Goal: Task Accomplishment & Management: Complete application form

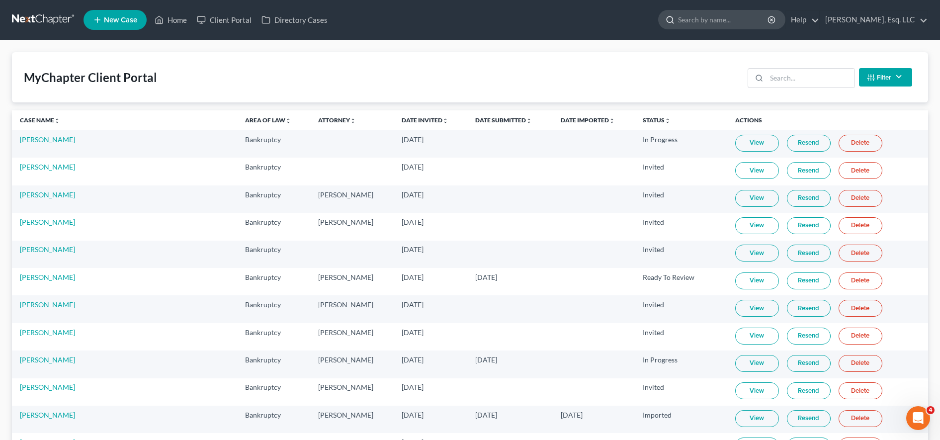
click at [731, 20] on input "search" at bounding box center [723, 19] width 91 height 18
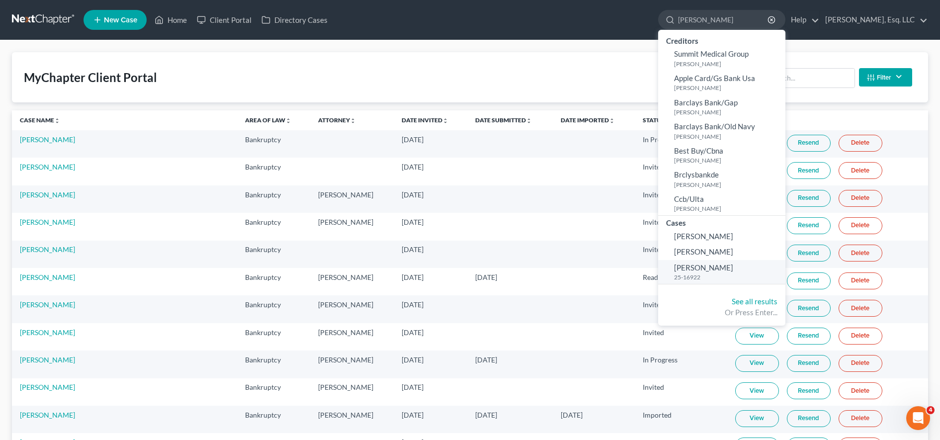
type input "allen"
click at [713, 274] on small "25-16922" at bounding box center [728, 277] width 109 height 8
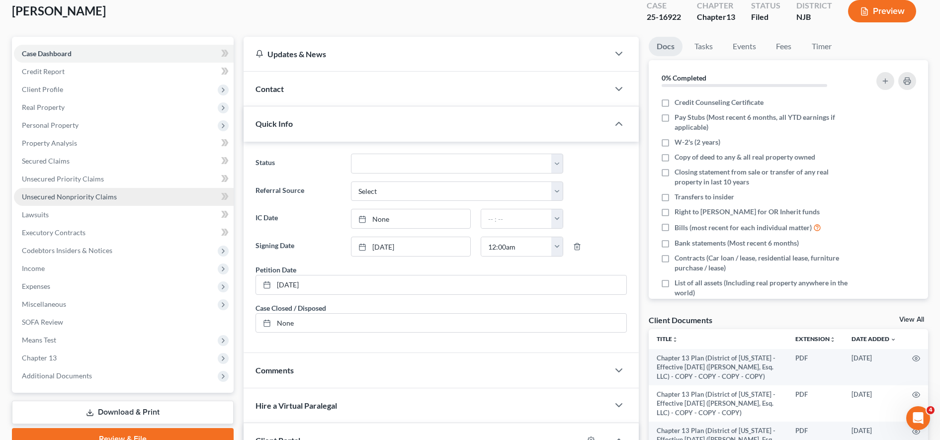
scroll to position [65, 0]
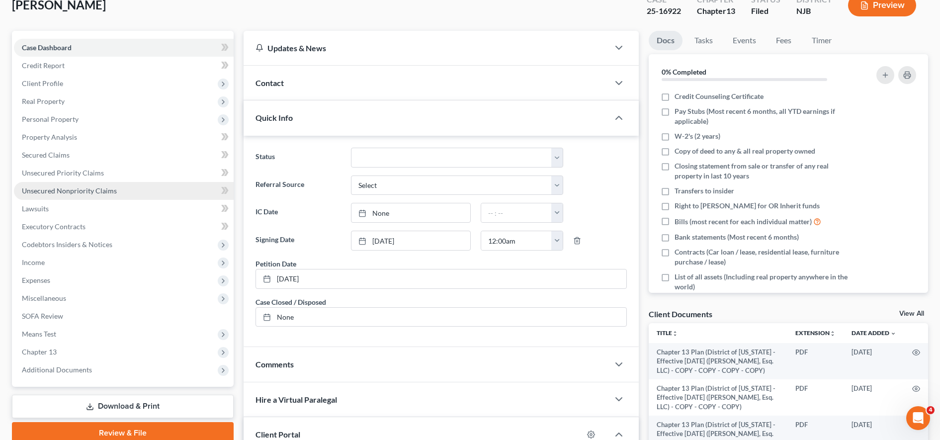
click at [149, 190] on link "Unsecured Nonpriority Claims" at bounding box center [124, 191] width 220 height 18
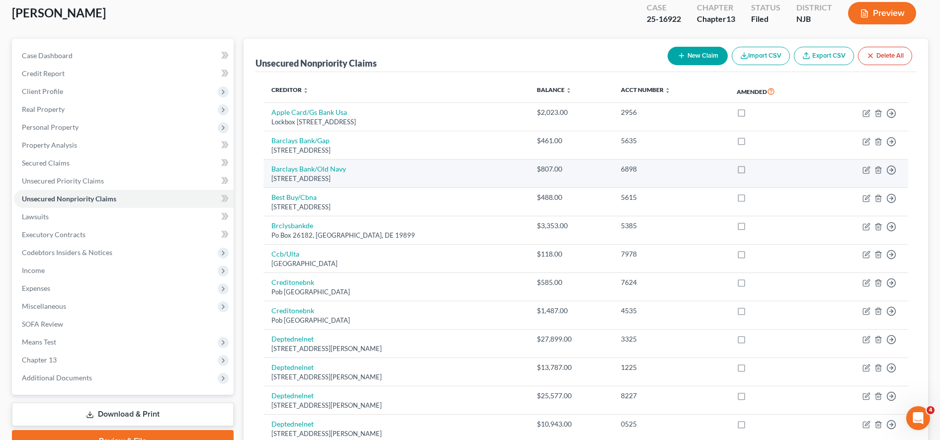
scroll to position [15, 0]
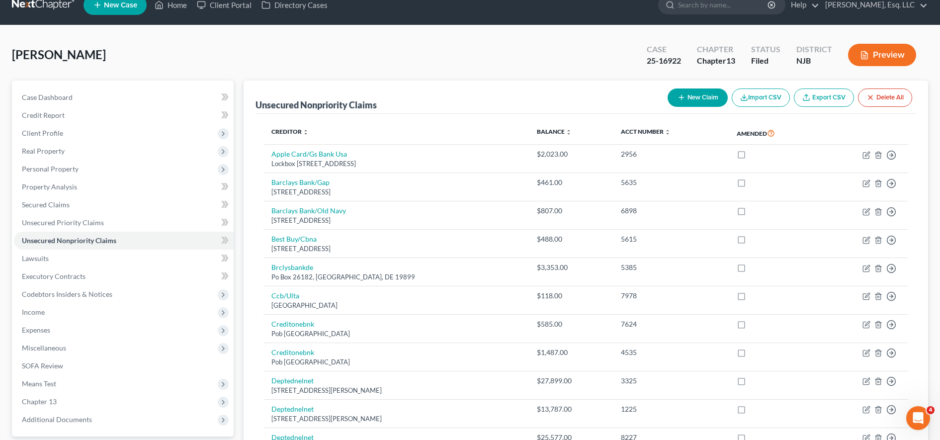
click at [678, 106] on button "New Claim" at bounding box center [698, 97] width 60 height 18
select select "0"
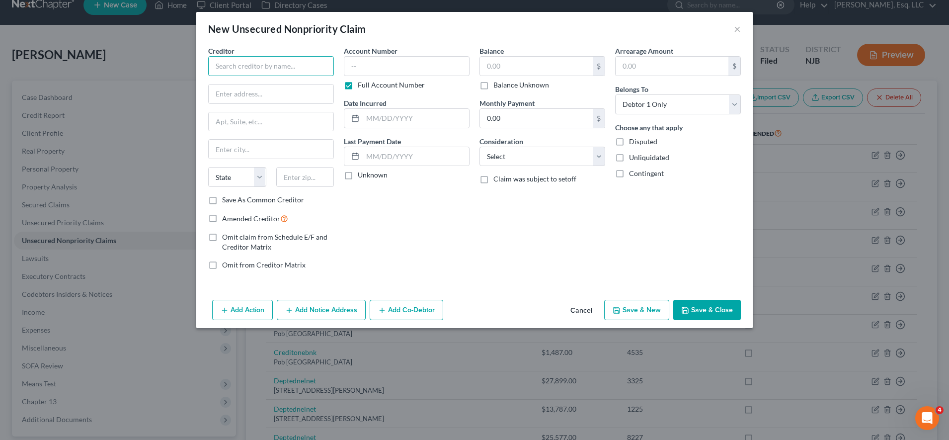
click at [292, 72] on input "text" at bounding box center [271, 66] width 126 height 20
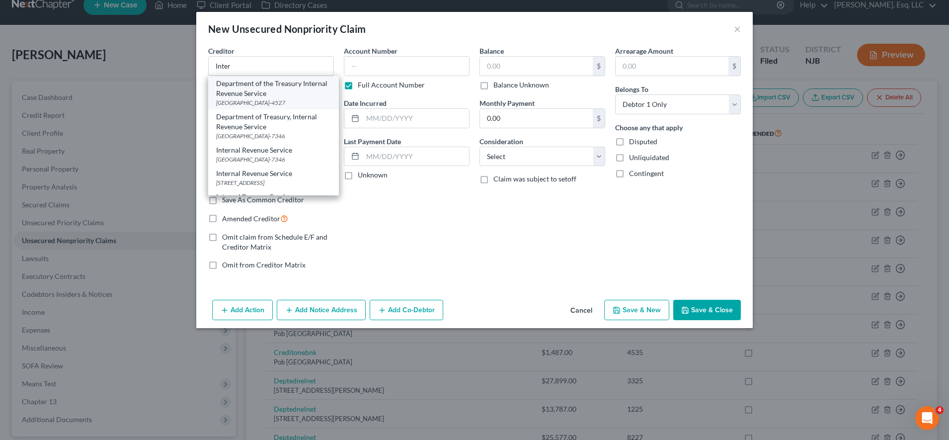
click at [287, 90] on div "Department of the Treasury Internal Revenue Service" at bounding box center [273, 89] width 115 height 20
type input "Department of the Treasury Internal Revenue Service"
type input "PO Box 804527"
type input "Cincinnati"
select select "36"
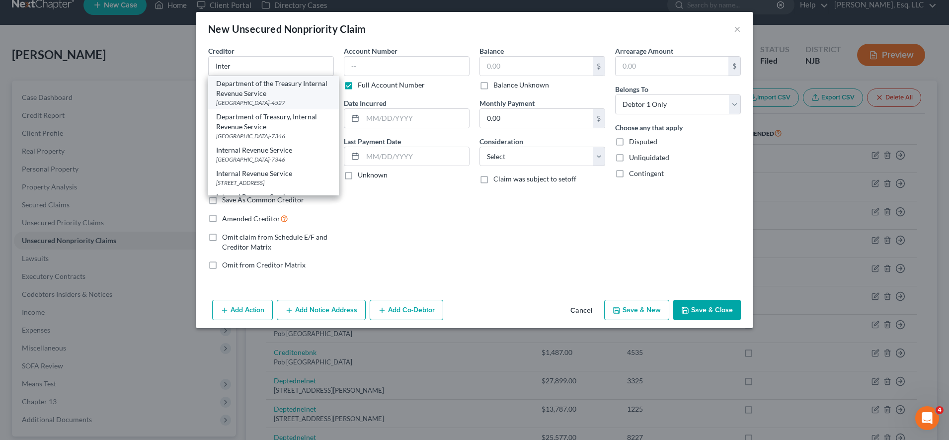
type input "45280-4527"
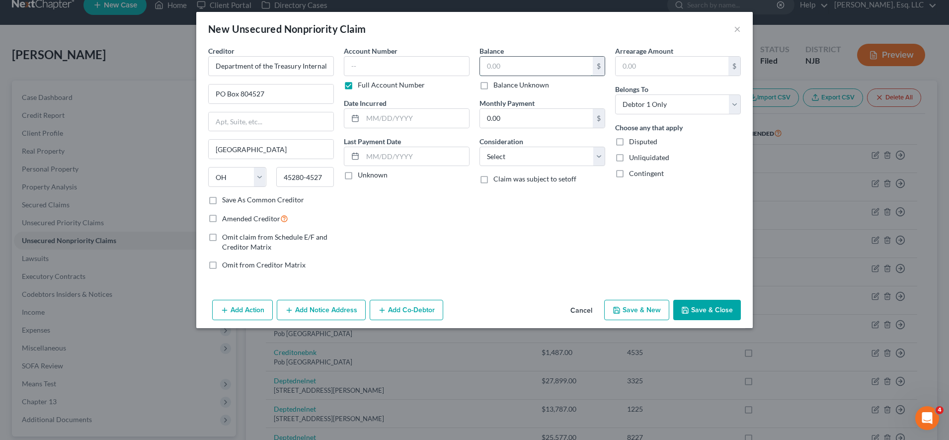
click at [503, 67] on input "text" at bounding box center [536, 66] width 113 height 19
paste input "258.75"
type input "258.75"
click at [555, 164] on select "Select Cable / Satellite Services Collection Agency Credit Card Debt Debt Couns…" at bounding box center [543, 157] width 126 height 20
select select "7"
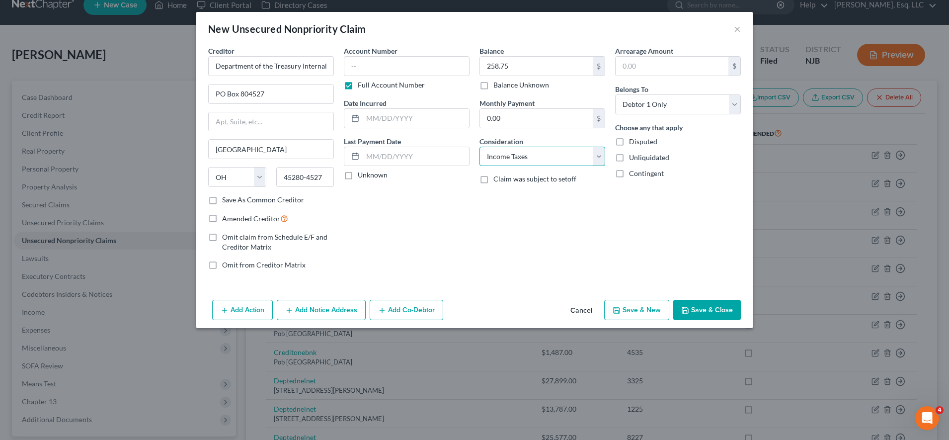
click at [480, 147] on select "Select Cable / Satellite Services Collection Agency Credit Card Debt Debt Couns…" at bounding box center [543, 157] width 126 height 20
click at [711, 313] on button "Save & Close" at bounding box center [708, 310] width 68 height 21
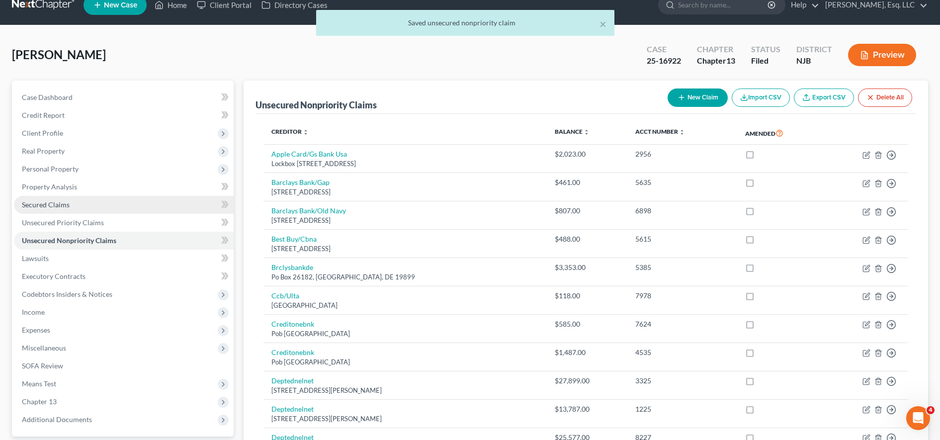
click at [80, 200] on link "Secured Claims" at bounding box center [124, 205] width 220 height 18
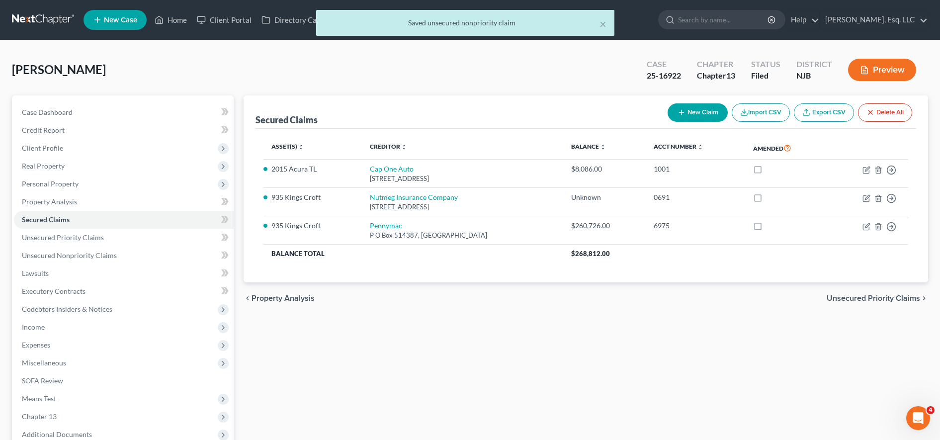
click at [695, 106] on button "New Claim" at bounding box center [698, 112] width 60 height 18
select select "0"
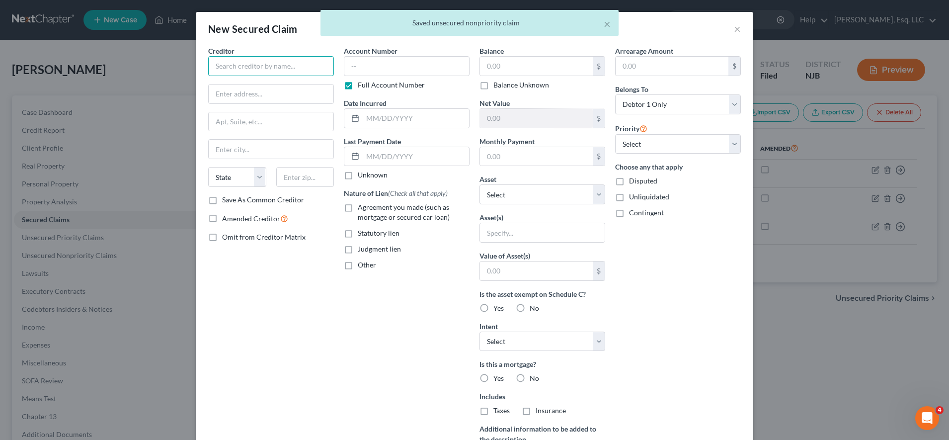
click at [316, 66] on input "text" at bounding box center [271, 66] width 126 height 20
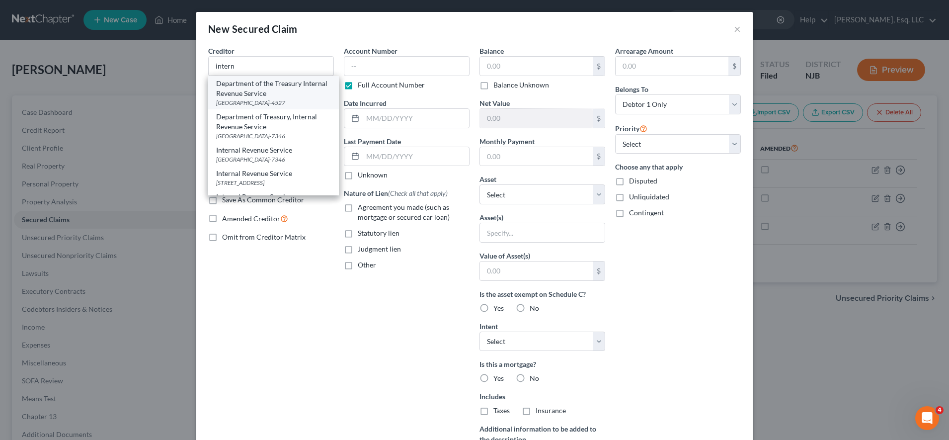
click at [304, 97] on div "Department of the Treasury Internal Revenue Service" at bounding box center [273, 89] width 115 height 20
type input "Department of the Treasury Internal Revenue Service"
type input "PO Box 804527"
type input "Cincinnati"
select select "36"
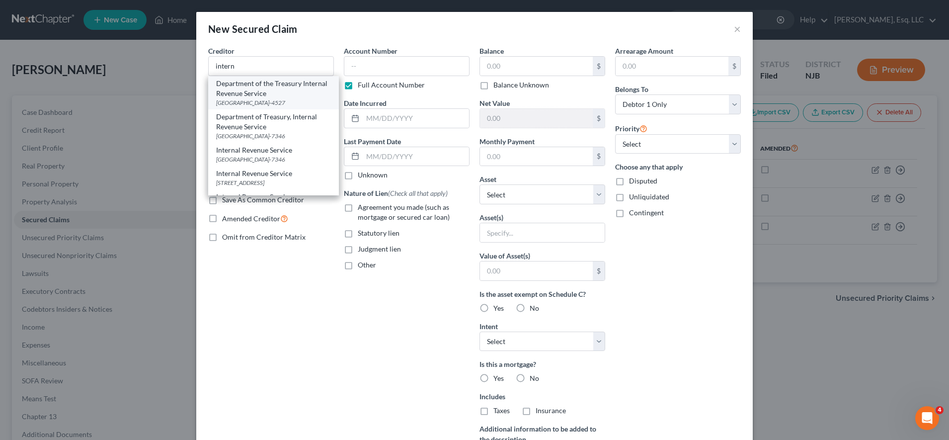
type input "45280-4527"
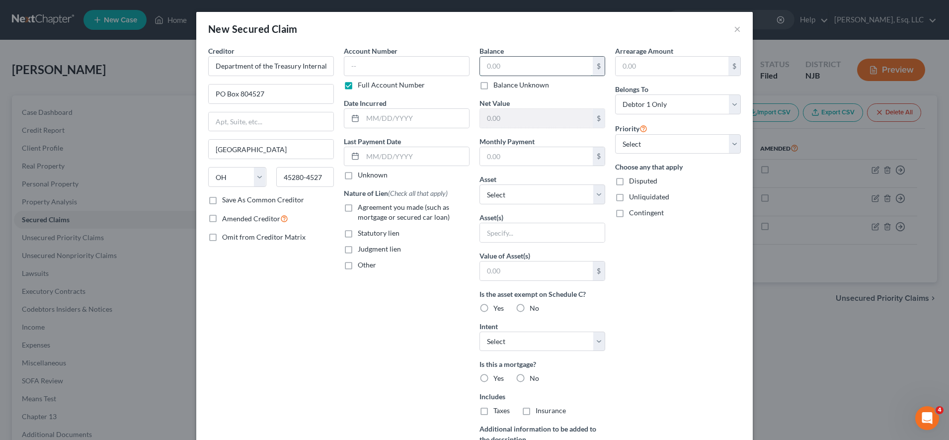
click at [511, 70] on input "text" at bounding box center [536, 66] width 113 height 19
paste input "4504.26"
type input "4,504.26"
click at [358, 265] on label "Other" at bounding box center [367, 265] width 18 height 10
click at [362, 265] on input "Other" at bounding box center [365, 263] width 6 height 6
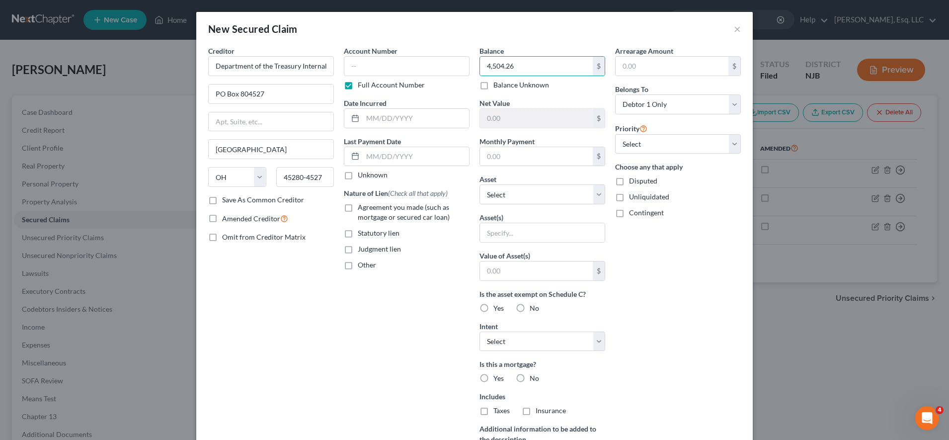
checkbox input "true"
click at [373, 288] on input "text" at bounding box center [406, 287] width 125 height 19
type input "Income Taxes"
click at [528, 337] on select "Select Surrender Redeem Reaffirm Avoid Other" at bounding box center [543, 342] width 126 height 20
select select "2"
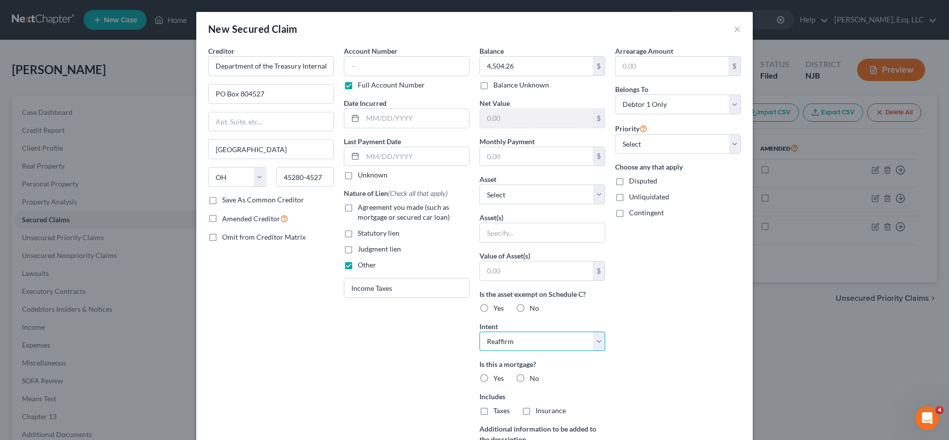
click at [480, 332] on select "Select Surrender Redeem Reaffirm Avoid Other" at bounding box center [543, 342] width 126 height 20
click at [507, 196] on select "Select Other Multiple Assets 2015 Acura TL - $6353.0 935 Kings Croft - $350500.…" at bounding box center [543, 194] width 126 height 20
select select "3"
click at [480, 184] on select "Select Other Multiple Assets 2015 Acura TL - $6353.0 935 Kings Croft - $350500.…" at bounding box center [543, 194] width 126 height 20
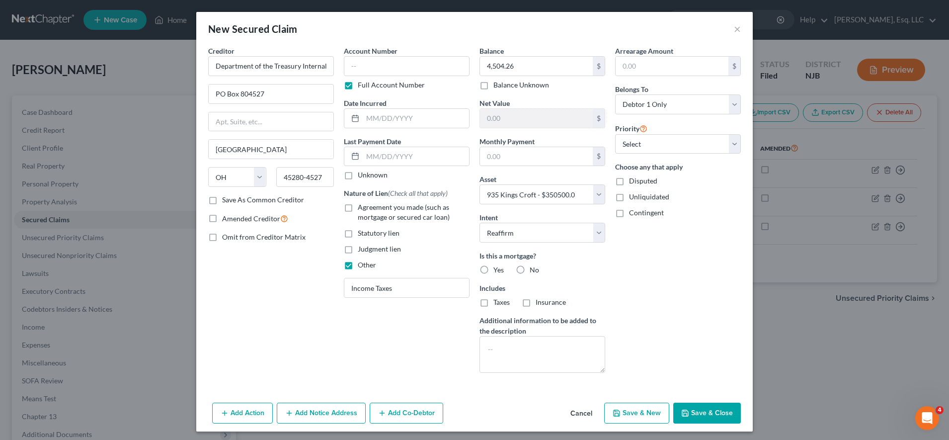
click at [530, 269] on label "No" at bounding box center [534, 270] width 9 height 10
click at [534, 269] on input "No" at bounding box center [537, 268] width 6 height 6
radio input "true"
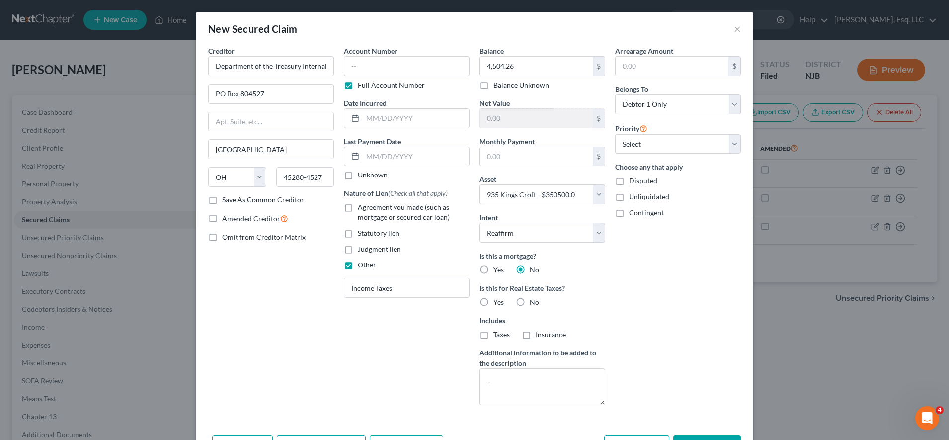
click at [494, 300] on label "Yes" at bounding box center [499, 302] width 10 height 10
click at [498, 300] on input "Yes" at bounding box center [501, 300] width 6 height 6
radio input "true"
click at [494, 333] on label "Taxes" at bounding box center [502, 335] width 16 height 10
click at [498, 333] on input "Taxes" at bounding box center [501, 333] width 6 height 6
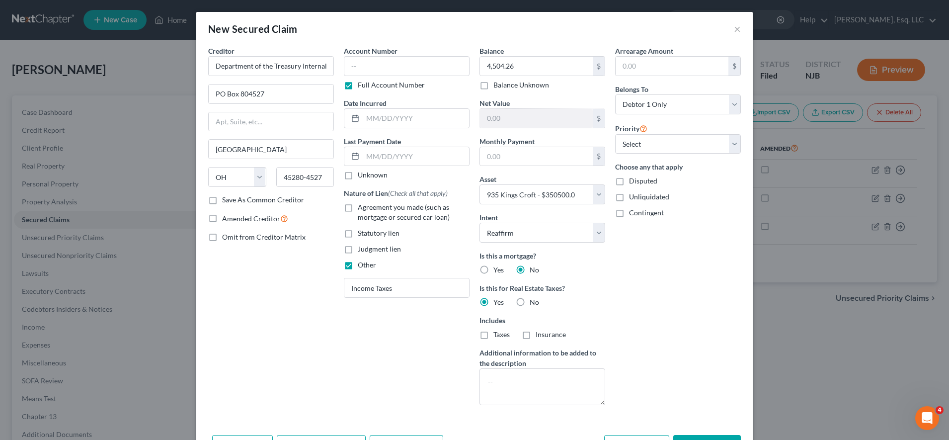
checkbox input "true"
click at [371, 286] on input "Income Taxes" at bounding box center [406, 287] width 125 height 19
type input "PropertyTaxes"
click at [520, 409] on div "Balance 4,504.26 $ Balance Unknown Balance Undetermined 4,504.26 $ Balance Unkn…" at bounding box center [543, 229] width 136 height 367
click at [529, 398] on textarea at bounding box center [543, 386] width 126 height 37
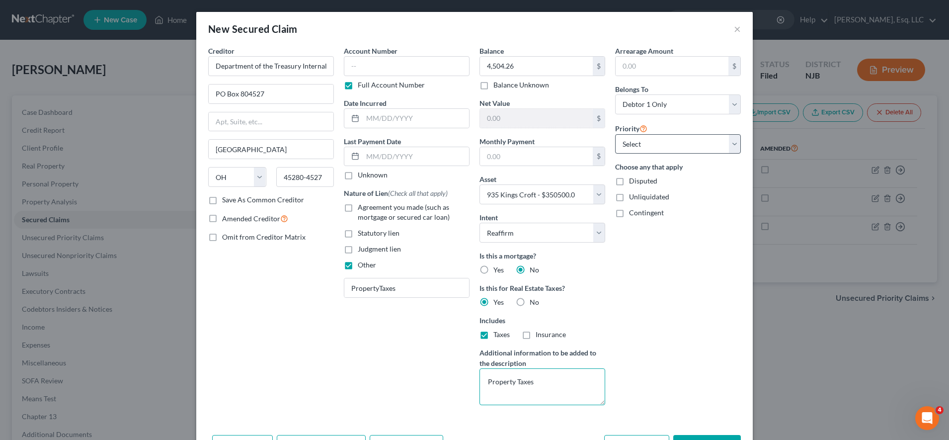
type textarea "Property Taxes"
click at [638, 139] on select "Select 2nd 3rd 4th 5th 6th 7th 8th 9th 10th 11th 12th 13th 14th 15th 16th 17th …" at bounding box center [678, 144] width 126 height 20
select select "0"
click at [615, 134] on select "Select 2nd 3rd 4th 5th 6th 7th 8th 9th 10th 11th 12th 13th 14th 15th 16th 17th …" at bounding box center [678, 144] width 126 height 20
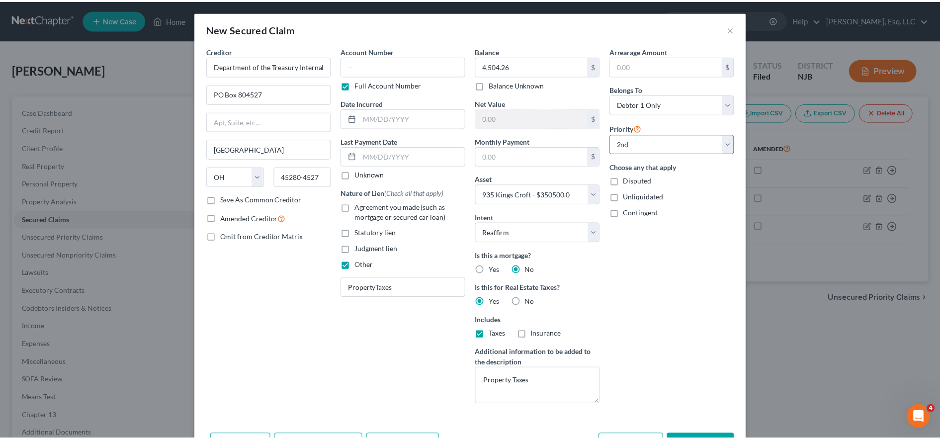
scroll to position [36, 0]
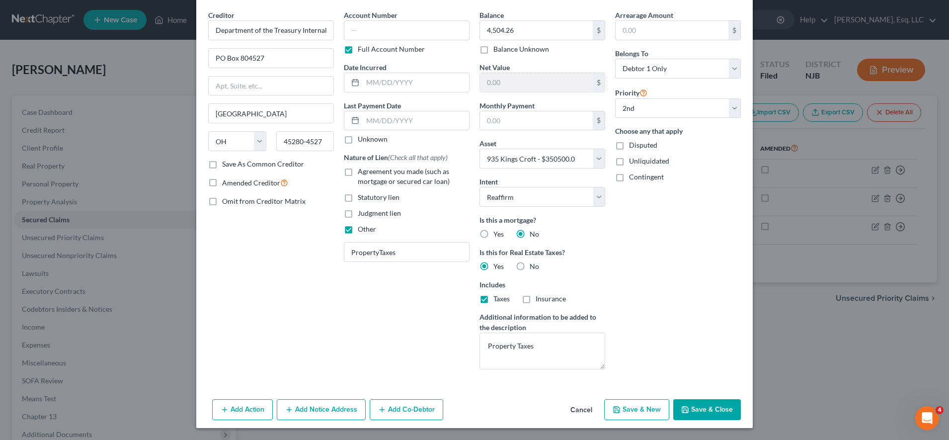
click at [703, 405] on button "Save & Close" at bounding box center [708, 409] width 68 height 21
select select
select select "1"
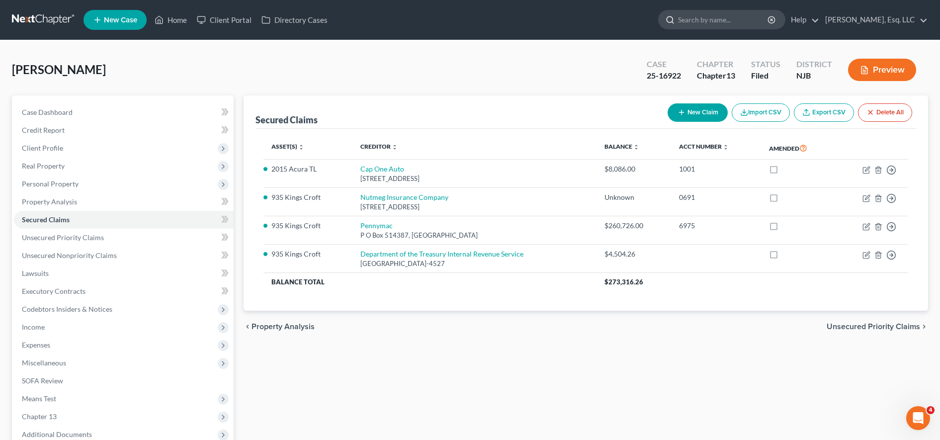
click at [698, 19] on input "search" at bounding box center [723, 19] width 91 height 18
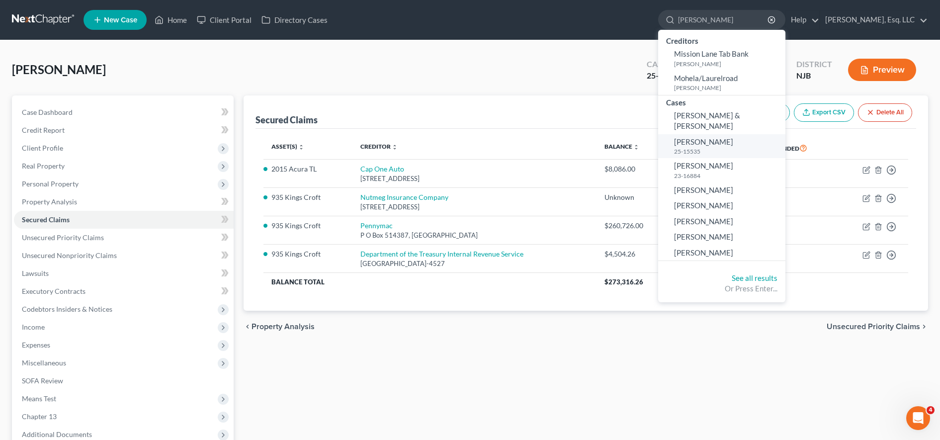
type input "laura"
click at [715, 137] on span "Rodgers-Brown, Laura" at bounding box center [703, 141] width 59 height 9
select select "3"
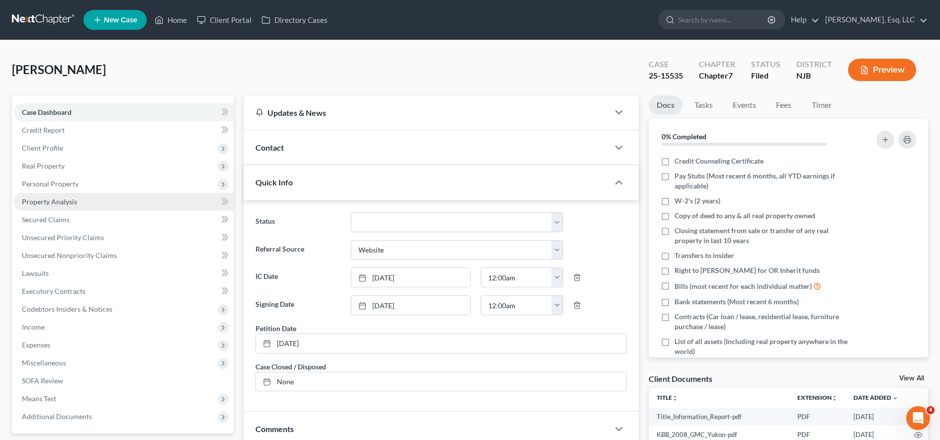
click at [106, 181] on span "Personal Property" at bounding box center [124, 184] width 220 height 18
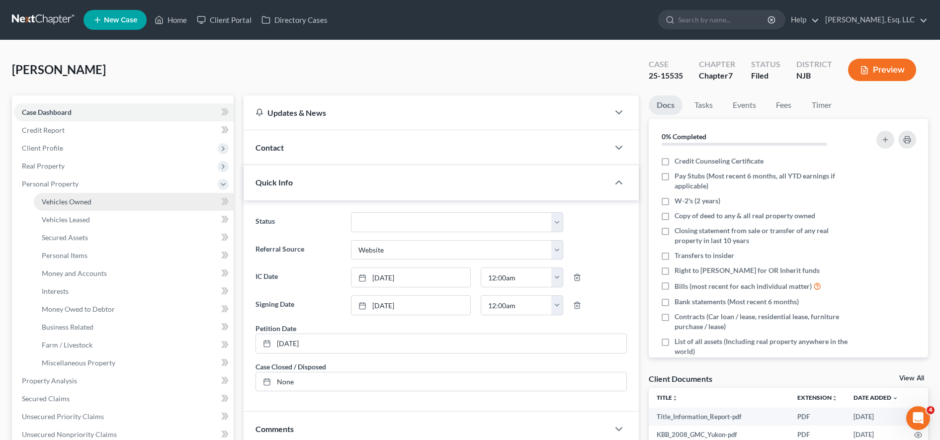
click at [106, 198] on link "Vehicles Owned" at bounding box center [134, 202] width 200 height 18
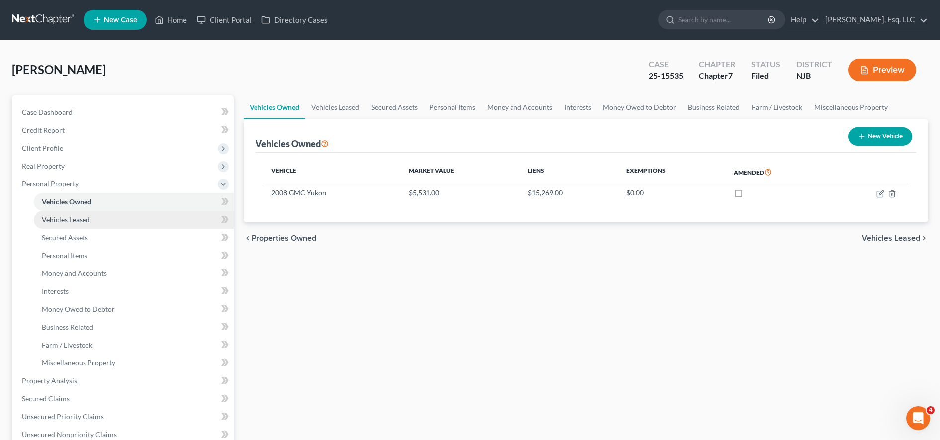
click at [107, 214] on link "Vehicles Leased" at bounding box center [134, 220] width 200 height 18
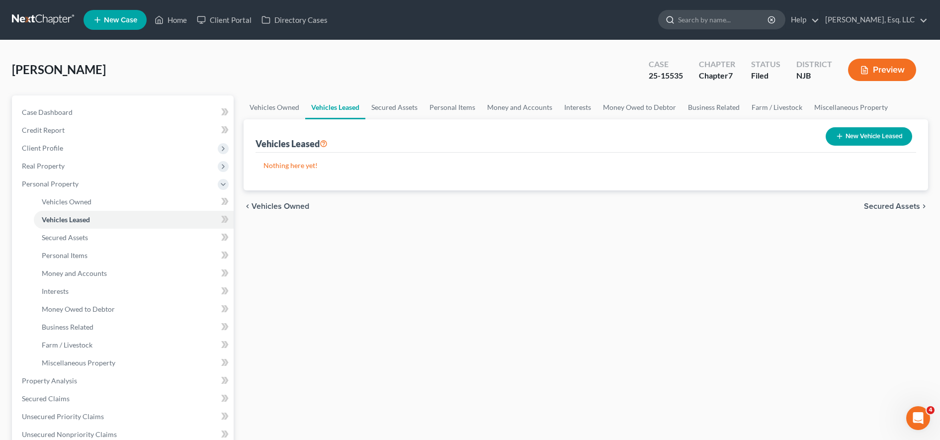
click at [727, 21] on input "search" at bounding box center [723, 19] width 91 height 18
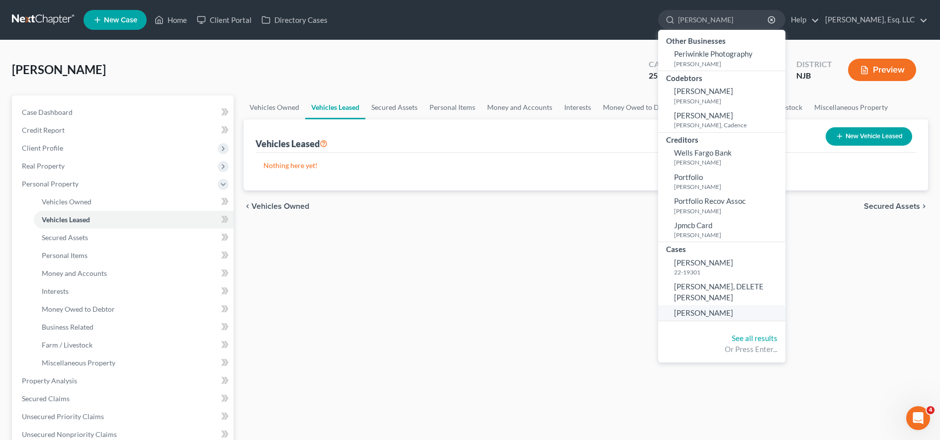
type input "perez"
click at [703, 308] on span "Perez-Rodriguez, Bradly" at bounding box center [703, 312] width 59 height 9
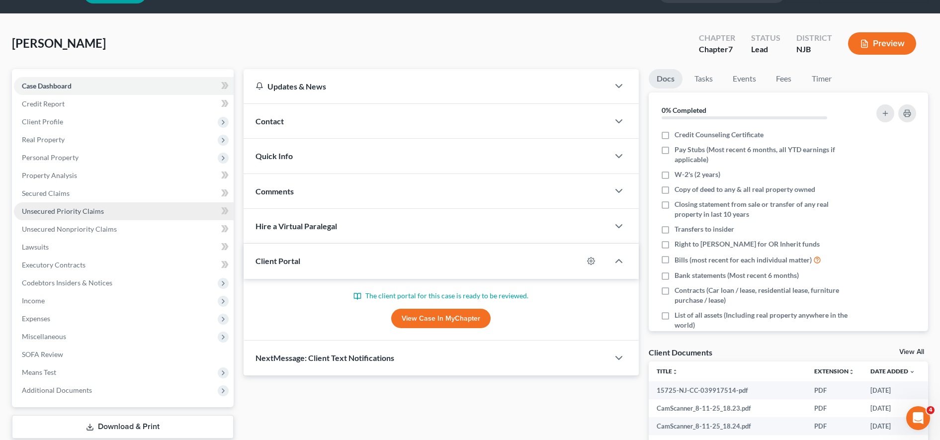
scroll to position [45, 0]
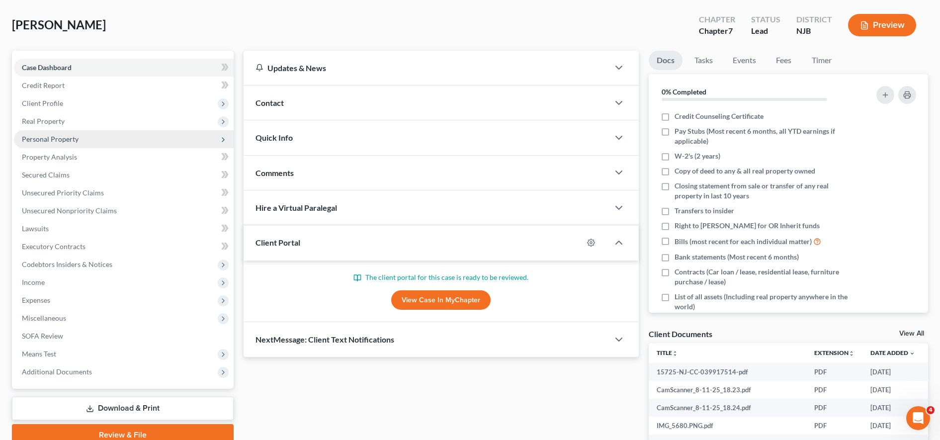
click at [95, 142] on span "Personal Property" at bounding box center [124, 139] width 220 height 18
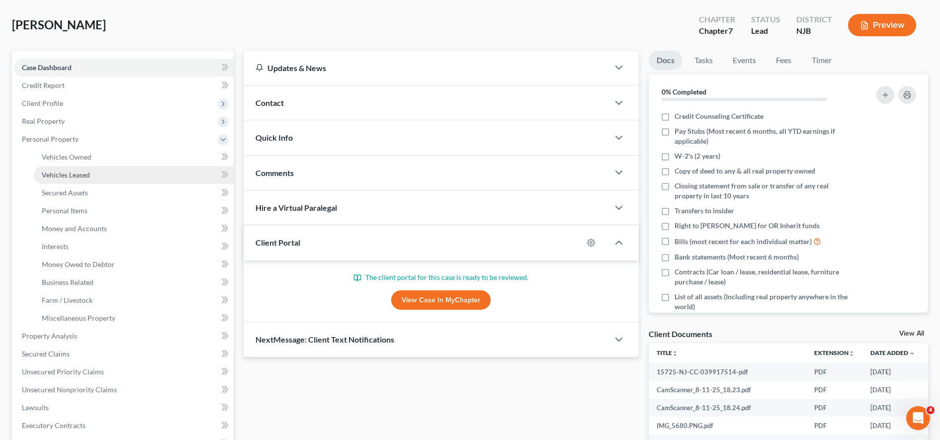
click at [95, 172] on link "Vehicles Leased" at bounding box center [134, 175] width 200 height 18
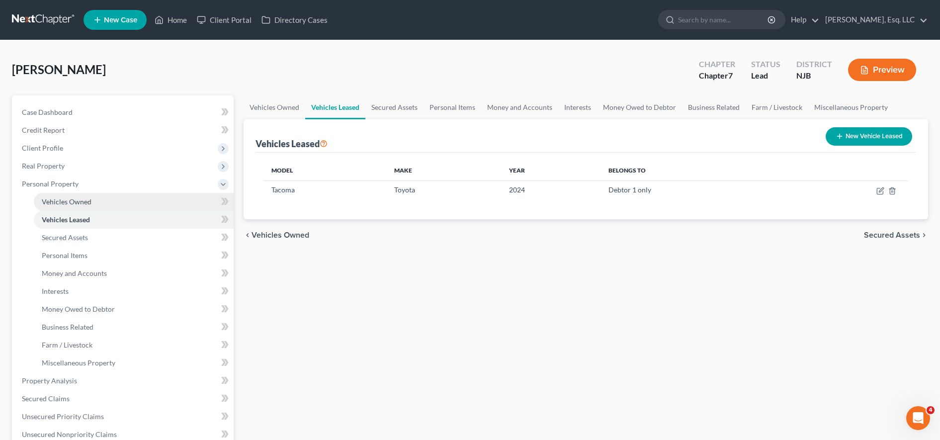
click at [94, 197] on link "Vehicles Owned" at bounding box center [134, 202] width 200 height 18
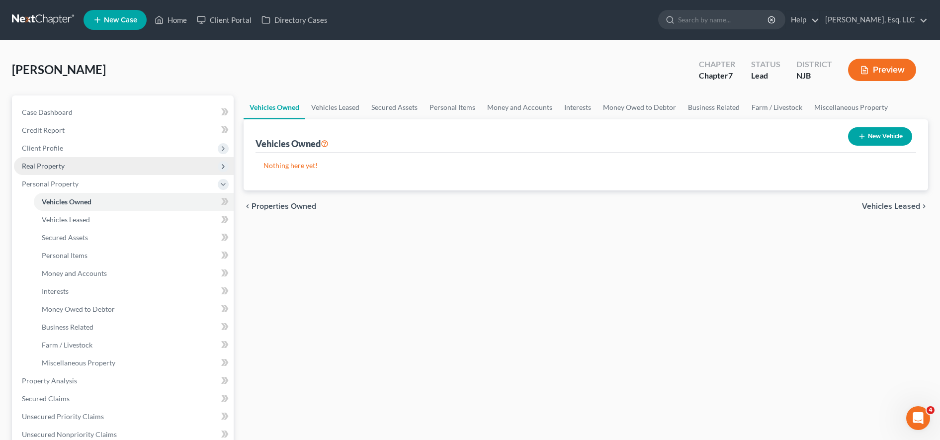
click at [92, 169] on span "Real Property" at bounding box center [124, 166] width 220 height 18
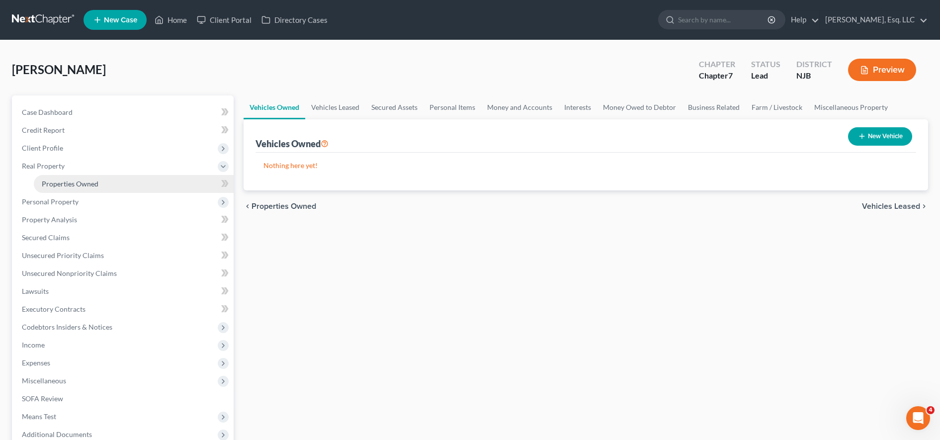
click at [95, 181] on span "Properties Owned" at bounding box center [70, 183] width 57 height 8
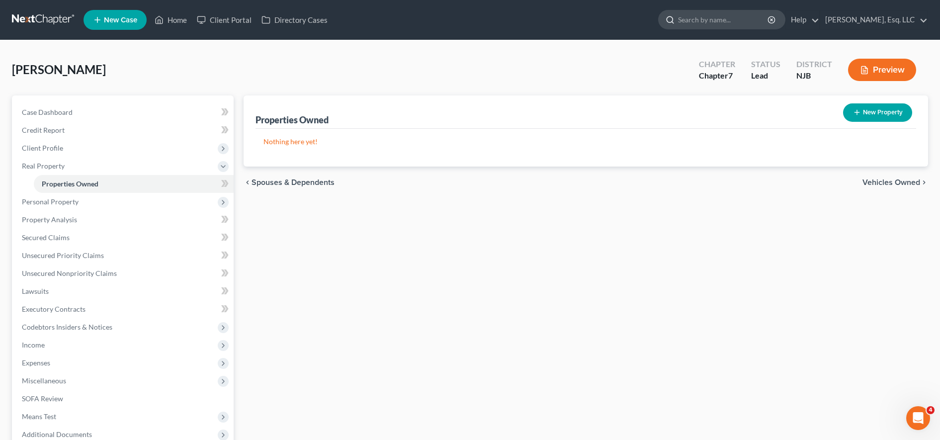
click at [692, 16] on input "search" at bounding box center [723, 19] width 91 height 18
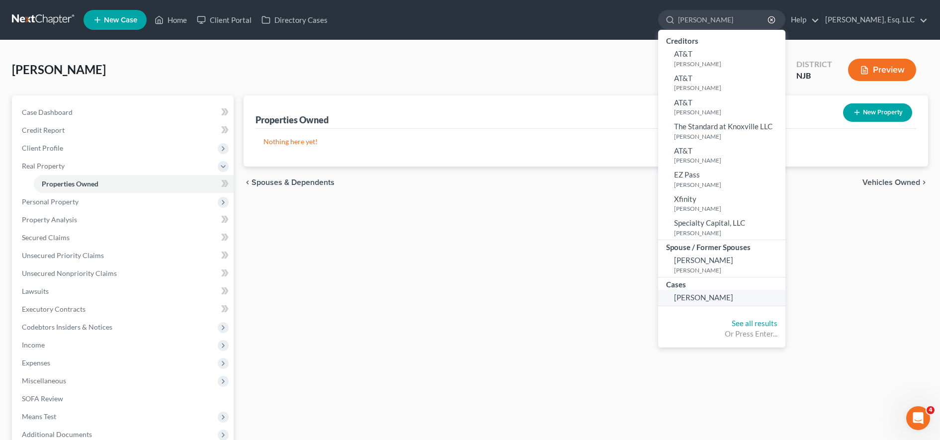
type input "biester"
click at [687, 293] on span "[PERSON_NAME]" at bounding box center [703, 297] width 59 height 9
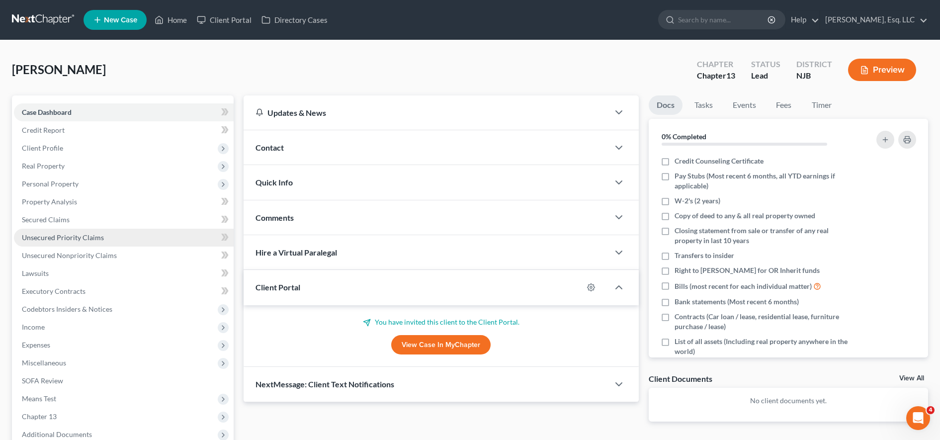
scroll to position [106, 0]
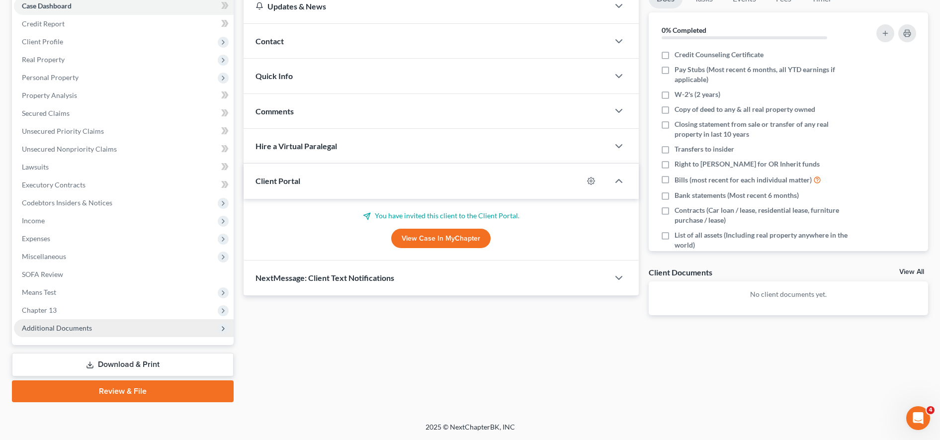
click at [100, 330] on span "Additional Documents" at bounding box center [124, 328] width 220 height 18
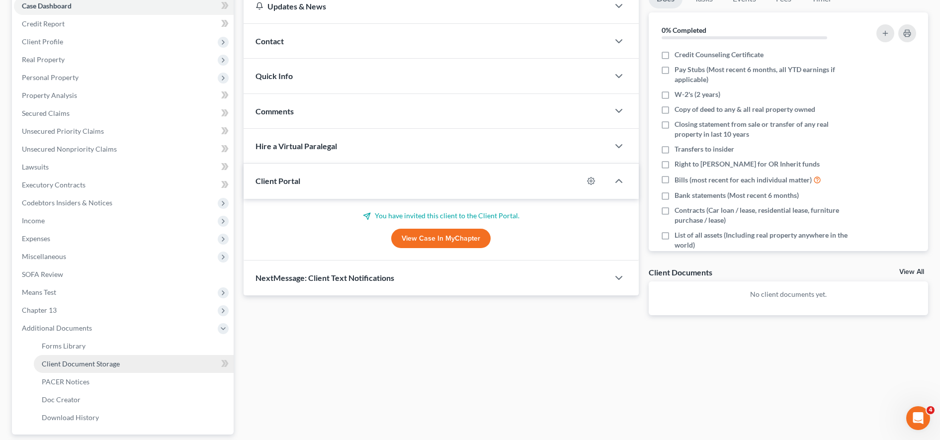
click at [89, 368] on link "Client Document Storage" at bounding box center [134, 364] width 200 height 18
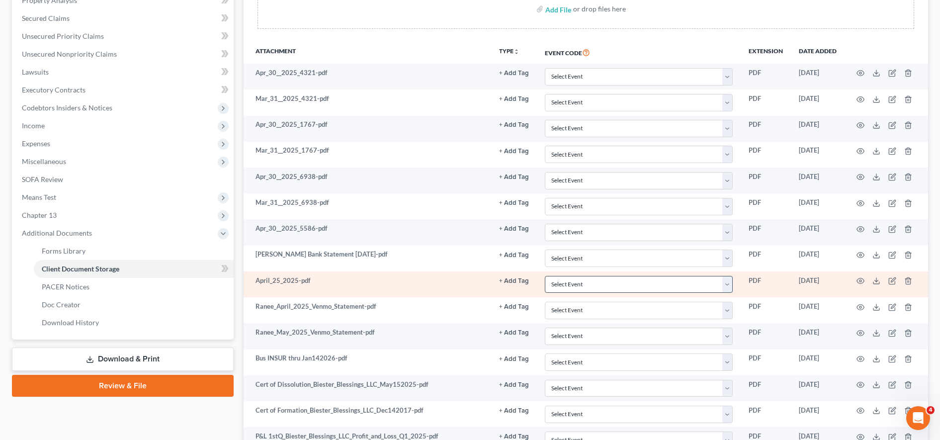
scroll to position [370, 0]
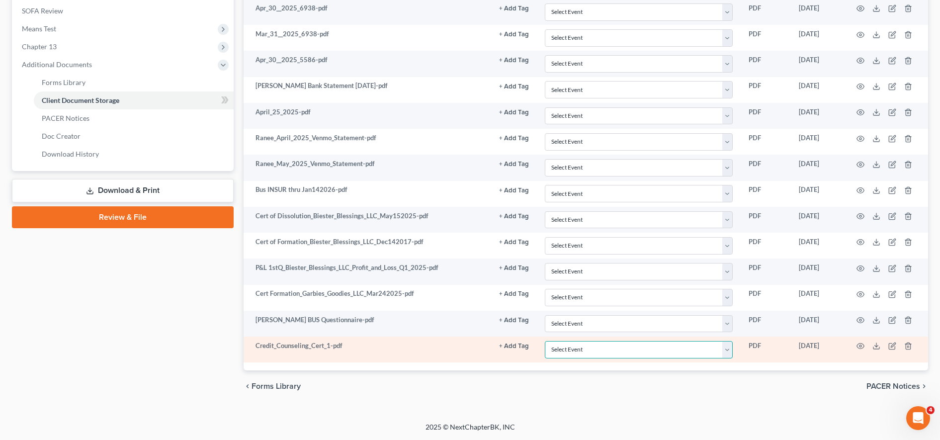
click at [586, 350] on select "Select Event 20 Largest Unsecured Creditors Amended Attorney Compensation State…" at bounding box center [639, 349] width 188 height 17
select select "9"
click at [545, 341] on select "Select Event 20 Largest Unsecured Creditors Amended Attorney Compensation State…" at bounding box center [639, 349] width 188 height 17
click at [514, 349] on button "+ Add Tag" at bounding box center [514, 346] width 30 height 6
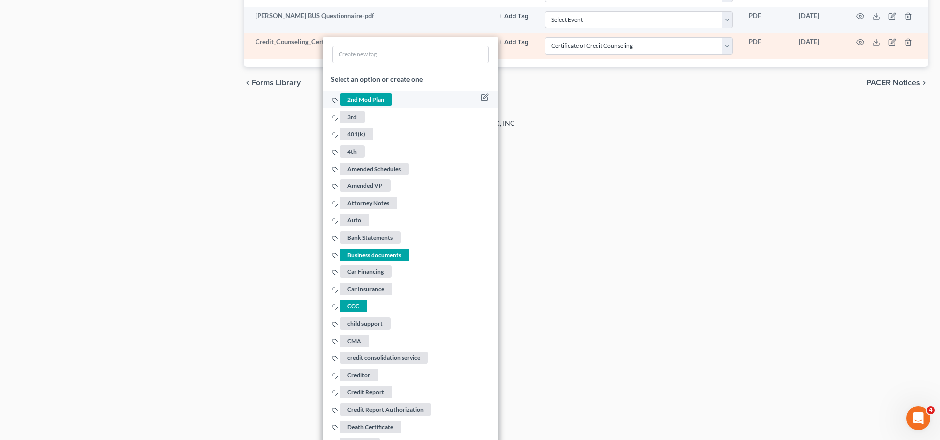
scroll to position [673, 0]
click at [361, 308] on span "CCC" at bounding box center [354, 306] width 28 height 12
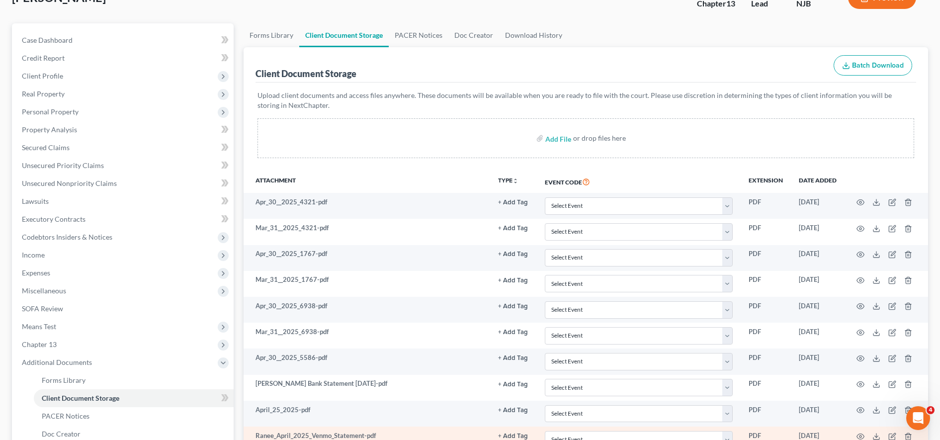
scroll to position [66, 0]
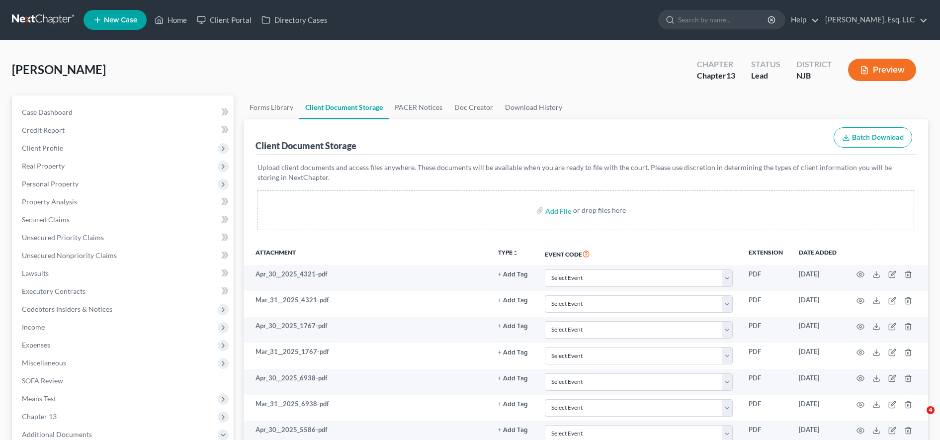
select select "9"
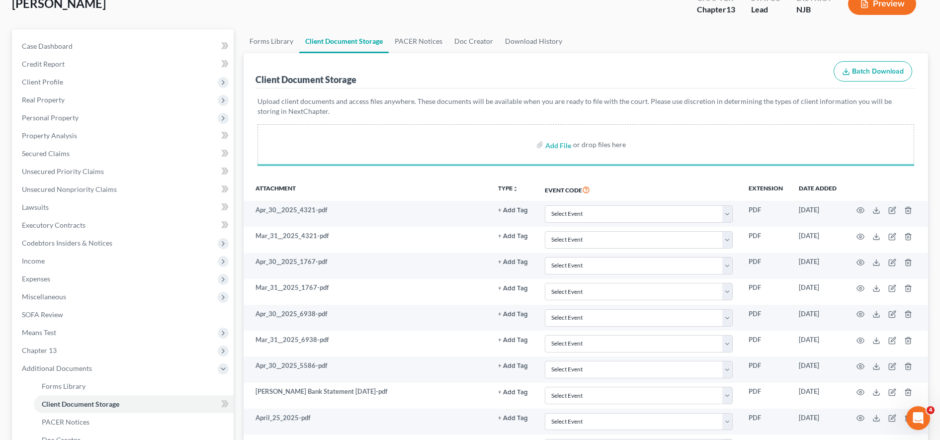
select select "9"
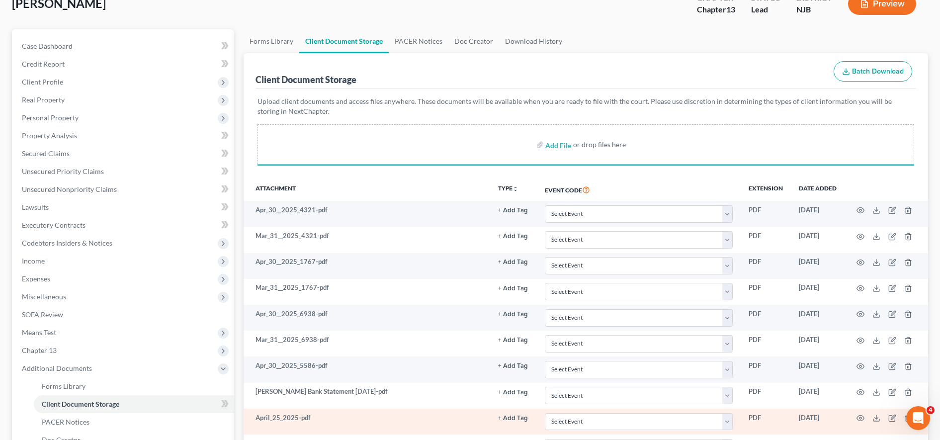
select select "9"
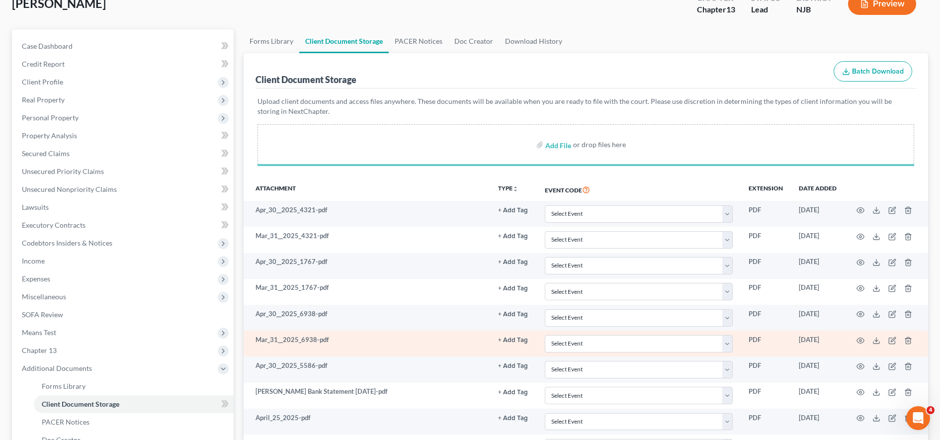
select select "9"
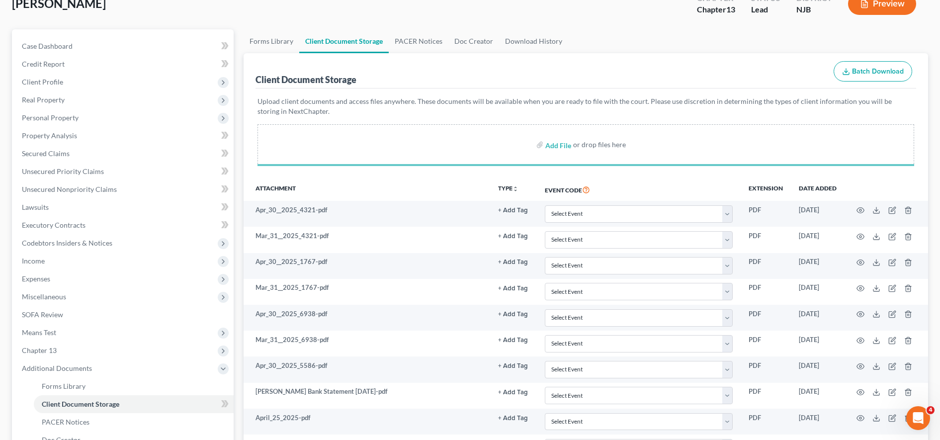
select select "9"
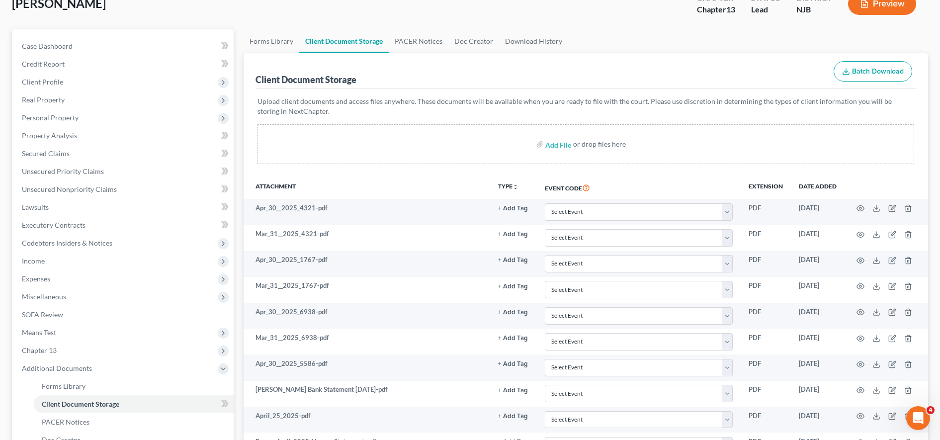
select select "9"
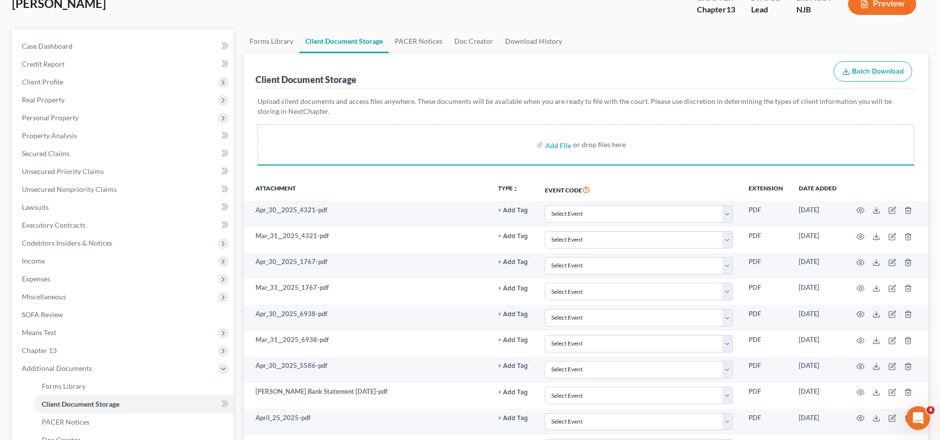
select select "9"
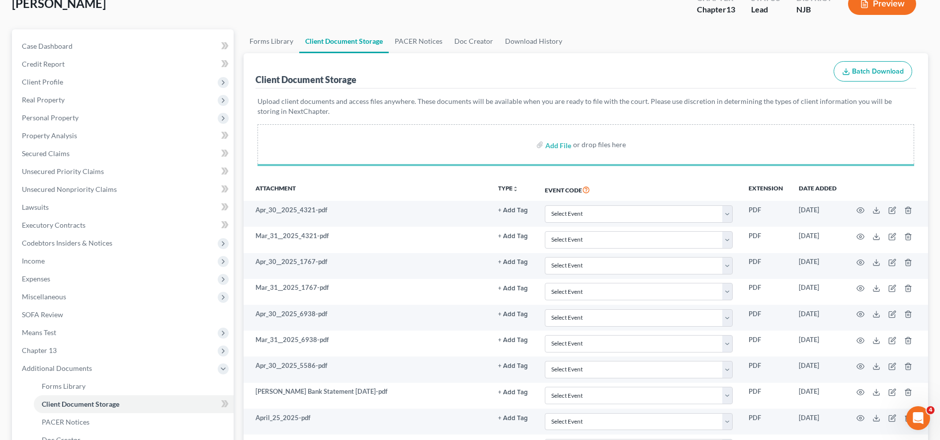
select select "9"
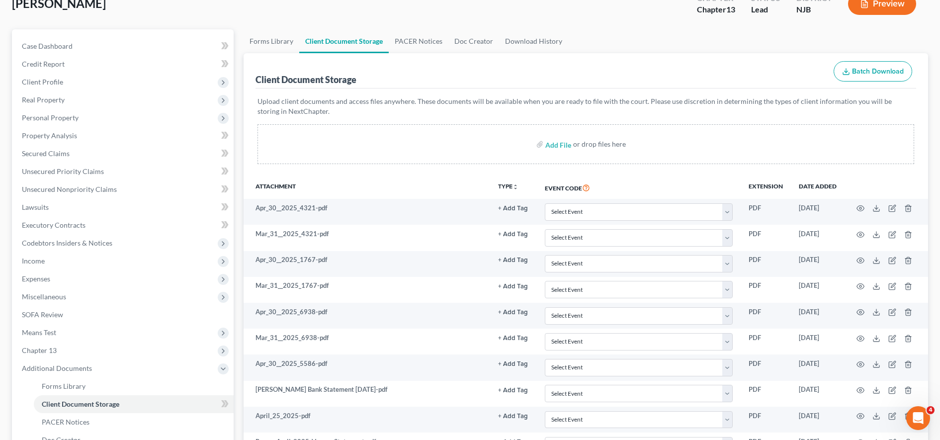
select select "9"
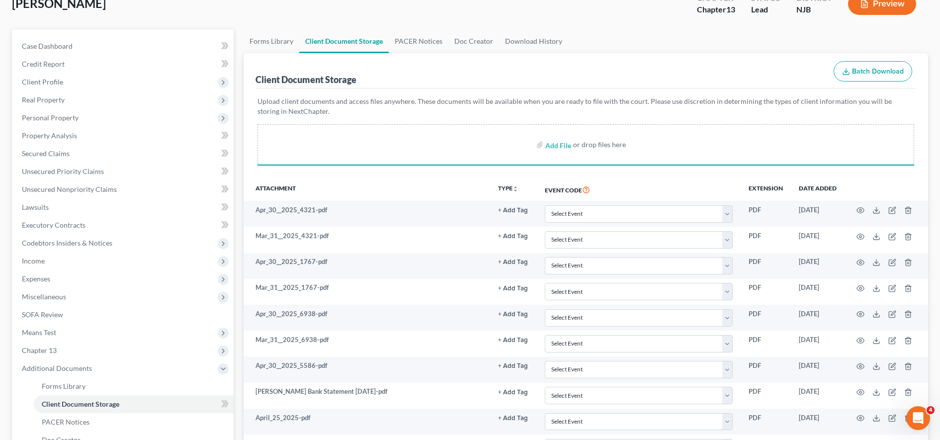
select select "9"
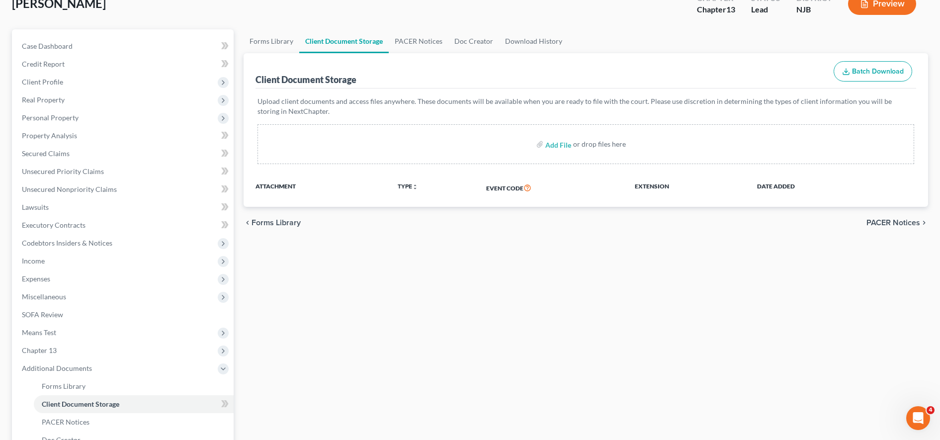
select select "9"
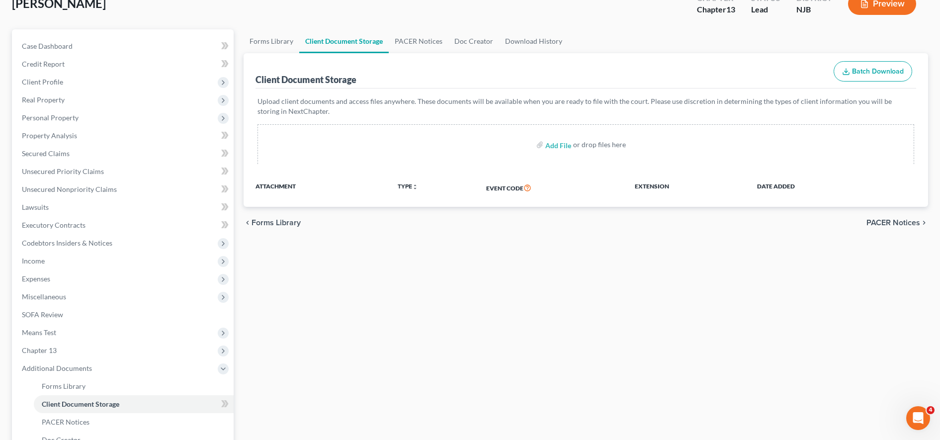
select select "9"
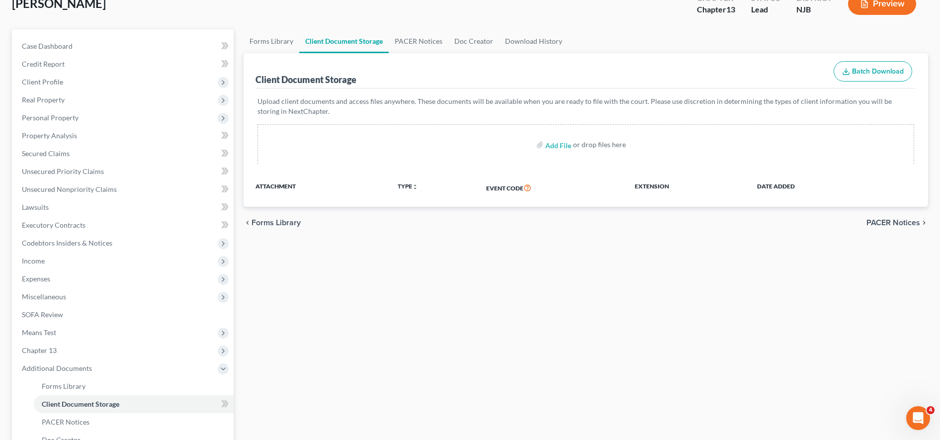
select select "9"
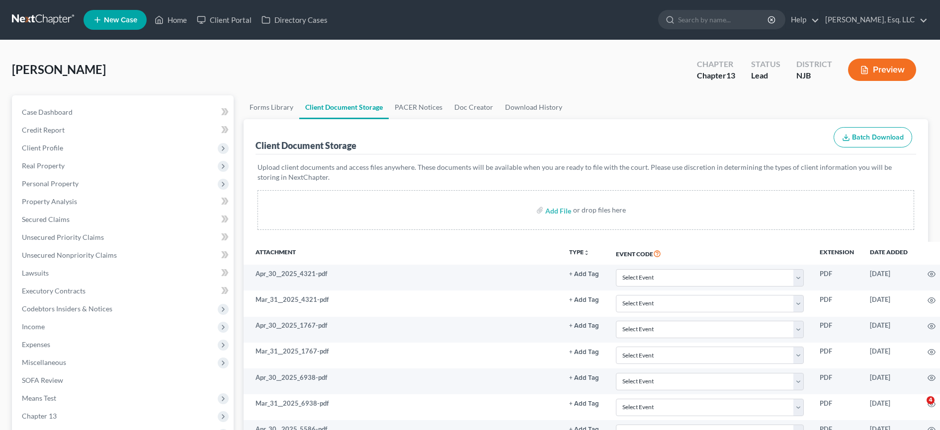
select select "9"
click at [230, 13] on link "Client Portal" at bounding box center [224, 20] width 65 height 18
click at [239, 18] on link "Client Portal" at bounding box center [224, 20] width 65 height 18
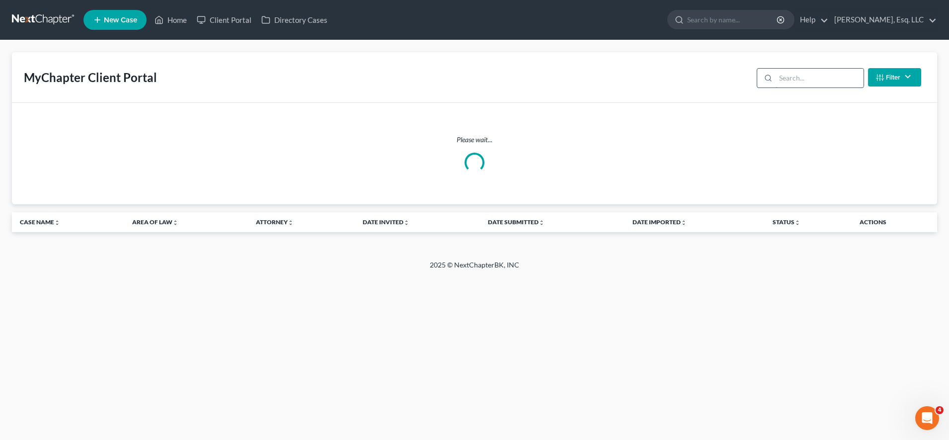
click at [793, 78] on input "search" at bounding box center [820, 78] width 88 height 19
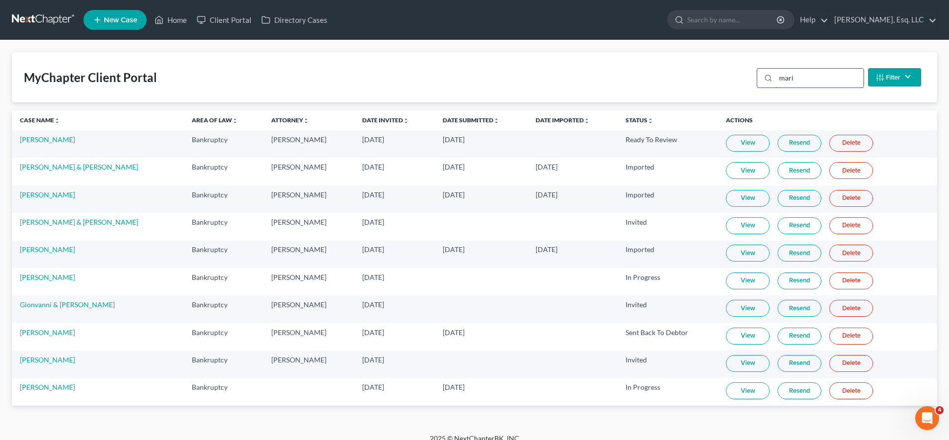
click at [797, 84] on input "mari" at bounding box center [820, 78] width 88 height 19
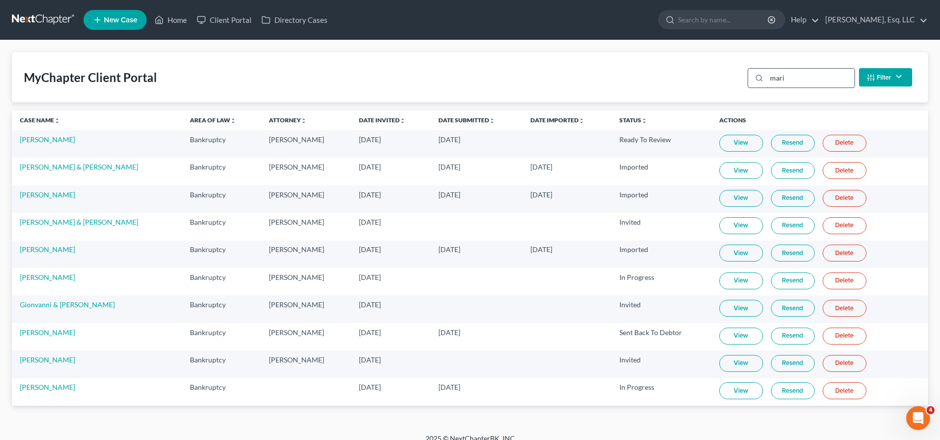
click at [797, 84] on input "mari" at bounding box center [811, 78] width 88 height 19
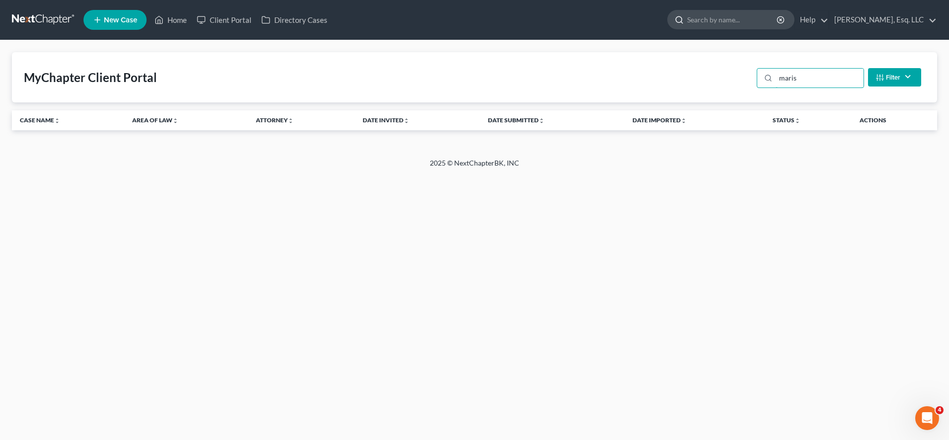
type input "maris"
click at [742, 24] on input "search" at bounding box center [732, 19] width 91 height 18
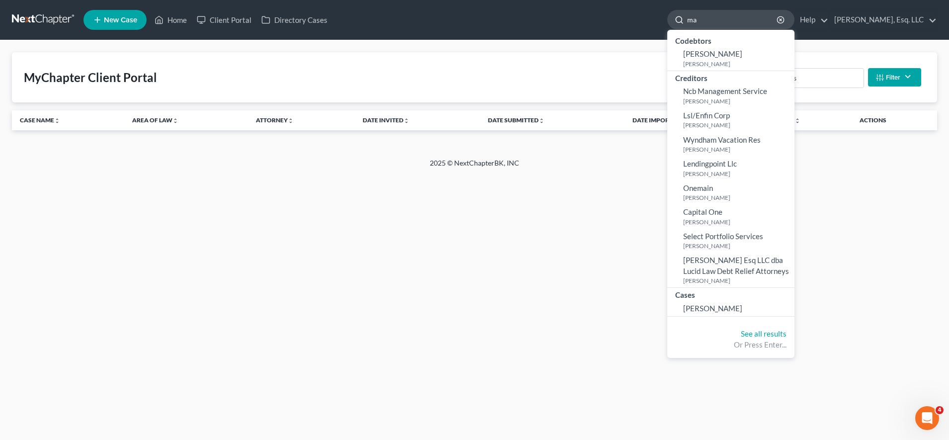
type input "m"
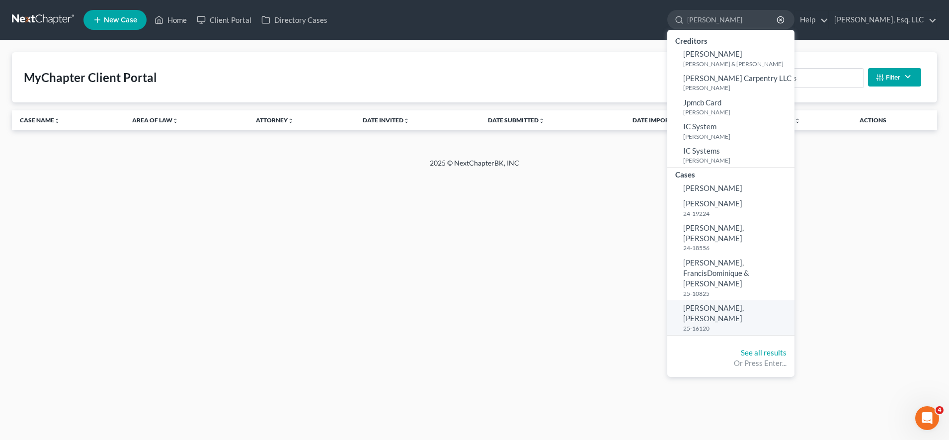
type input "garcia"
click at [744, 303] on span "Garcia-Santana, Jonelva" at bounding box center [714, 312] width 61 height 19
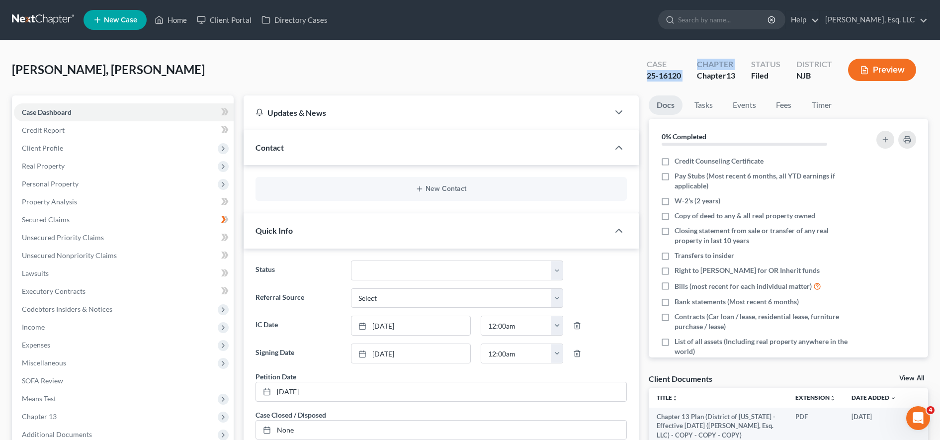
drag, startPoint x: 690, startPoint y: 78, endPoint x: 657, endPoint y: 68, distance: 34.6
click at [641, 76] on div "Case 25-16120 Chapter Chapter 13 Status Filed District NJB Preview" at bounding box center [783, 70] width 289 height 29
click at [609, 77] on div "Garcia-Santana, Jonelva Upgraded Case 25-16120 Chapter Chapter 13 Status Filed …" at bounding box center [470, 73] width 916 height 43
click at [609, 63] on div "Garcia-Santana, Jonelva Upgraded Case 25-16120 Chapter Chapter 13 Status Filed …" at bounding box center [470, 73] width 916 height 43
click at [637, 27] on ul "New Case Home Client Portal Directory Cases - No Result - See all results Or Pr…" at bounding box center [506, 20] width 845 height 26
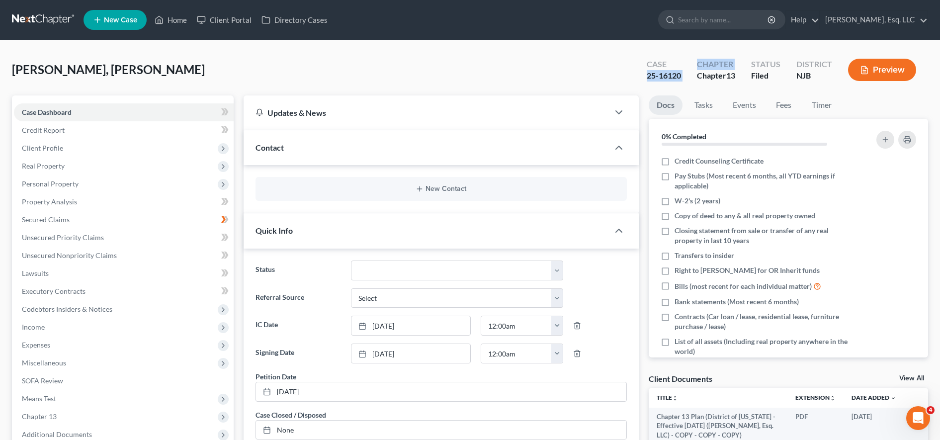
click at [647, 32] on ul "New Case Home Client Portal Directory Cases - No Result - See all results Or Pr…" at bounding box center [506, 20] width 845 height 26
click at [703, 78] on div "Chapter 13" at bounding box center [716, 75] width 38 height 11
click at [674, 94] on div "Garcia-Santana, Jonelva Upgraded Case 25-16120 Chapter Chapter 13 Status Filed …" at bounding box center [470, 73] width 916 height 43
click at [588, 148] on div "Contact" at bounding box center [426, 147] width 365 height 34
click at [612, 33] on nav "Home New Case Client Portal Directory Cases Karina Pia Lucid, Esq. LLC madison@…" at bounding box center [470, 20] width 940 height 40
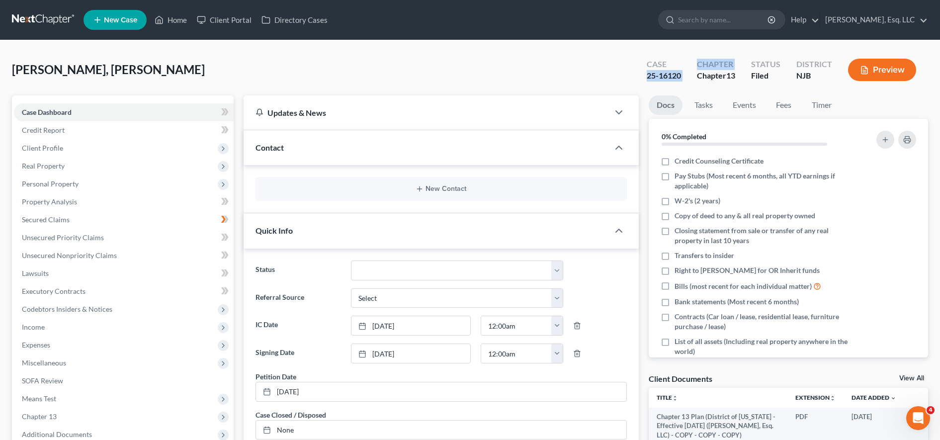
click at [657, 68] on div "Case" at bounding box center [664, 64] width 34 height 11
click at [679, 62] on div "Case" at bounding box center [664, 64] width 34 height 11
click at [674, 76] on div "25-16120" at bounding box center [664, 75] width 34 height 11
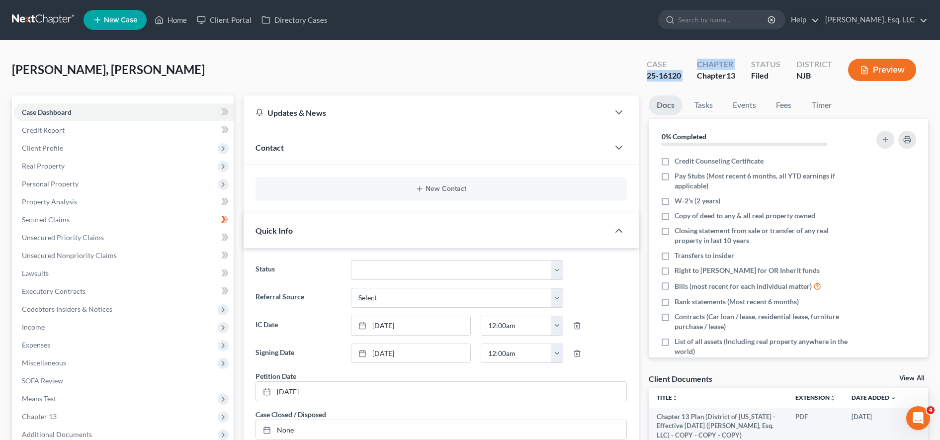
click at [674, 76] on div "25-16120" at bounding box center [664, 75] width 34 height 11
click at [735, 88] on div "Garcia-Santana, Jonelva Upgraded Case 25-16120 Chapter Chapter 13 Status Filed …" at bounding box center [470, 73] width 916 height 43
click at [855, 98] on ul "Docs Tasks Events Fees Timer" at bounding box center [788, 106] width 279 height 23
click at [878, 124] on div "0% Completed" at bounding box center [788, 136] width 279 height 35
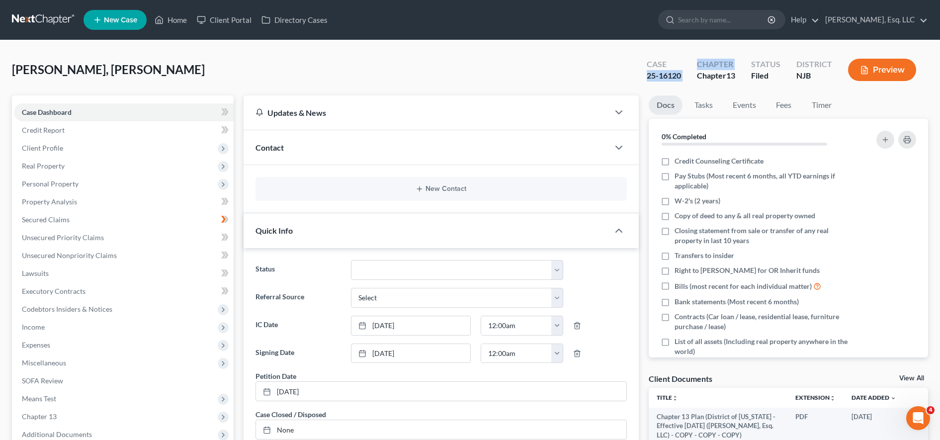
click at [849, 117] on ul "Docs Tasks Events Fees Timer" at bounding box center [788, 106] width 279 height 23
drag, startPoint x: 671, startPoint y: 77, endPoint x: 681, endPoint y: 76, distance: 10.5
click at [681, 76] on div "Case 25-16120" at bounding box center [664, 70] width 50 height 29
click at [706, 24] on input "search" at bounding box center [723, 19] width 91 height 18
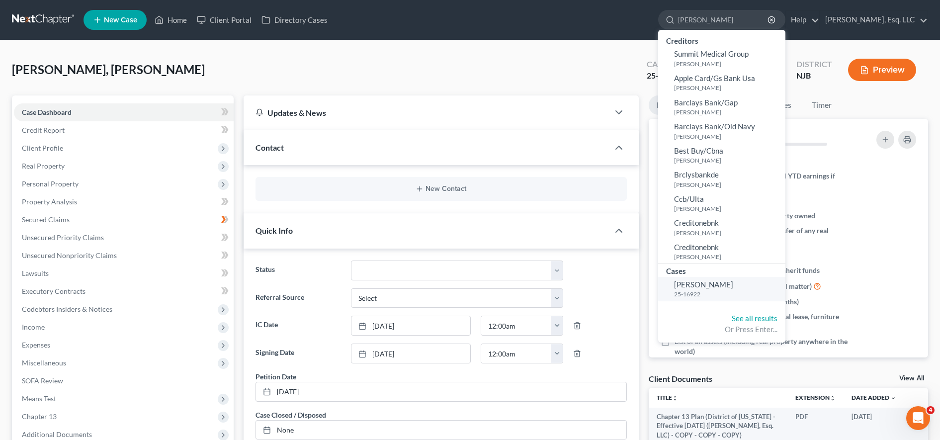
type input "odett"
click at [701, 294] on small "25-16922" at bounding box center [728, 294] width 109 height 8
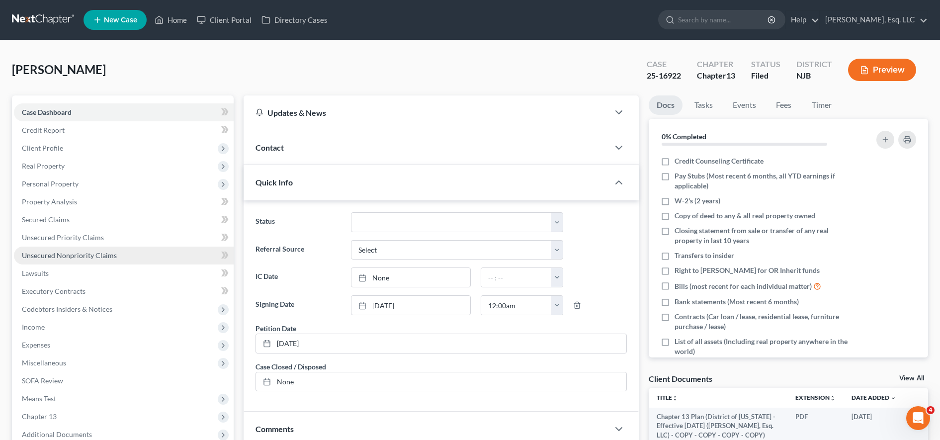
click at [148, 253] on link "Unsecured Nonpriority Claims" at bounding box center [124, 256] width 220 height 18
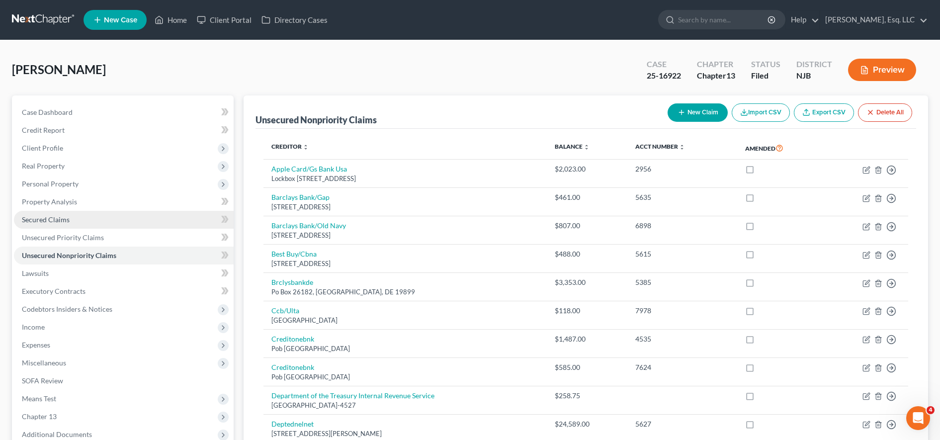
click at [121, 212] on link "Secured Claims" at bounding box center [124, 220] width 220 height 18
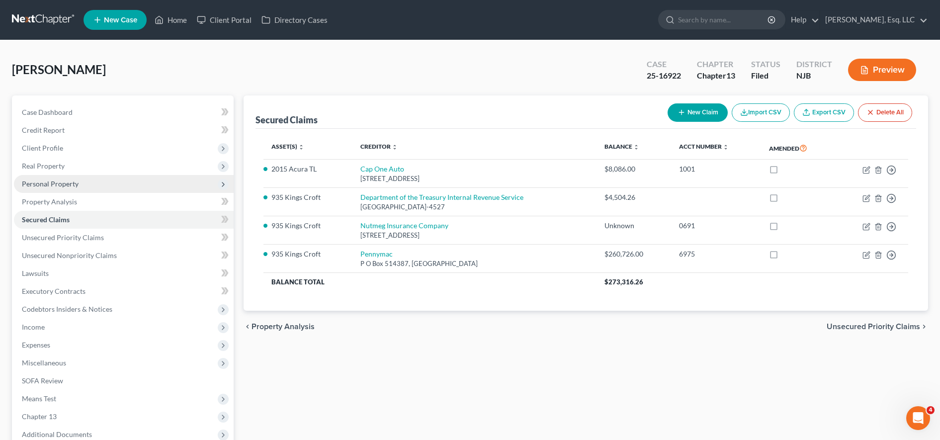
click at [119, 183] on span "Personal Property" at bounding box center [124, 184] width 220 height 18
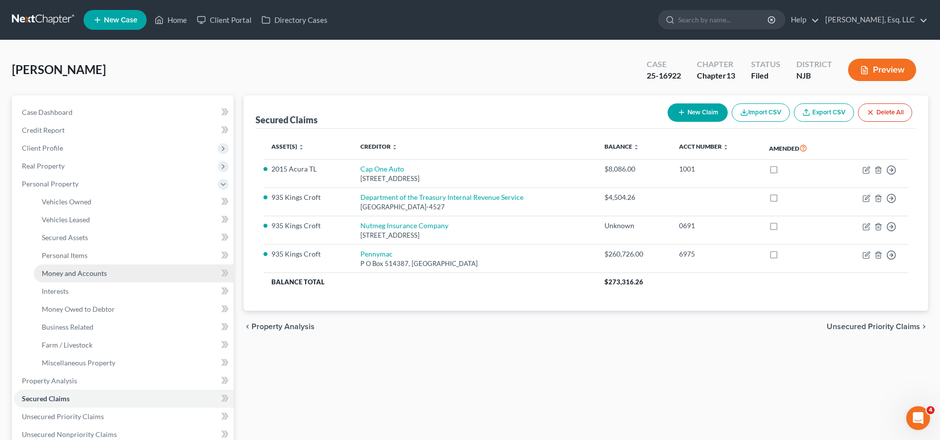
click at [120, 271] on link "Money and Accounts" at bounding box center [134, 273] width 200 height 18
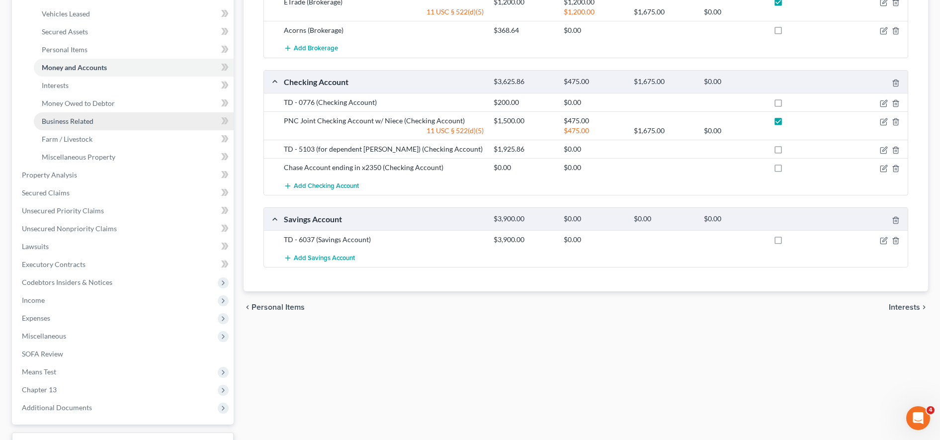
scroll to position [214, 0]
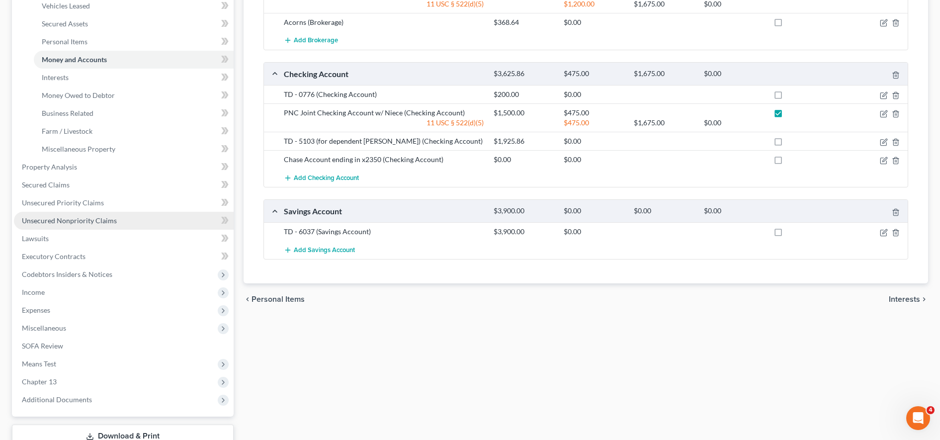
click at [124, 223] on link "Unsecured Nonpriority Claims" at bounding box center [124, 221] width 220 height 18
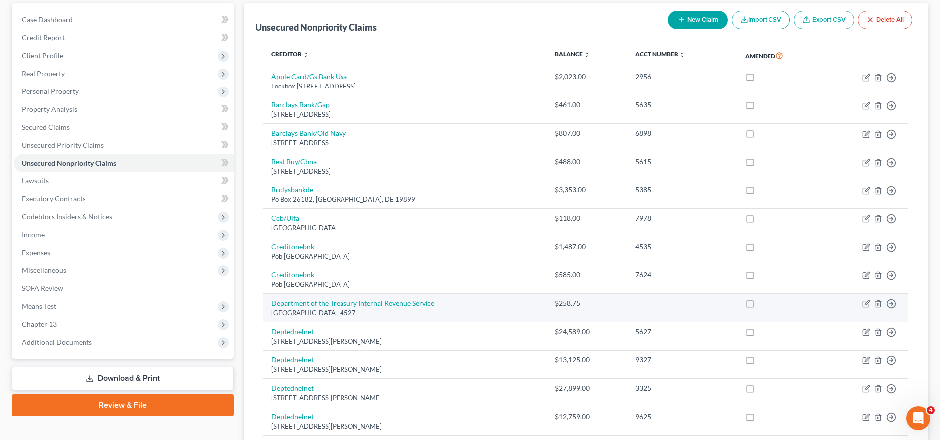
scroll to position [114, 0]
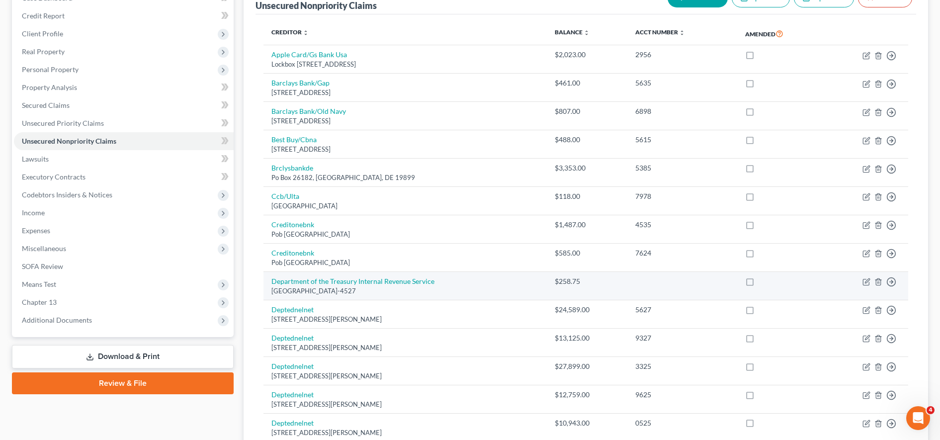
click at [759, 284] on label at bounding box center [759, 284] width 0 height 0
click at [763, 282] on input "checkbox" at bounding box center [766, 279] width 6 height 6
checkbox input "true"
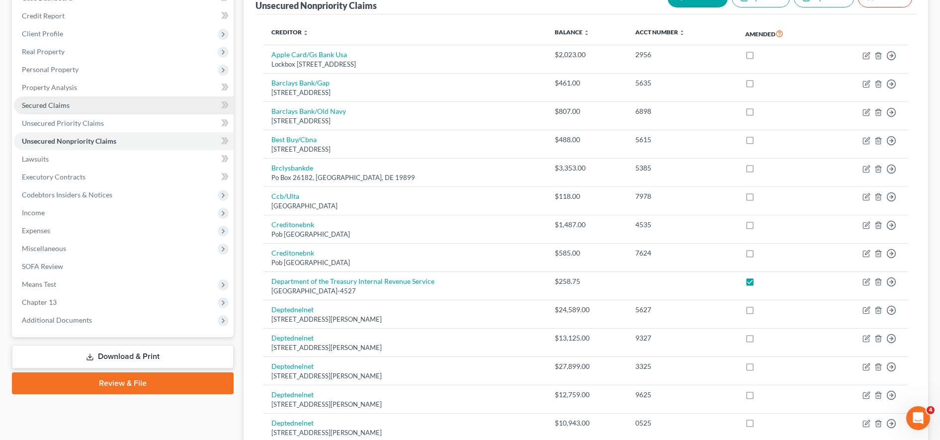
click at [105, 104] on link "Secured Claims" at bounding box center [124, 105] width 220 height 18
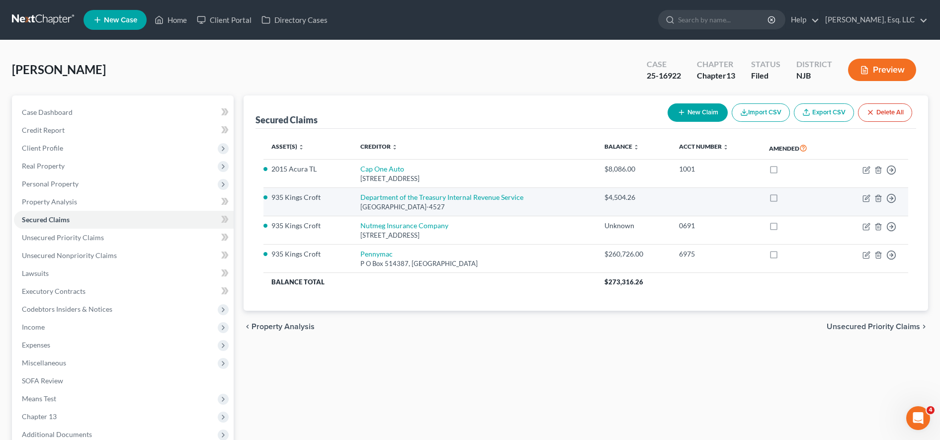
click at [783, 200] on label at bounding box center [783, 200] width 0 height 0
click at [787, 199] on input "checkbox" at bounding box center [790, 195] width 6 height 6
checkbox input "true"
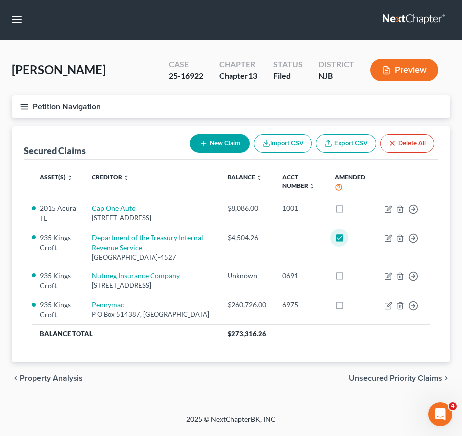
click at [26, 108] on icon "button" at bounding box center [24, 106] width 9 height 9
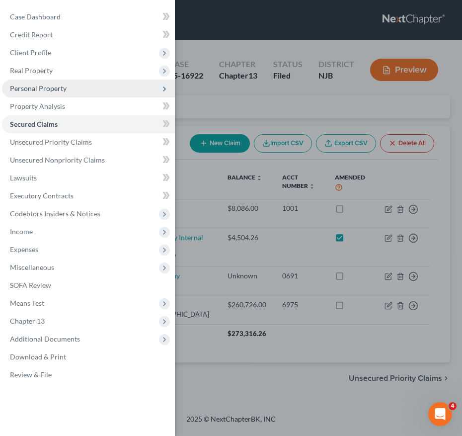
click at [57, 95] on span "Personal Property" at bounding box center [88, 89] width 173 height 18
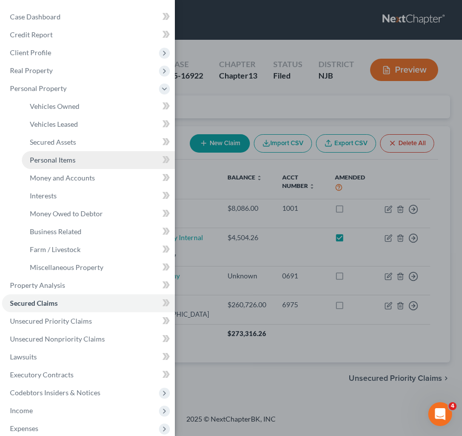
click at [62, 160] on span "Personal Items" at bounding box center [53, 160] width 46 height 8
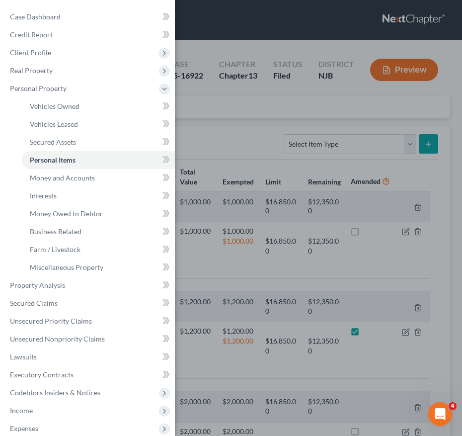
click at [232, 148] on div "Case Dashboard Payments Invoices Payments Payments Credit Report Client Profile" at bounding box center [231, 218] width 462 height 436
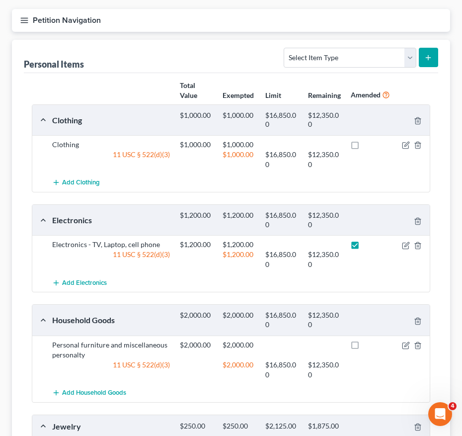
scroll to position [89, 0]
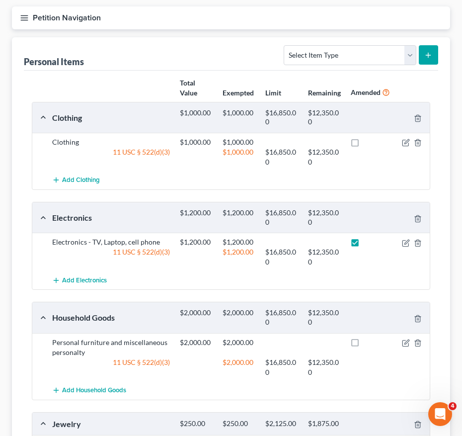
click at [22, 20] on icon "button" at bounding box center [24, 17] width 9 height 9
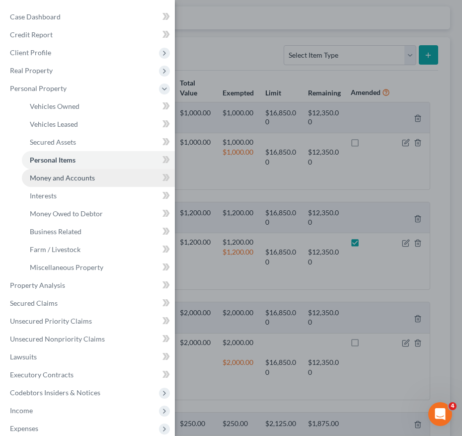
click at [53, 174] on span "Money and Accounts" at bounding box center [62, 177] width 65 height 8
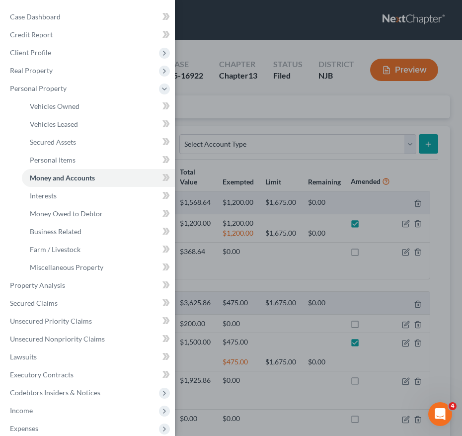
click at [253, 180] on div "Case Dashboard Payments Invoices Payments Payments Credit Report Client Profile" at bounding box center [231, 218] width 462 height 436
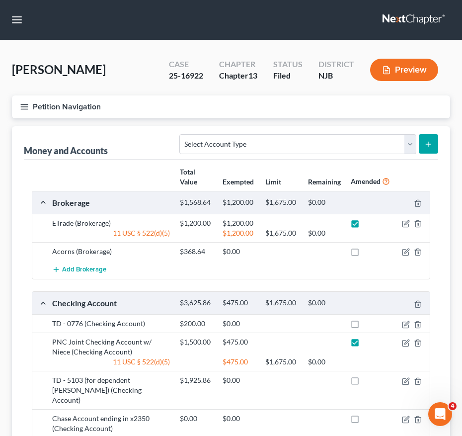
click at [303, 101] on button "Petition Navigation" at bounding box center [231, 106] width 438 height 23
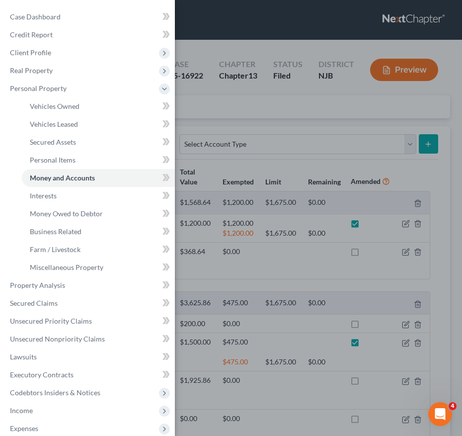
click at [268, 282] on div "Case Dashboard Payments Invoices Payments Payments Credit Report Client Profile" at bounding box center [231, 218] width 462 height 436
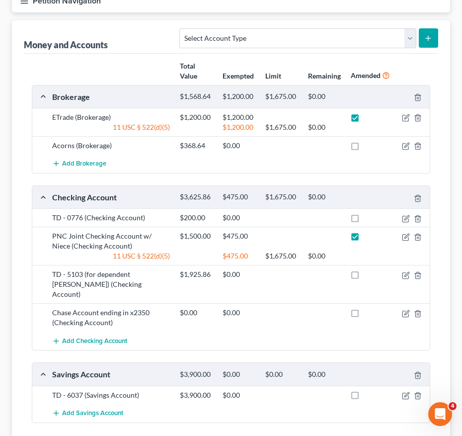
scroll to position [106, 0]
click at [409, 309] on icon "button" at bounding box center [406, 313] width 8 height 8
select select "36"
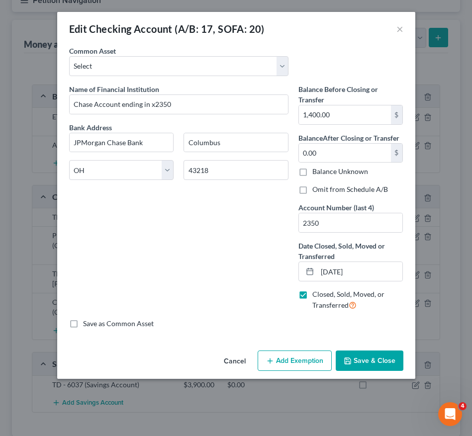
click at [239, 360] on button "Cancel" at bounding box center [235, 361] width 38 height 20
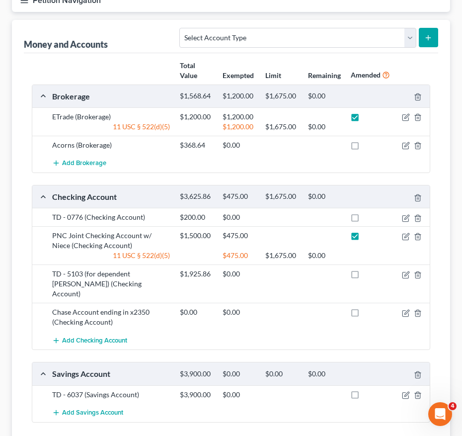
click at [364, 315] on label at bounding box center [364, 315] width 0 height 0
click at [368, 307] on input "checkbox" at bounding box center [371, 310] width 6 height 6
checkbox input "true"
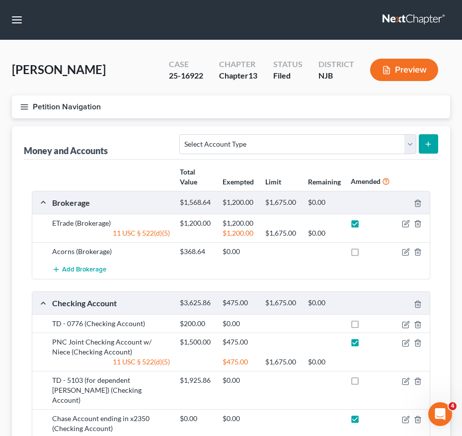
click at [25, 108] on icon "button" at bounding box center [24, 106] width 9 height 9
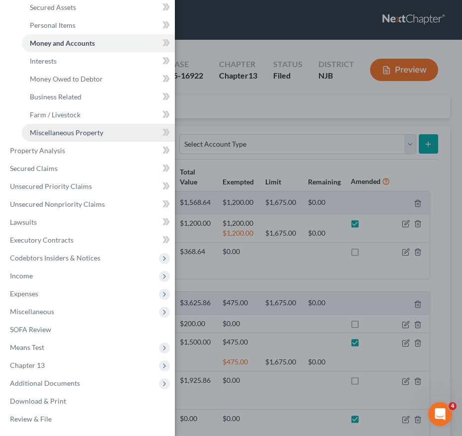
scroll to position [176, 0]
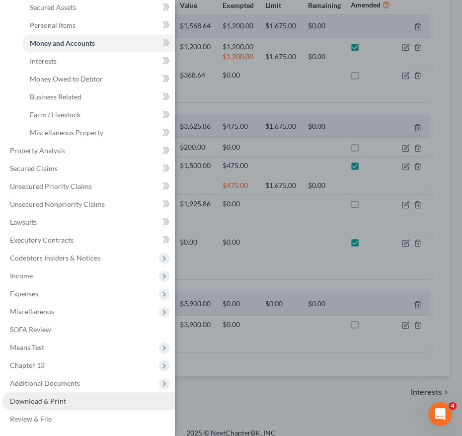
click at [45, 406] on link "Download & Print" at bounding box center [88, 401] width 173 height 18
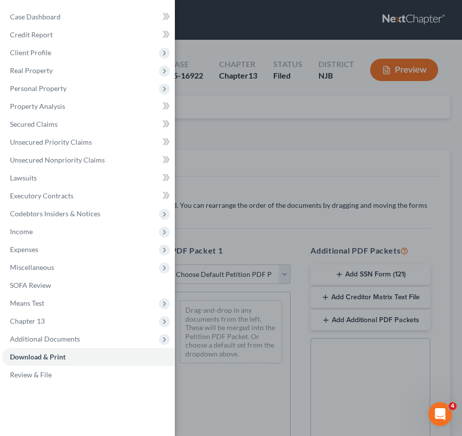
click at [225, 190] on div "Case Dashboard Payments Invoices Payments Payments Credit Report Client Profile" at bounding box center [231, 218] width 462 height 436
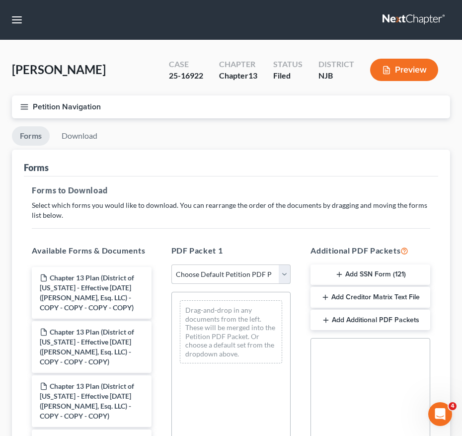
click at [204, 271] on select "Choose Default Petition PDF Packet Complete Bankruptcy Petition (all forms and …" at bounding box center [232, 274] width 120 height 20
select select "2"
click at [172, 264] on select "Choose Default Petition PDF Packet Complete Bankruptcy Petition (all forms and …" at bounding box center [232, 274] width 120 height 20
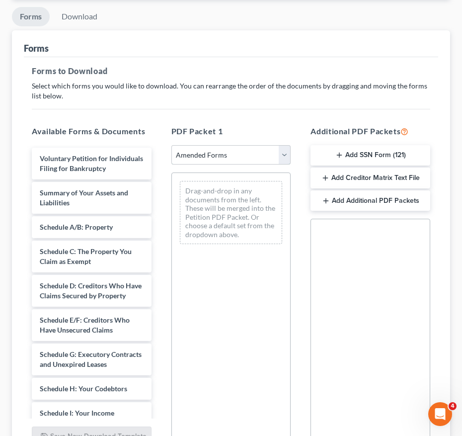
scroll to position [147, 0]
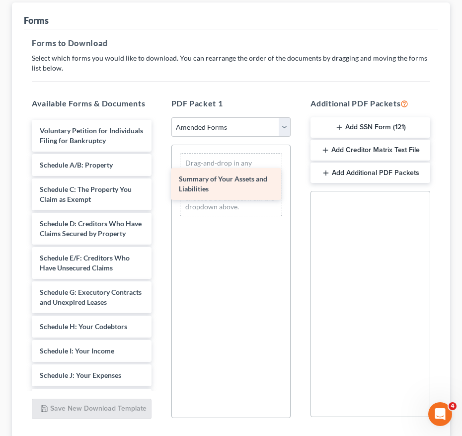
drag, startPoint x: 53, startPoint y: 174, endPoint x: 192, endPoint y: 178, distance: 139.2
click at [160, 178] on div "Summary of Your Assets and Liabilities Voluntary Petition for Individuals Filin…" at bounding box center [92, 390] width 136 height 541
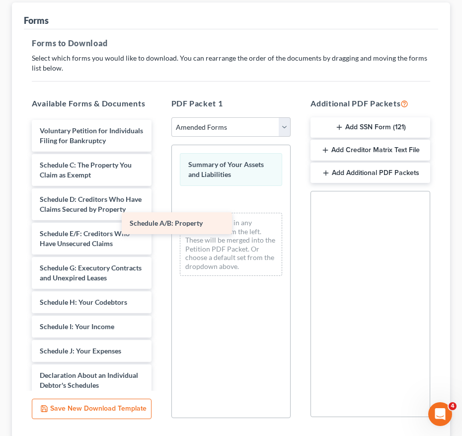
drag, startPoint x: 88, startPoint y: 170, endPoint x: 229, endPoint y: 209, distance: 145.6
click at [160, 209] on div "Schedule A/B: Property Voluntary Petition for Individuals Filing for Bankruptcy…" at bounding box center [92, 378] width 136 height 516
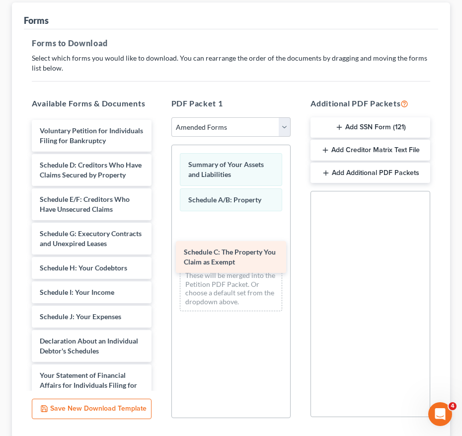
drag, startPoint x: 104, startPoint y: 174, endPoint x: 250, endPoint y: 250, distance: 163.4
click at [160, 250] on div "Schedule C: The Property You Claim as Exempt Voluntary Petition for Individuals…" at bounding box center [92, 361] width 136 height 482
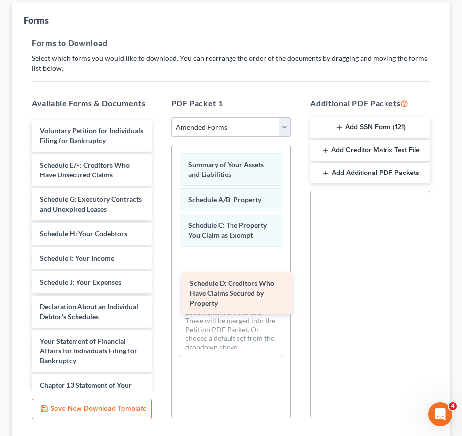
drag, startPoint x: 106, startPoint y: 177, endPoint x: 256, endPoint y: 286, distance: 185.2
click at [160, 286] on div "Schedule D: Creditors Who Have Claims Secured by Property Voluntary Petition fo…" at bounding box center [92, 344] width 136 height 448
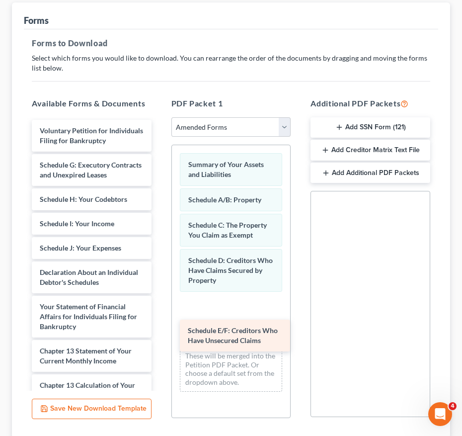
drag, startPoint x: 99, startPoint y: 169, endPoint x: 247, endPoint y: 311, distance: 205.3
click at [160, 311] on div "Schedule E/F: Creditors Who Have Unsecured Claims Voluntary Petition for Indivi…" at bounding box center [92, 327] width 136 height 414
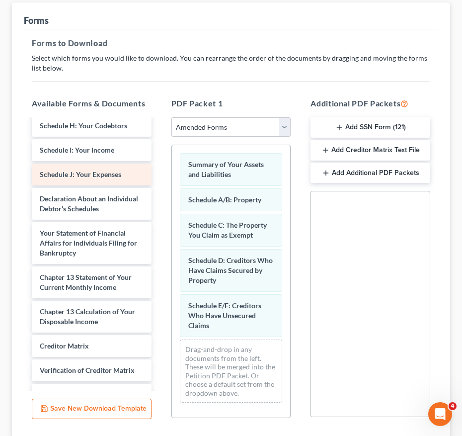
scroll to position [75, 0]
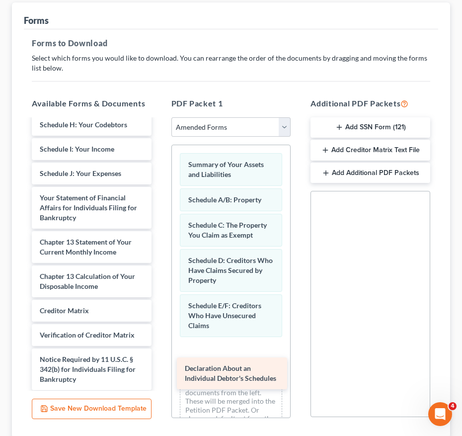
drag, startPoint x: 87, startPoint y: 222, endPoint x: 232, endPoint y: 372, distance: 208.5
click at [160, 372] on div "Declaration About an Individual Debtor's Schedules Voluntary Petition for Indiv…" at bounding box center [92, 234] width 136 height 379
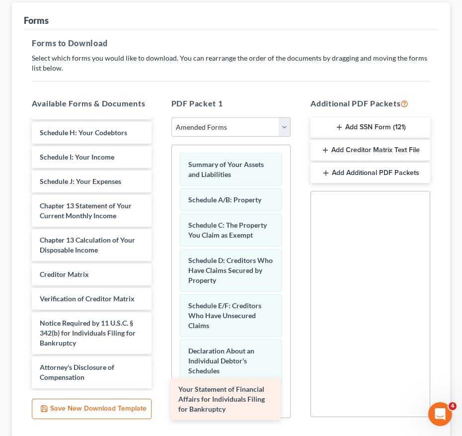
drag, startPoint x: 110, startPoint y: 232, endPoint x: 250, endPoint y: 403, distance: 220.9
click at [160, 388] on div "Your Statement of Financial Affairs for Individuals Filing for Bankruptcy Volun…" at bounding box center [92, 220] width 136 height 335
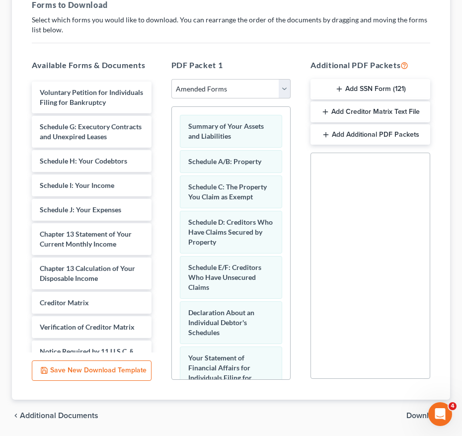
scroll to position [219, 0]
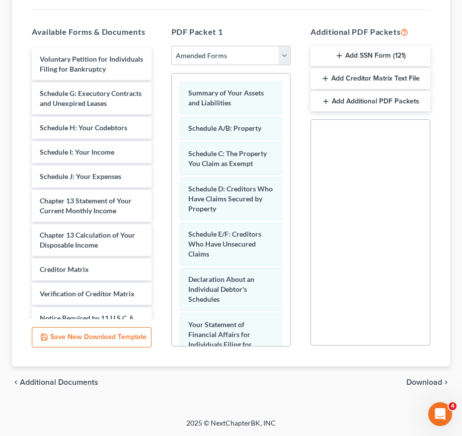
click at [416, 380] on span "Download" at bounding box center [425, 382] width 36 height 8
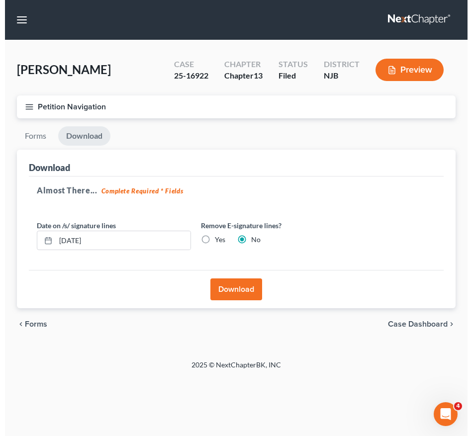
scroll to position [0, 0]
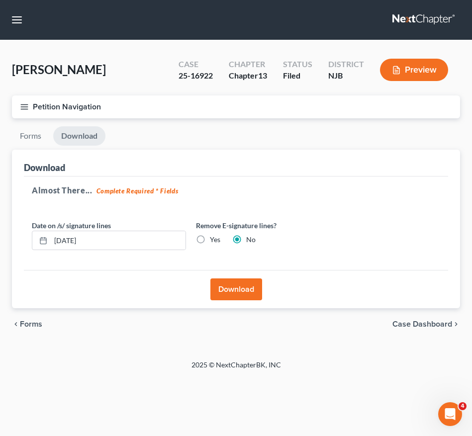
click at [210, 240] on label "Yes" at bounding box center [215, 240] width 10 height 10
click at [214, 240] on input "Yes" at bounding box center [217, 238] width 6 height 6
radio input "true"
radio input "false"
click at [230, 287] on button "Download" at bounding box center [236, 289] width 52 height 22
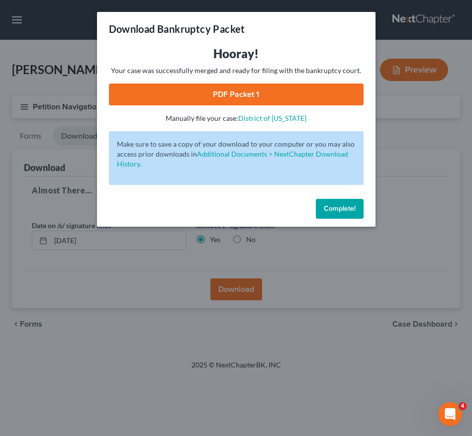
click at [266, 87] on link "PDF Packet 1" at bounding box center [236, 95] width 255 height 22
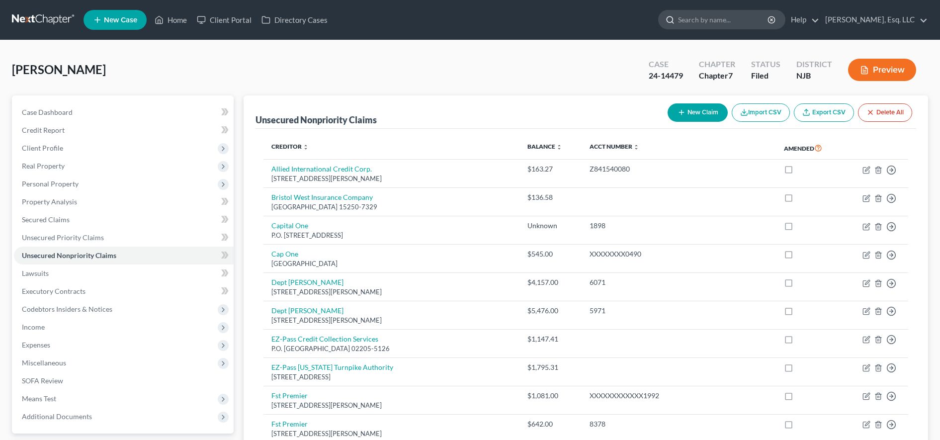
click at [735, 19] on input "search" at bounding box center [723, 19] width 91 height 18
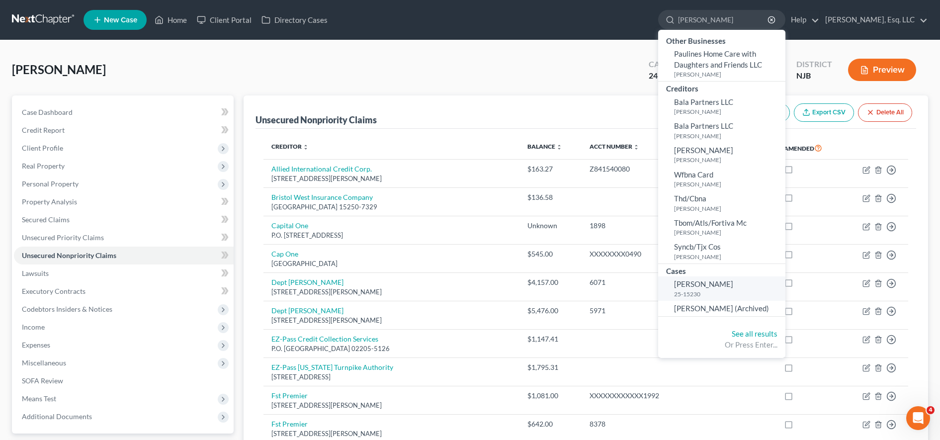
type input "[PERSON_NAME]"
click at [727, 287] on link "[PERSON_NAME] 25-15230" at bounding box center [721, 288] width 127 height 24
select select "6"
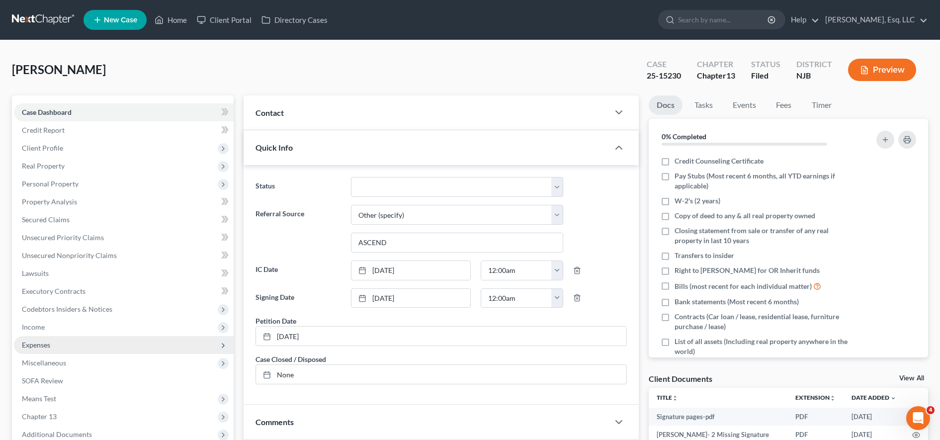
scroll to position [204, 0]
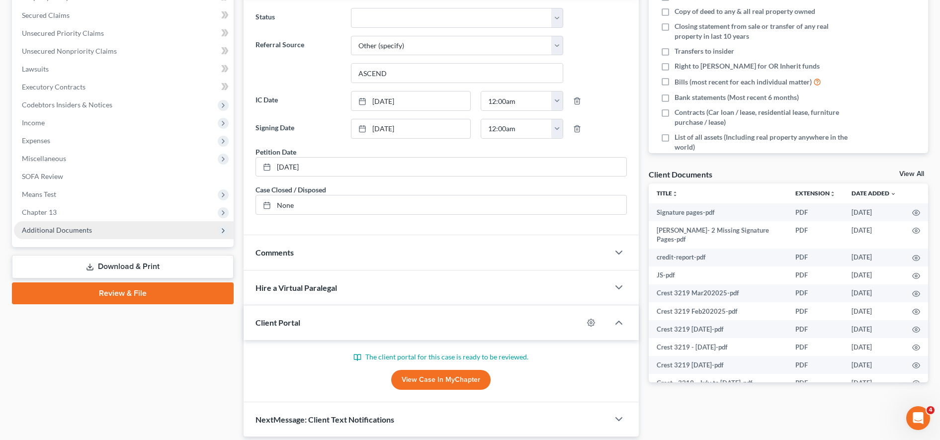
click at [64, 237] on span "Additional Documents" at bounding box center [124, 230] width 220 height 18
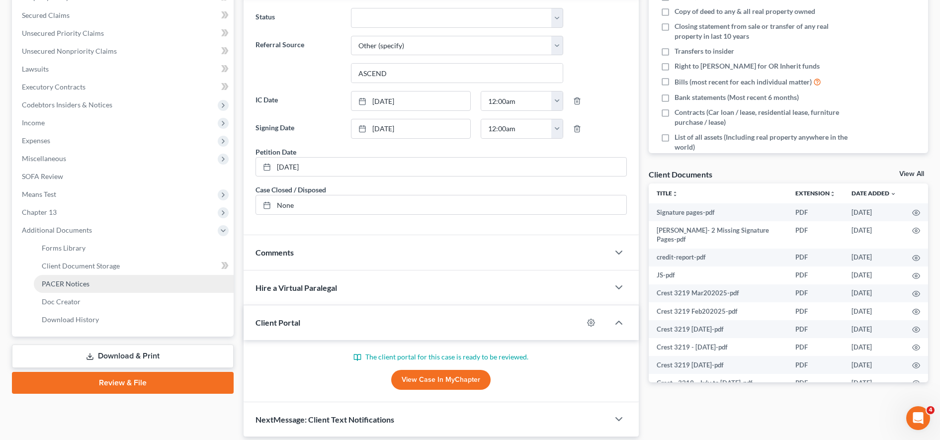
click at [63, 277] on link "PACER Notices" at bounding box center [134, 284] width 200 height 18
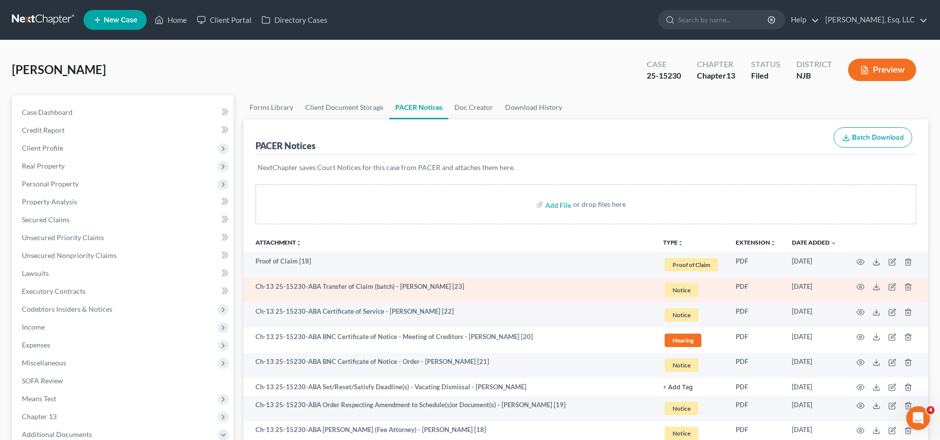
scroll to position [82, 0]
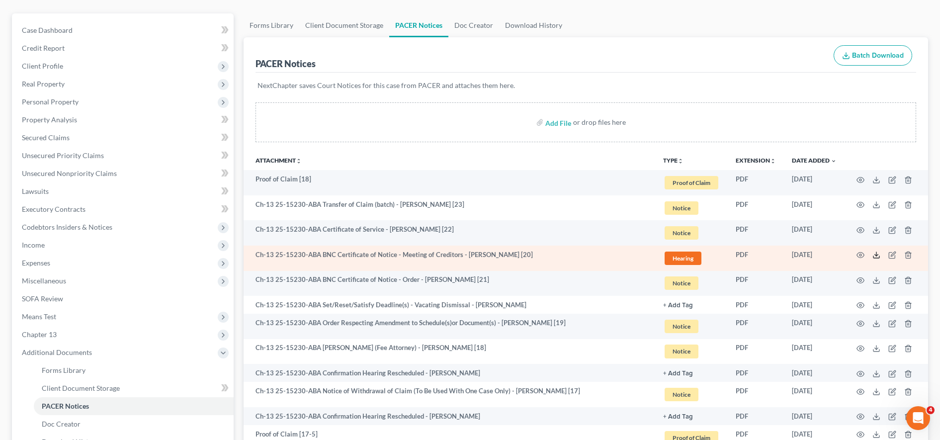
click at [877, 252] on icon at bounding box center [876, 255] width 8 height 8
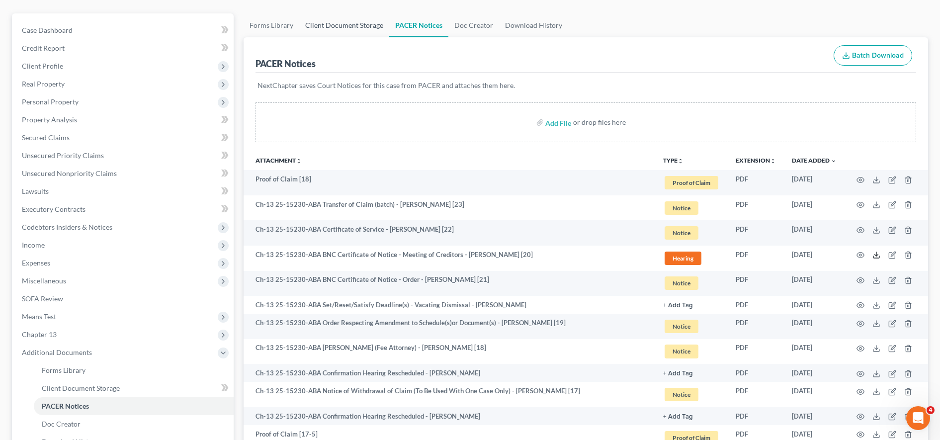
scroll to position [0, 0]
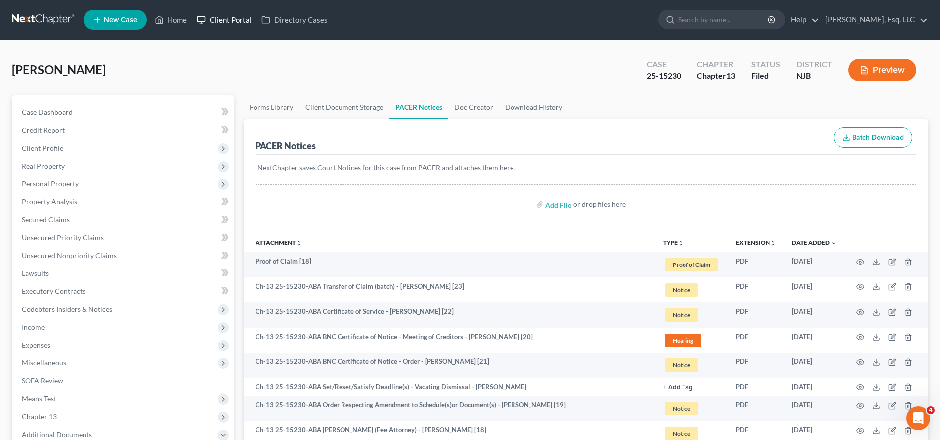
click at [216, 12] on link "Client Portal" at bounding box center [224, 20] width 65 height 18
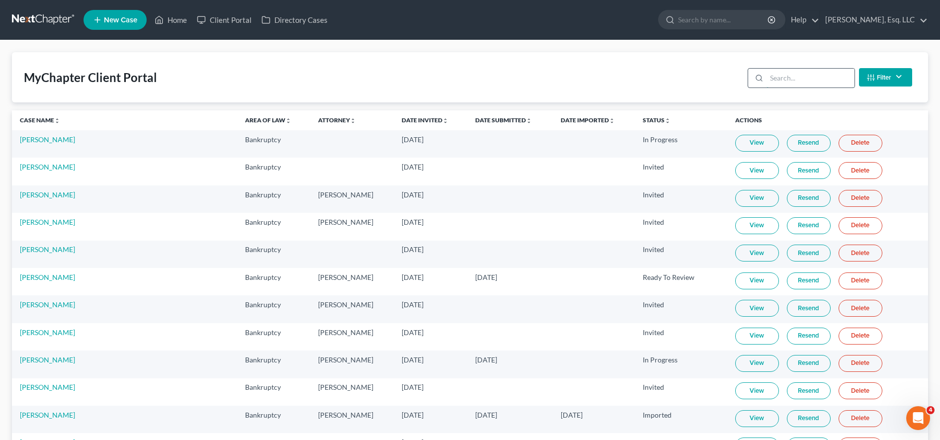
click at [786, 85] on input "search" at bounding box center [811, 78] width 88 height 19
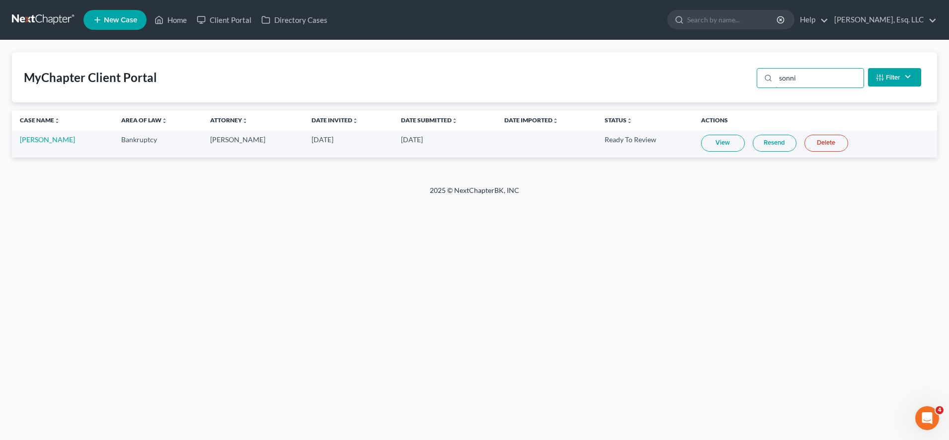
type input "sonni"
click at [717, 146] on link "View" at bounding box center [723, 143] width 44 height 17
click at [58, 136] on link "[PERSON_NAME]" at bounding box center [47, 139] width 55 height 8
select select "1"
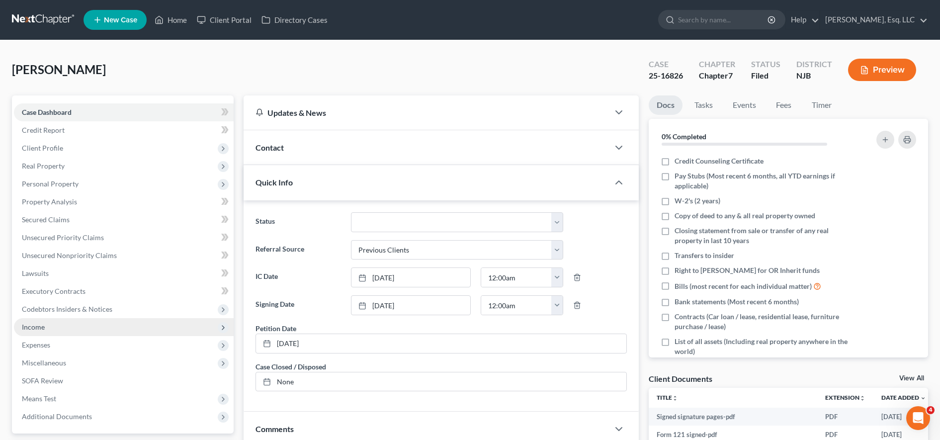
scroll to position [211, 0]
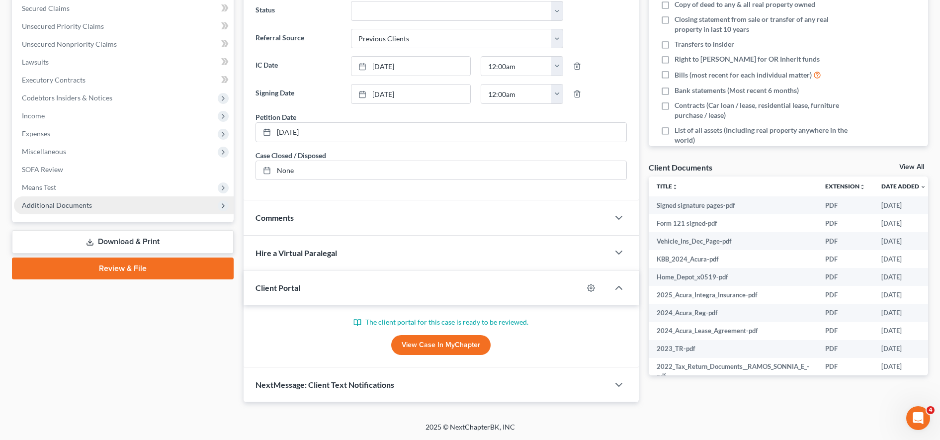
click at [85, 203] on span "Additional Documents" at bounding box center [57, 205] width 70 height 8
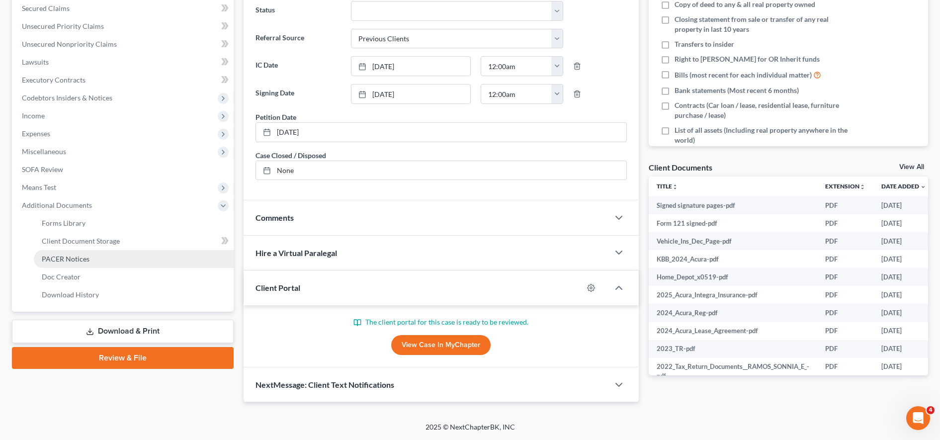
click at [78, 257] on span "PACER Notices" at bounding box center [66, 259] width 48 height 8
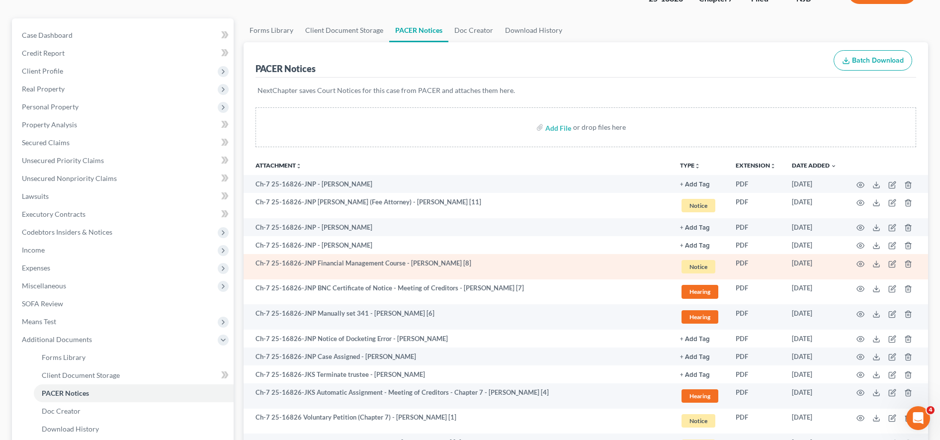
scroll to position [109, 0]
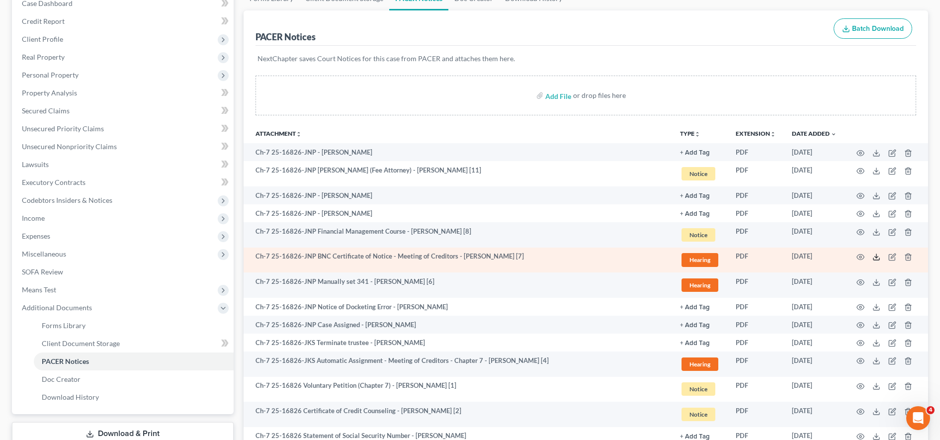
click at [878, 258] on icon at bounding box center [876, 257] width 8 height 8
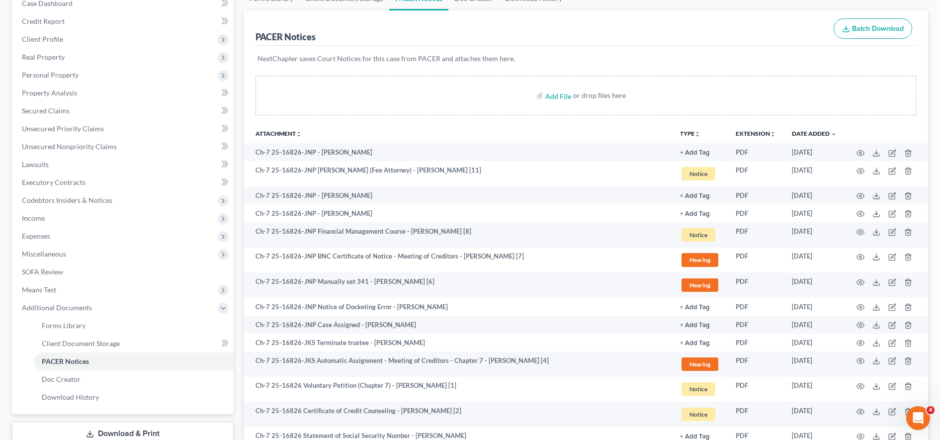
click at [721, 53] on div "NextChapter saves Court Notices for this case from PACER and attaches them here." at bounding box center [586, 65] width 661 height 38
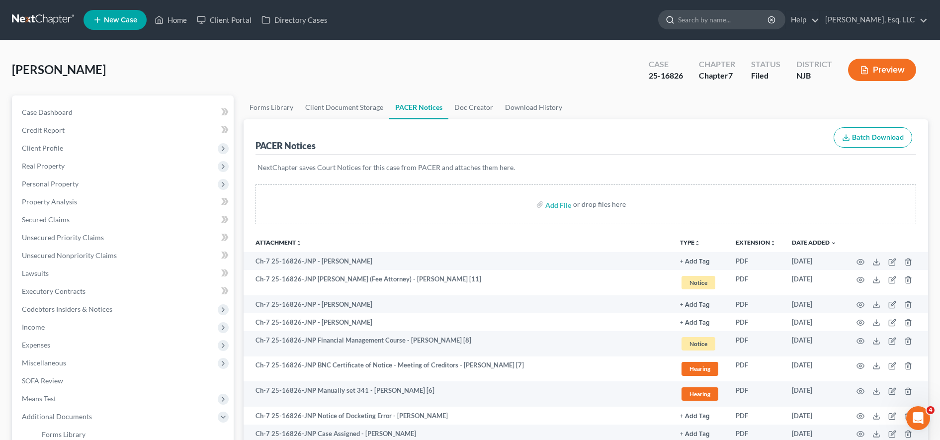
click at [706, 21] on input "search" at bounding box center [723, 19] width 91 height 18
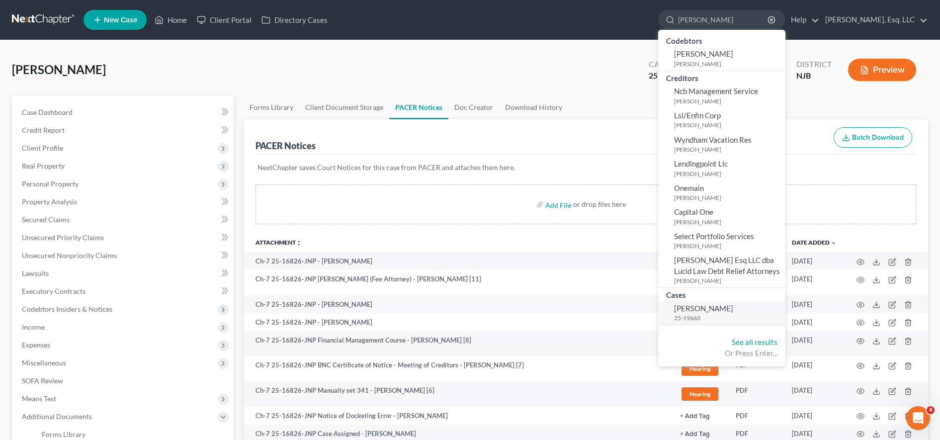
type input "marisol"
click at [741, 314] on small "25-19660" at bounding box center [728, 318] width 109 height 8
select select "0"
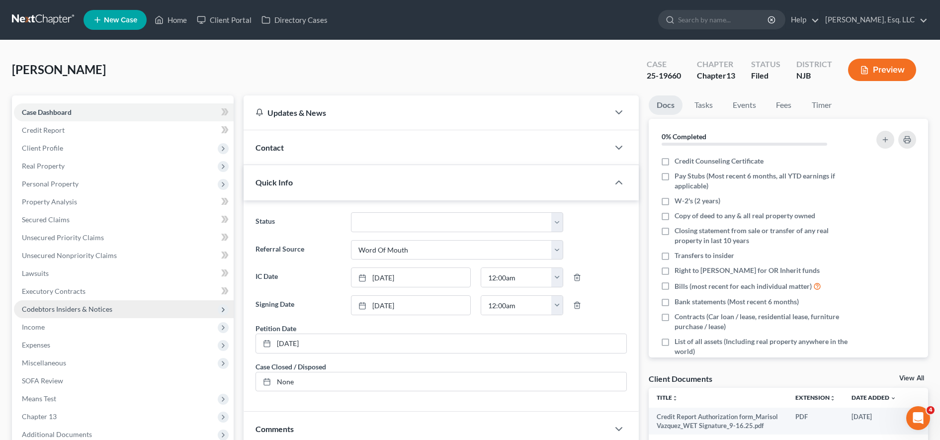
scroll to position [150, 0]
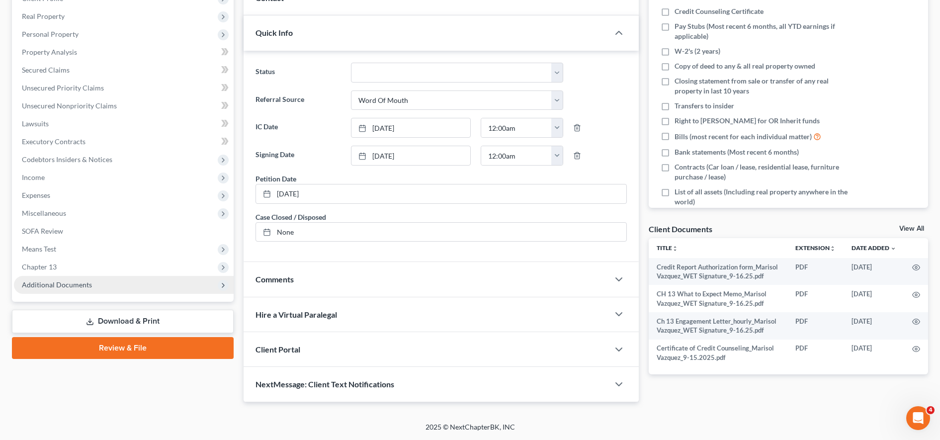
click at [158, 285] on span "Additional Documents" at bounding box center [124, 285] width 220 height 18
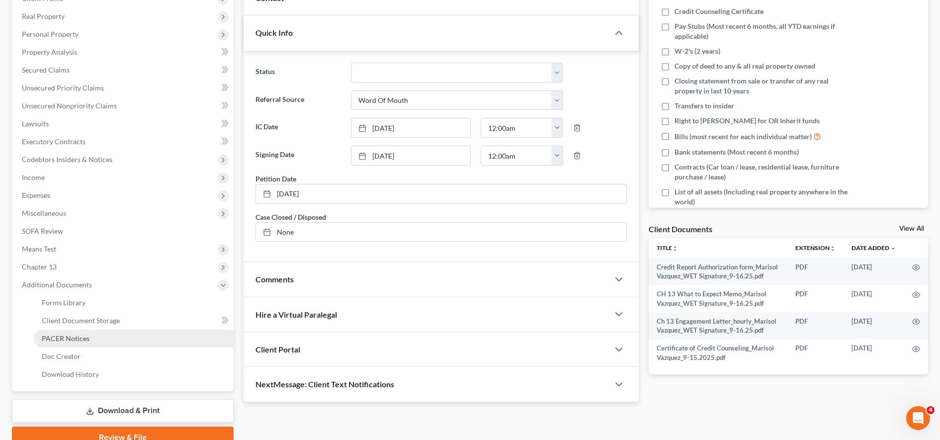
click at [122, 340] on link "PACER Notices" at bounding box center [134, 339] width 200 height 18
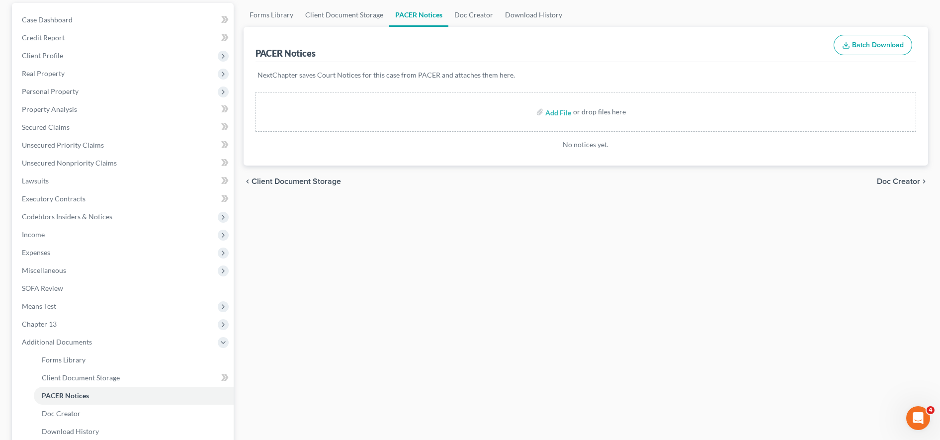
scroll to position [196, 0]
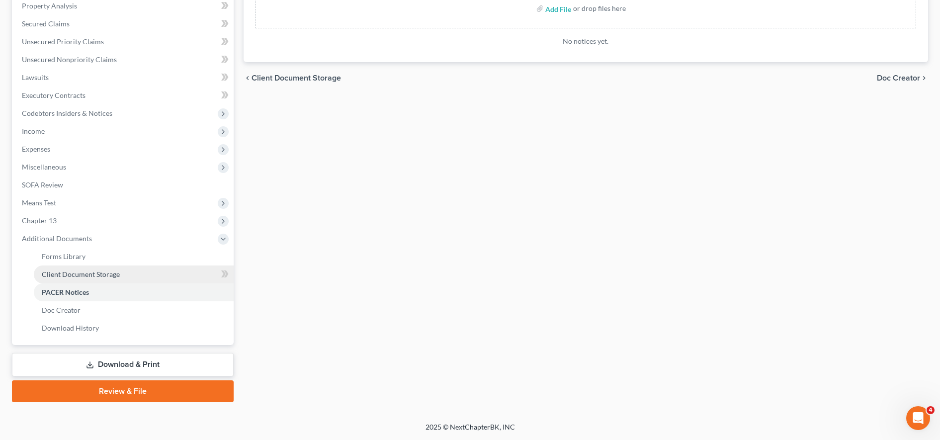
click at [79, 272] on span "Client Document Storage" at bounding box center [81, 274] width 78 height 8
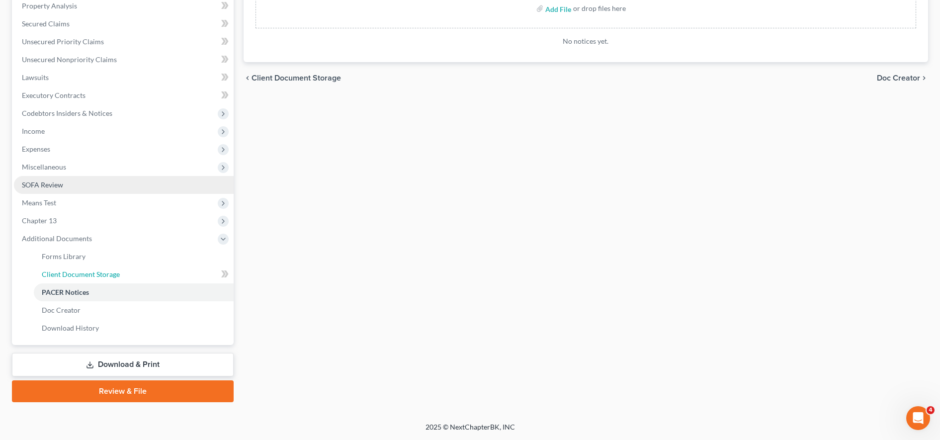
select select "9"
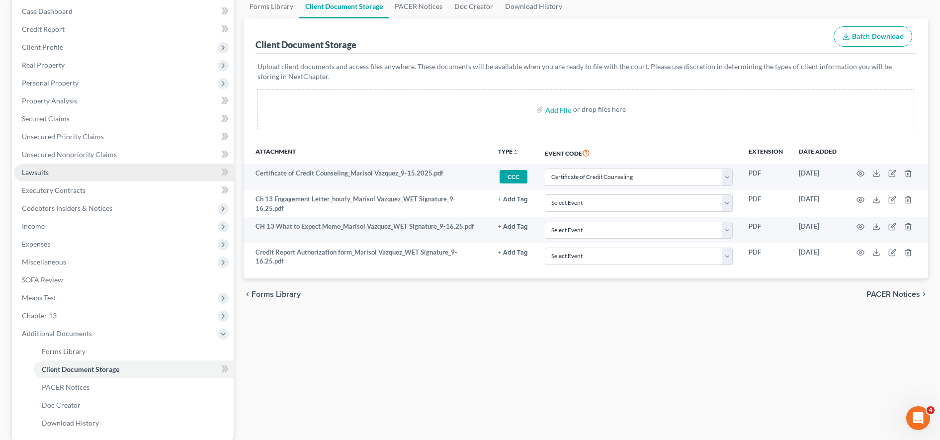
scroll to position [196, 0]
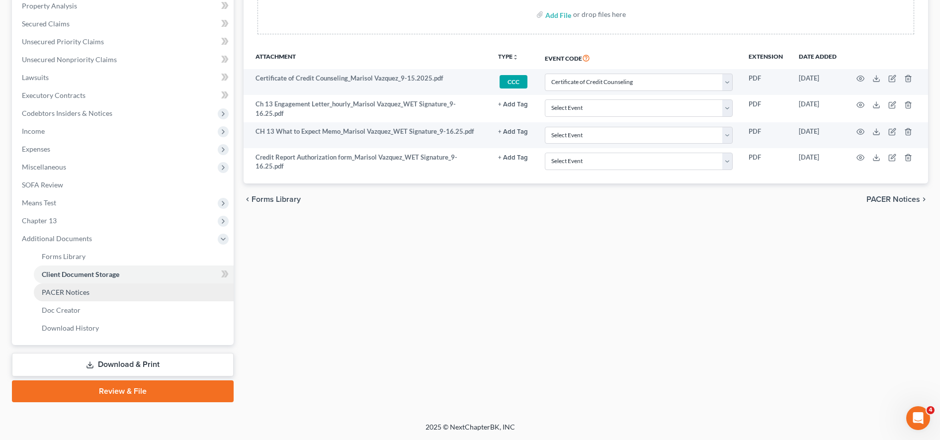
click at [94, 290] on link "PACER Notices" at bounding box center [134, 292] width 200 height 18
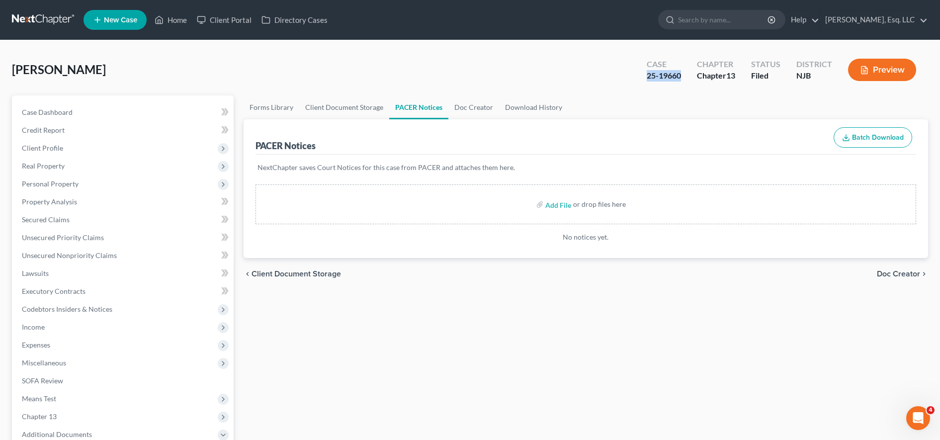
drag, startPoint x: 643, startPoint y: 77, endPoint x: 684, endPoint y: 75, distance: 40.3
click at [684, 75] on div "Case 25-19660" at bounding box center [664, 70] width 50 height 29
copy div "25-19660"
click at [725, 26] on input "search" at bounding box center [723, 19] width 91 height 18
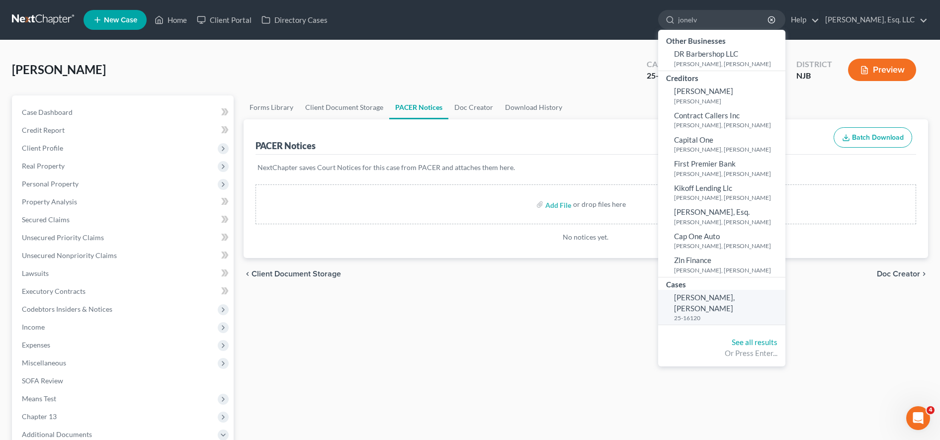
type input "jonelv"
click at [706, 314] on small "25-16120" at bounding box center [728, 318] width 109 height 8
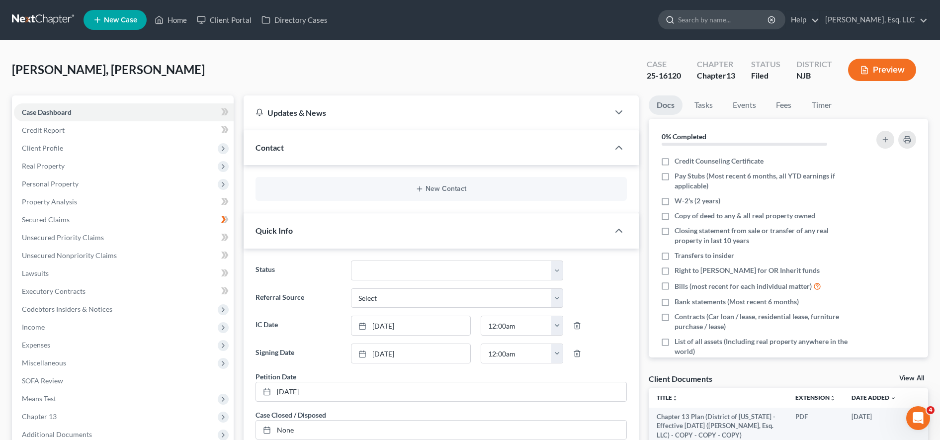
click at [710, 16] on input "search" at bounding box center [723, 19] width 91 height 18
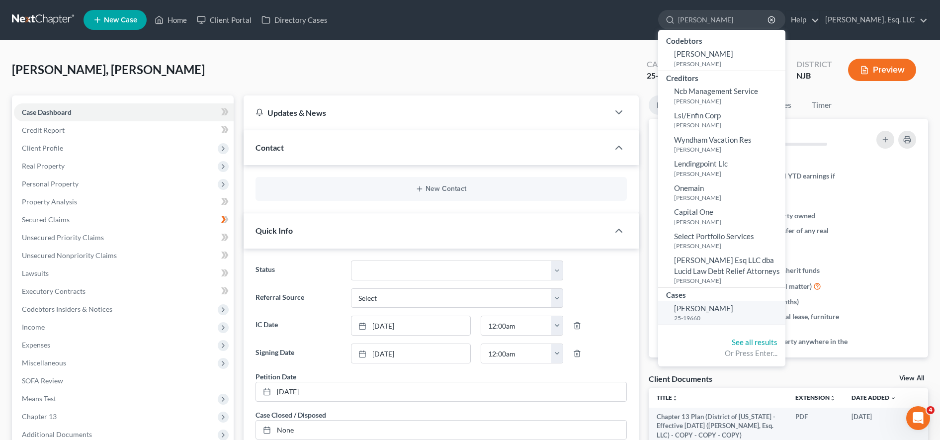
type input "marisol"
click at [708, 308] on span "Vazquez, Marisol" at bounding box center [703, 308] width 59 height 9
select select "0"
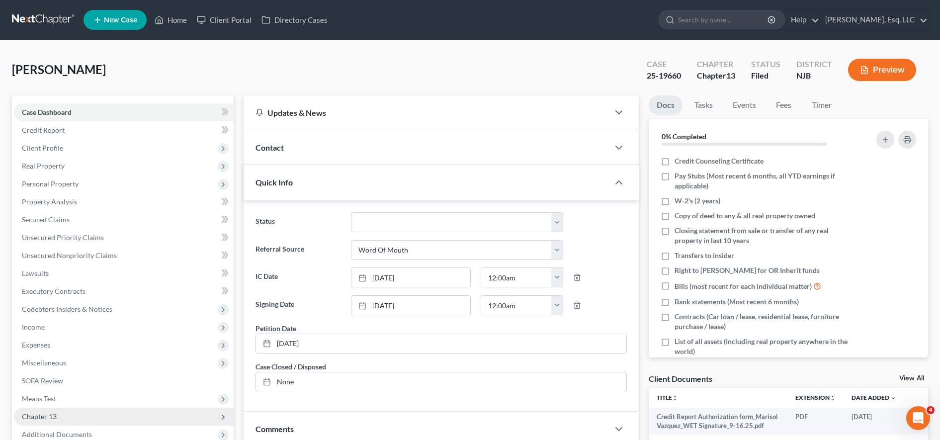
scroll to position [150, 0]
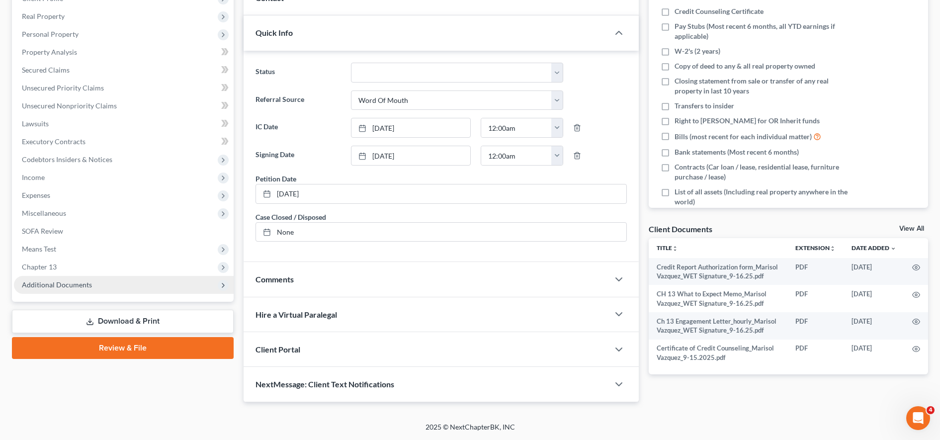
click at [114, 288] on span "Additional Documents" at bounding box center [124, 285] width 220 height 18
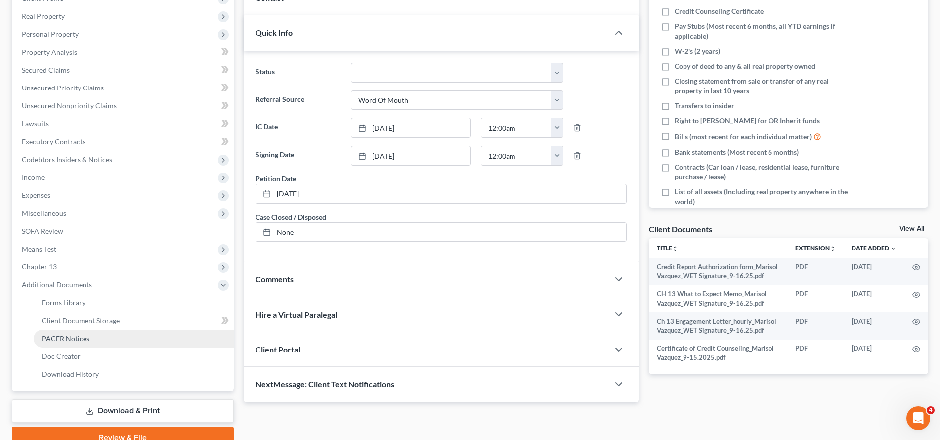
click at [107, 339] on link "PACER Notices" at bounding box center [134, 339] width 200 height 18
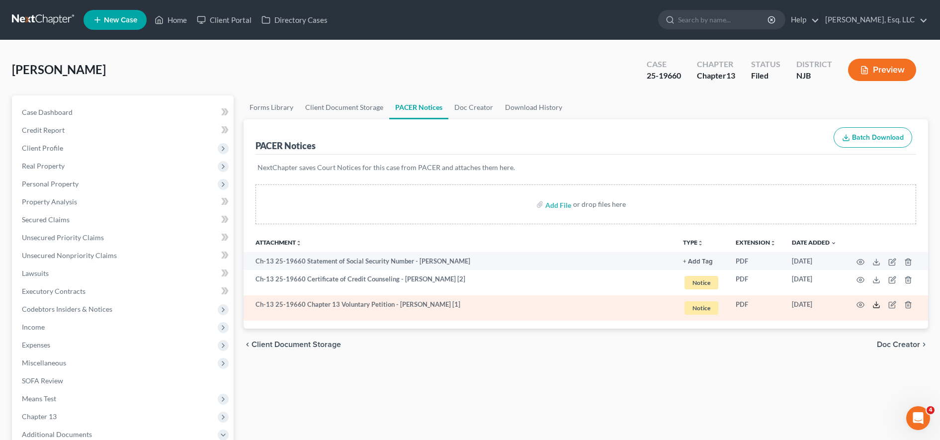
click at [873, 306] on icon at bounding box center [876, 305] width 8 height 8
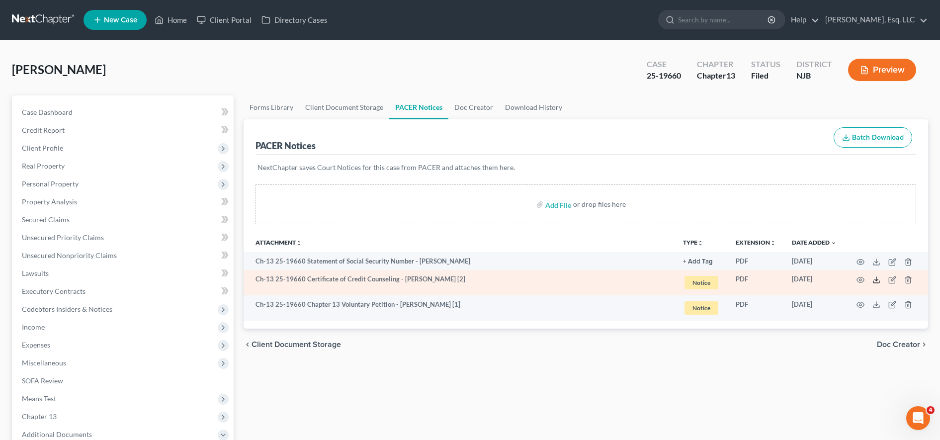
click at [878, 283] on icon at bounding box center [876, 282] width 6 height 2
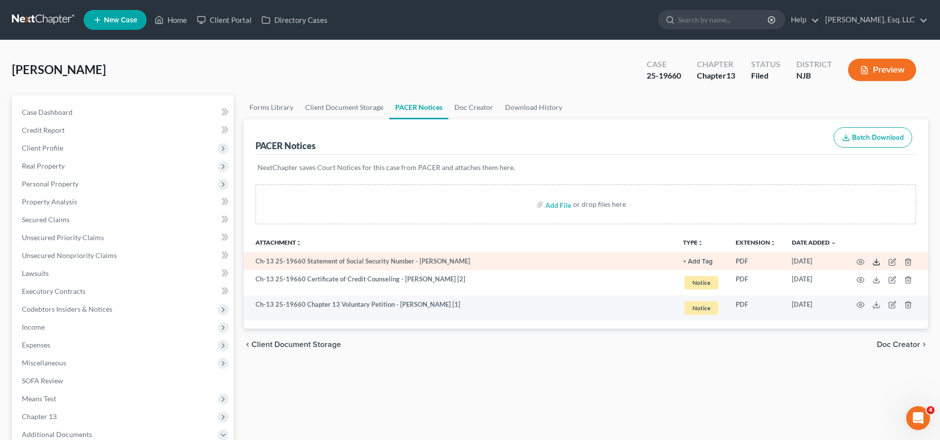
click at [876, 262] on line at bounding box center [876, 261] width 0 height 4
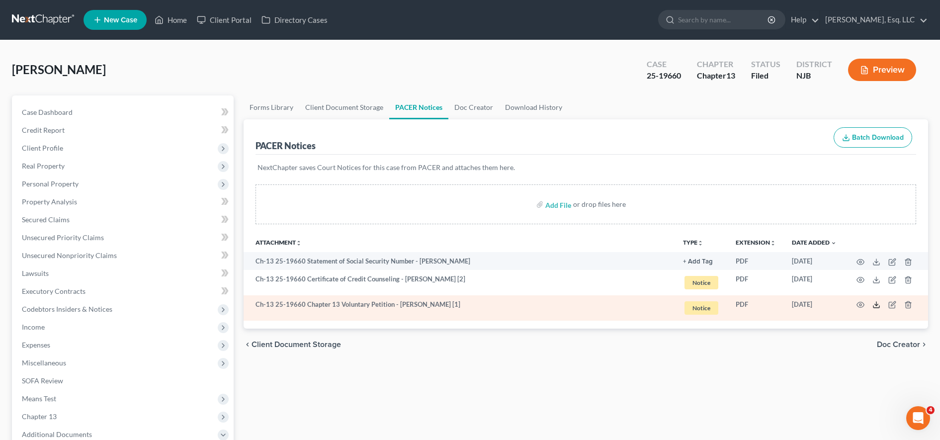
click at [878, 304] on icon at bounding box center [876, 305] width 8 height 8
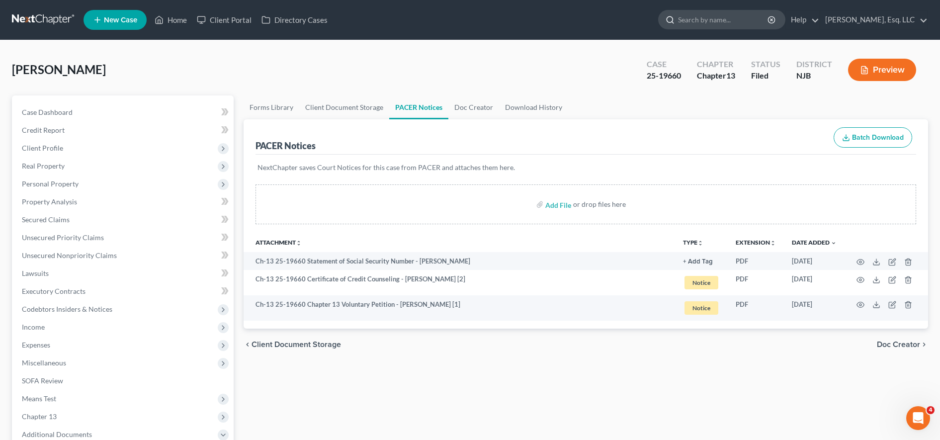
click at [689, 14] on input "search" at bounding box center [723, 19] width 91 height 18
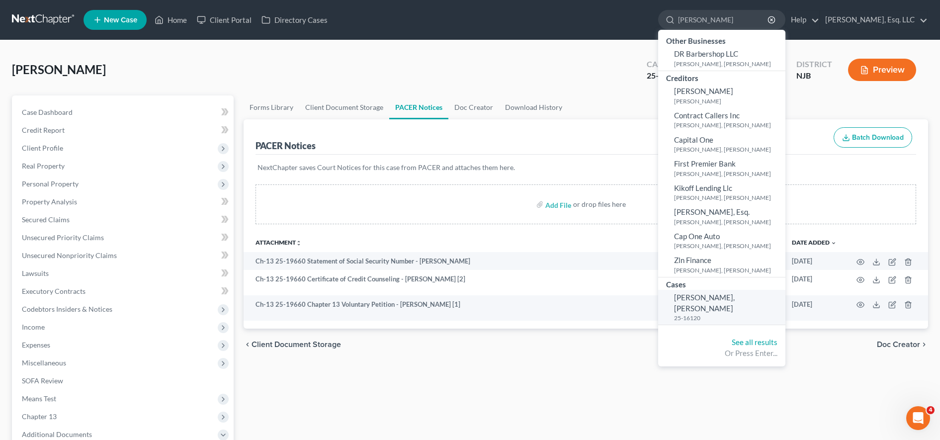
type input "jonel"
click at [735, 295] on span "Garcia-Santana, Jonelva" at bounding box center [704, 302] width 61 height 19
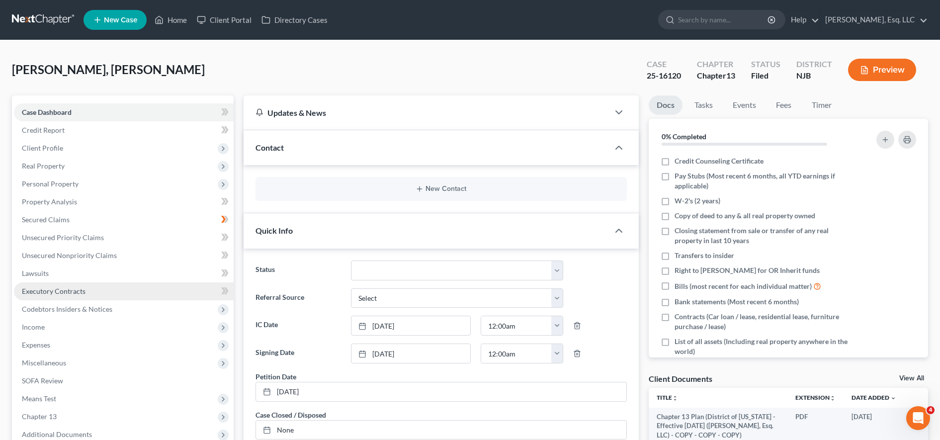
scroll to position [259, 0]
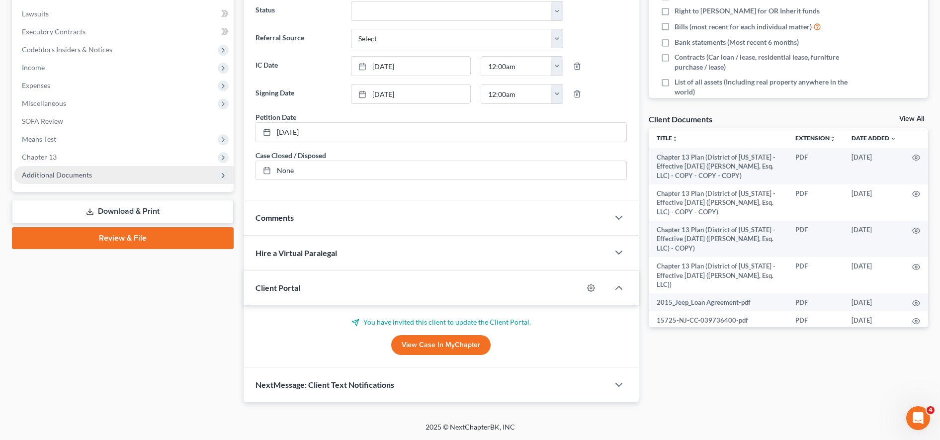
click at [167, 177] on span "Additional Documents" at bounding box center [124, 175] width 220 height 18
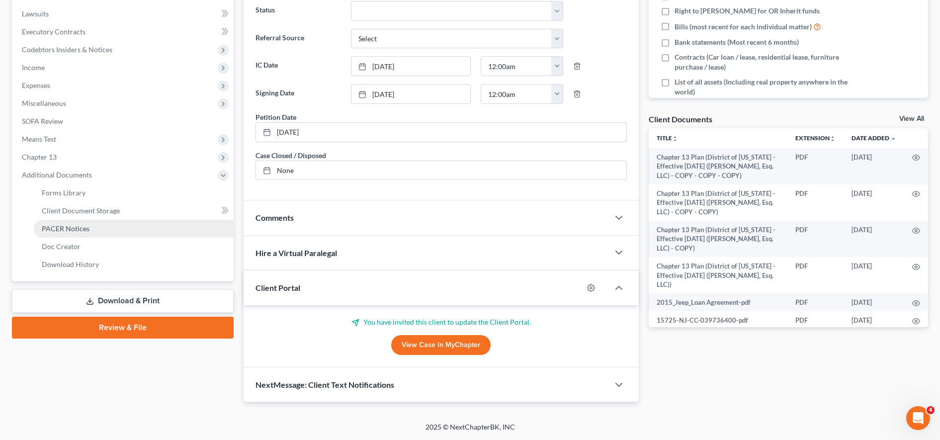
click at [147, 220] on link "PACER Notices" at bounding box center [134, 229] width 200 height 18
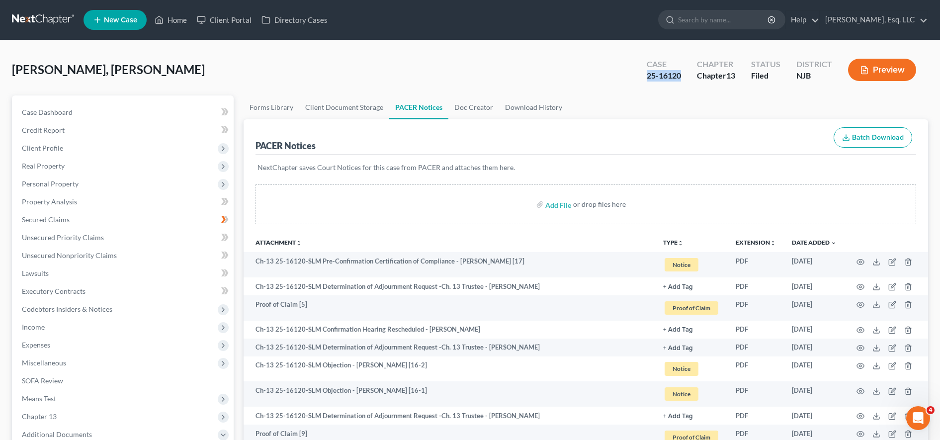
drag, startPoint x: 645, startPoint y: 77, endPoint x: 681, endPoint y: 73, distance: 36.5
click at [681, 73] on div "Case 25-16120" at bounding box center [664, 70] width 50 height 29
copy div "25-16120"
click at [236, 16] on link "Client Portal" at bounding box center [224, 20] width 65 height 18
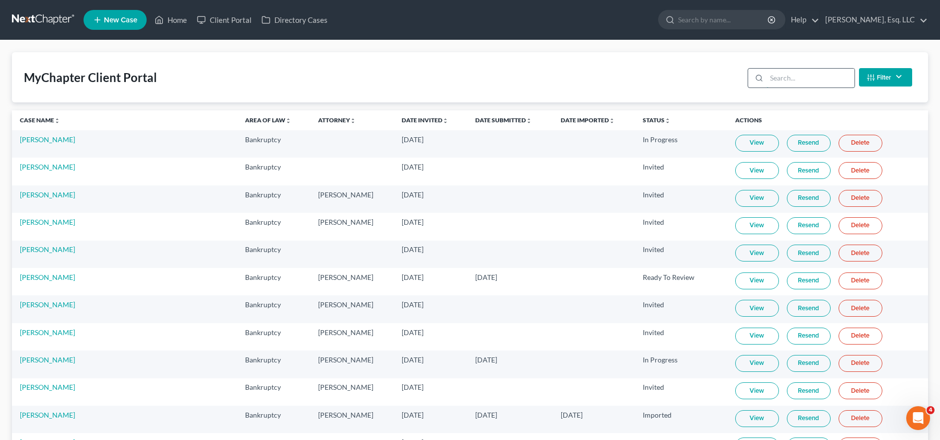
click at [822, 80] on input "search" at bounding box center [811, 78] width 88 height 19
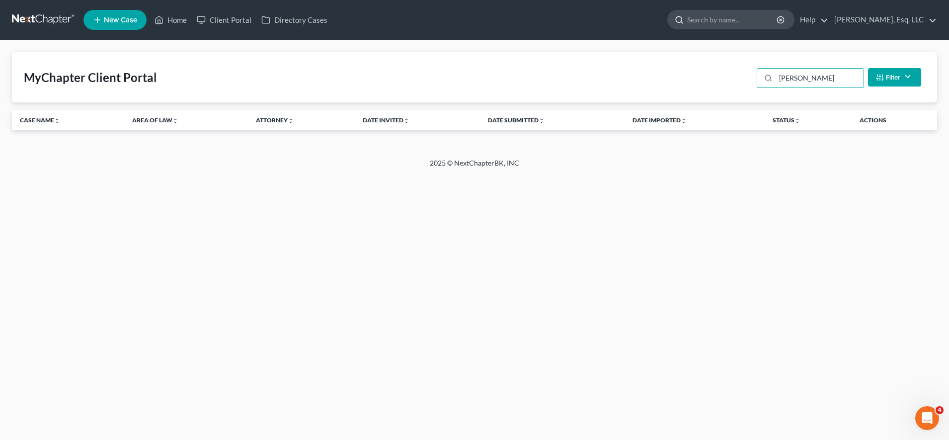
type input "marisol"
click at [745, 20] on input "search" at bounding box center [732, 19] width 91 height 18
type input "m"
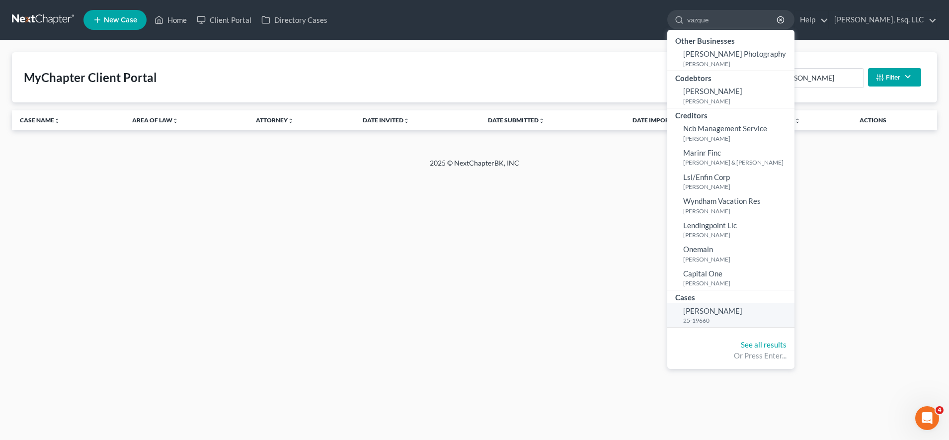
type input "vazque"
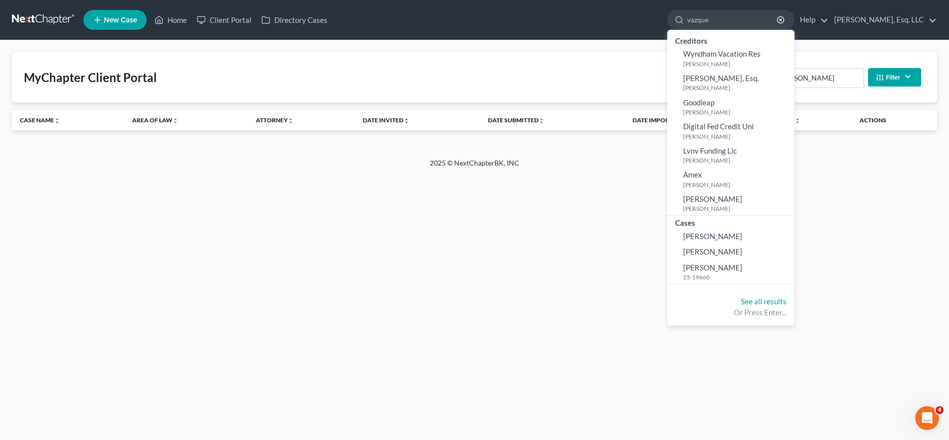
click at [745, 312] on div "Or Press Enter..." at bounding box center [731, 312] width 111 height 10
click at [728, 269] on span "Vazquez, Marisol" at bounding box center [713, 267] width 59 height 9
select select "0"
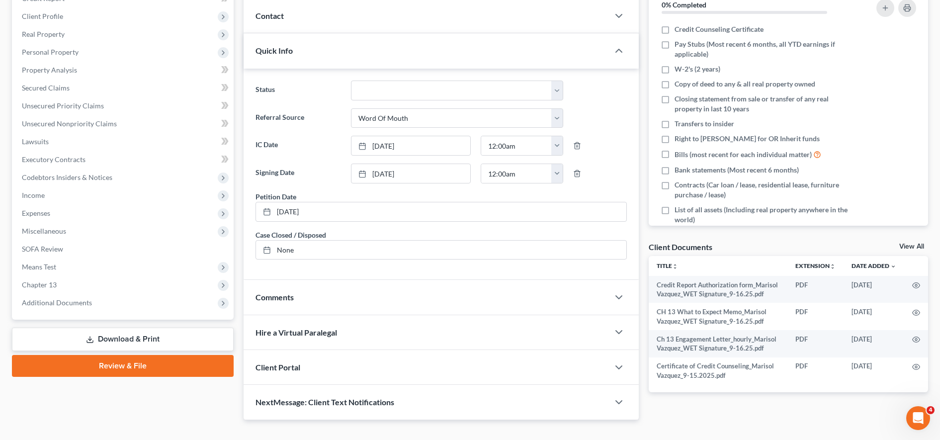
scroll to position [139, 0]
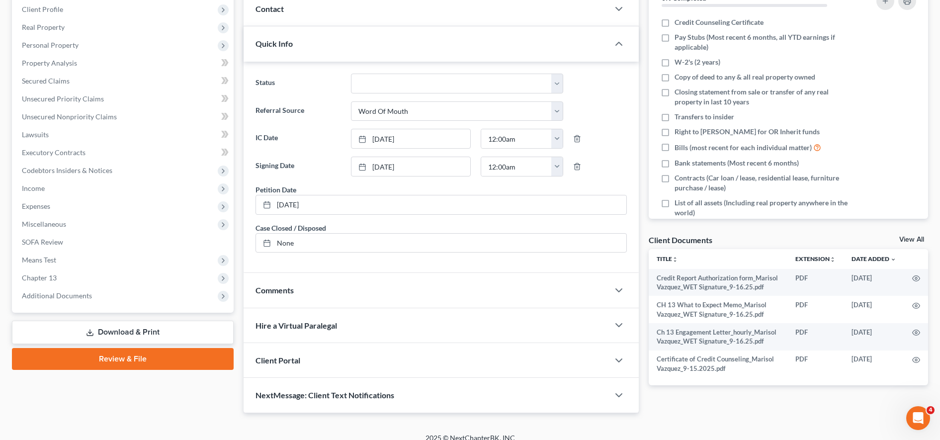
click at [386, 351] on div "Client Portal" at bounding box center [426, 360] width 365 height 34
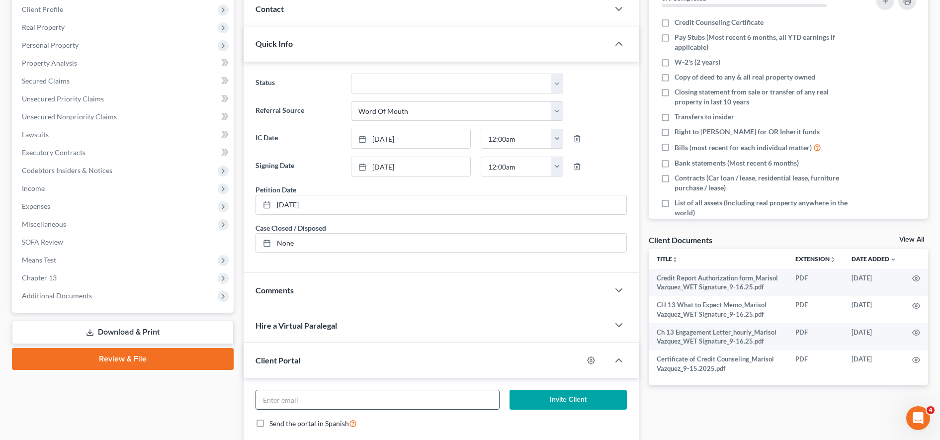
click at [357, 393] on input "email" at bounding box center [377, 399] width 243 height 19
paste input "mdelriovazquez23@gmail.com"
click at [263, 400] on input "mdelriovazquez23@gmail.com" at bounding box center [377, 399] width 243 height 19
type input "mdelriovazquez23@gmail.com"
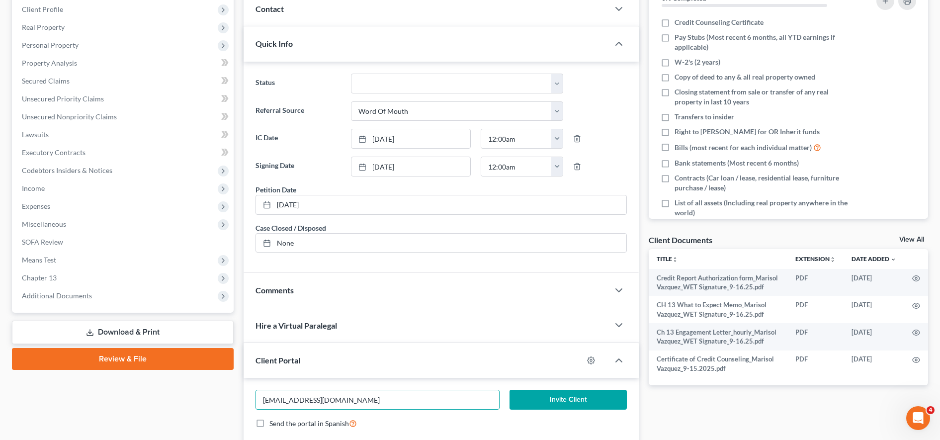
click at [551, 393] on button "Invite Client" at bounding box center [568, 400] width 117 height 20
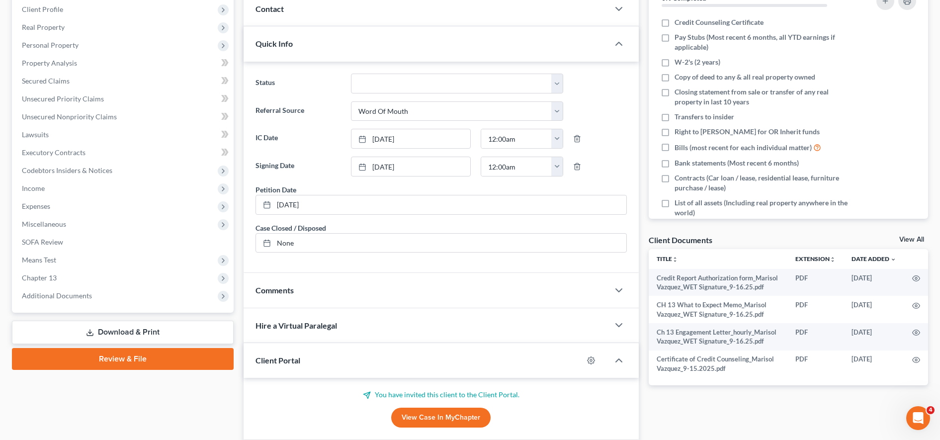
scroll to position [0, 0]
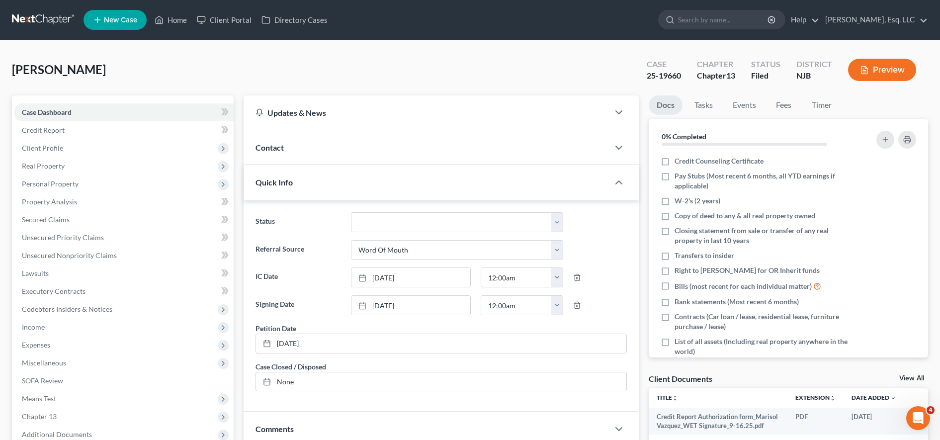
click at [215, 40] on div at bounding box center [470, 40] width 557 height 0
click at [217, 20] on link "Client Portal" at bounding box center [224, 20] width 65 height 18
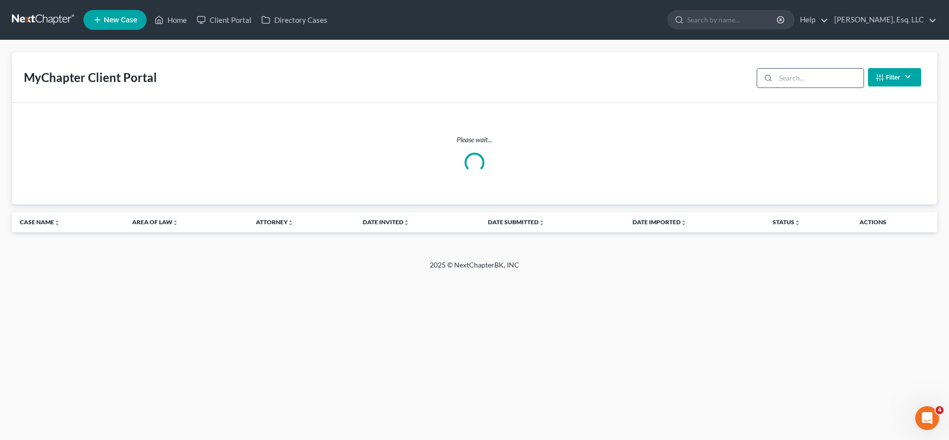
click at [828, 85] on input "search" at bounding box center [820, 78] width 88 height 19
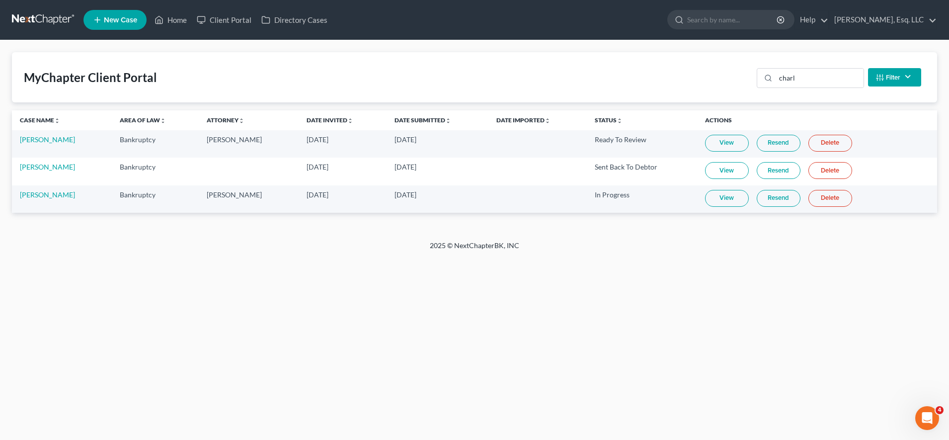
click at [778, 198] on link "Resend" at bounding box center [779, 198] width 44 height 17
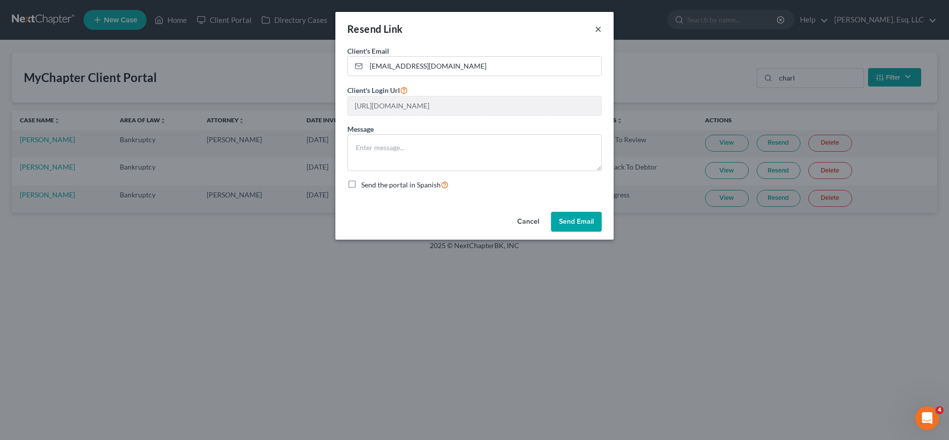
click at [600, 30] on button "×" at bounding box center [598, 29] width 7 height 12
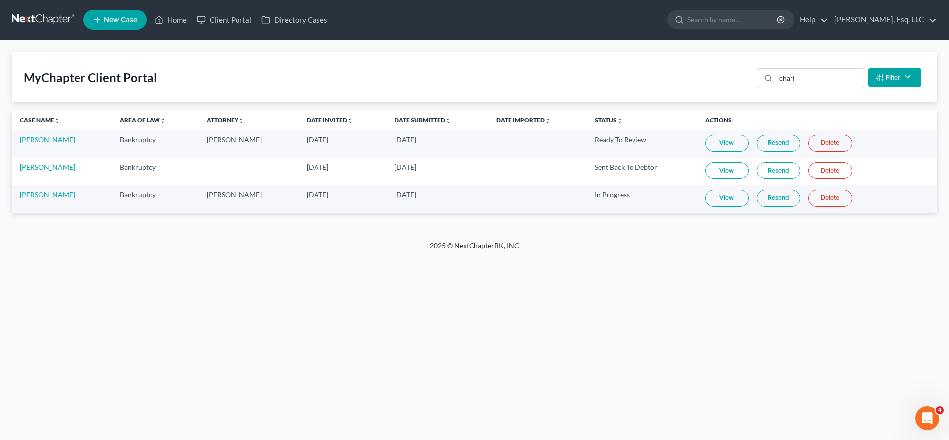
click at [771, 197] on link "Resend" at bounding box center [779, 198] width 44 height 17
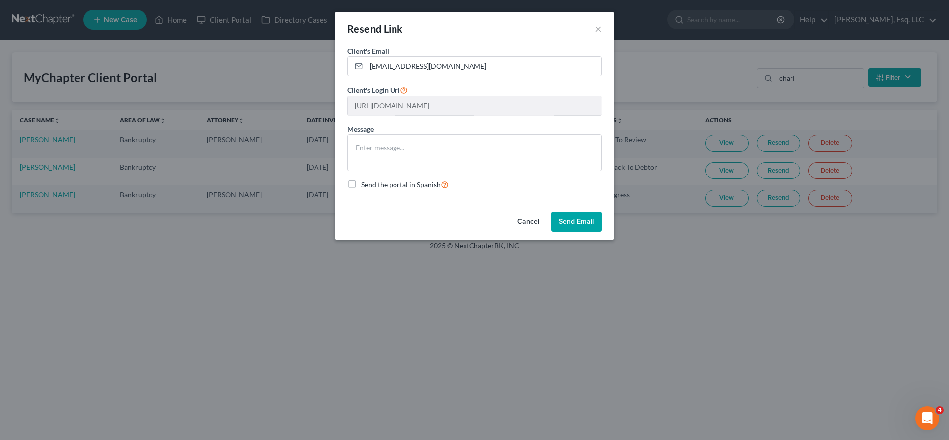
click at [553, 223] on button "Send Email" at bounding box center [576, 222] width 51 height 20
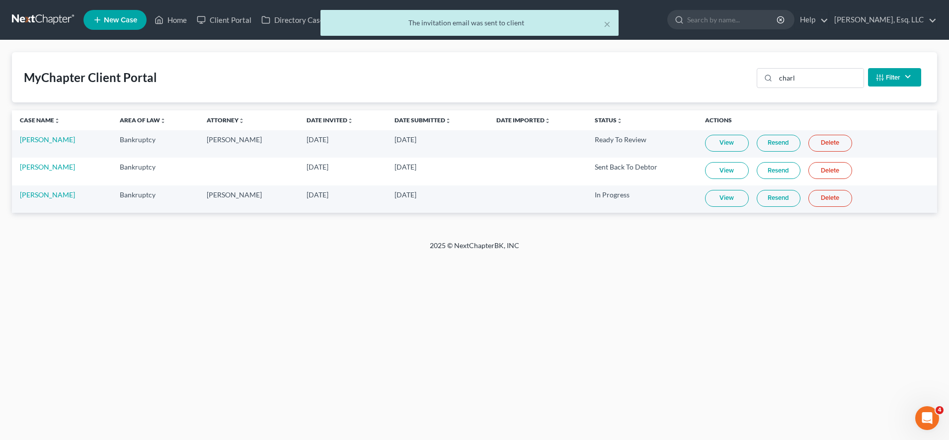
click at [774, 194] on link "Resend" at bounding box center [779, 198] width 44 height 17
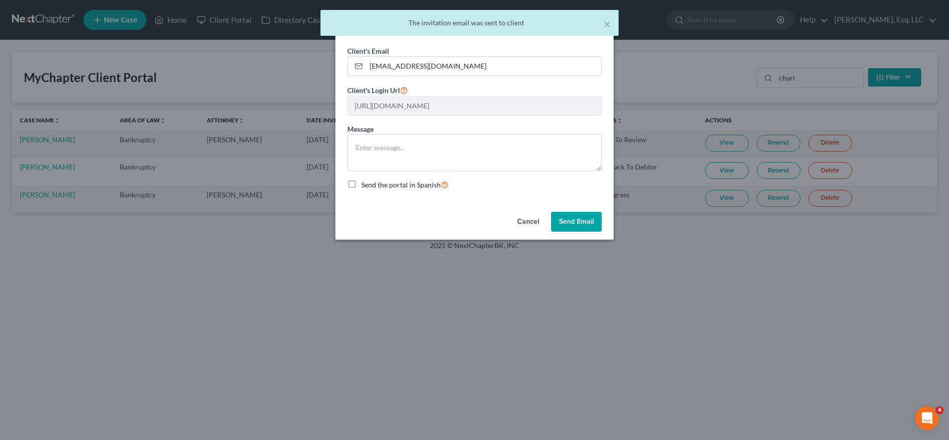
click at [584, 210] on div "Cancel Send Email" at bounding box center [475, 224] width 278 height 32
click at [584, 213] on button "Send Email" at bounding box center [576, 222] width 51 height 20
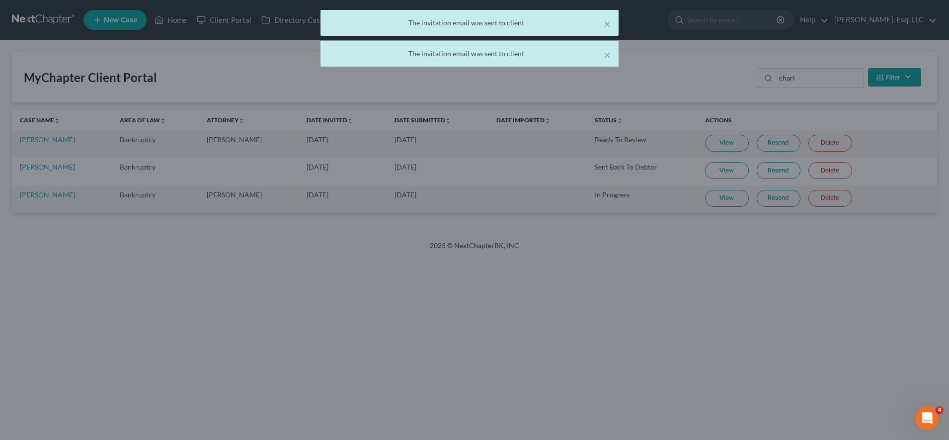
click at [718, 198] on div at bounding box center [474, 220] width 949 height 440
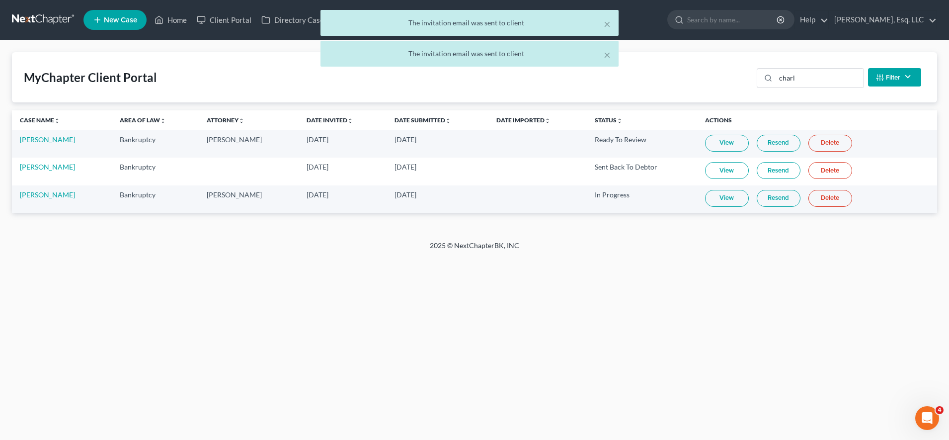
click at [718, 198] on link "View" at bounding box center [727, 198] width 44 height 17
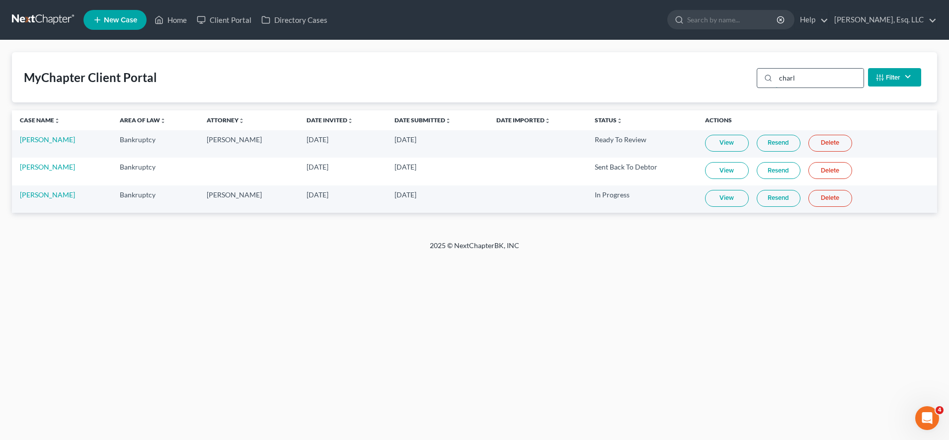
click at [812, 74] on input "charl" at bounding box center [820, 78] width 88 height 19
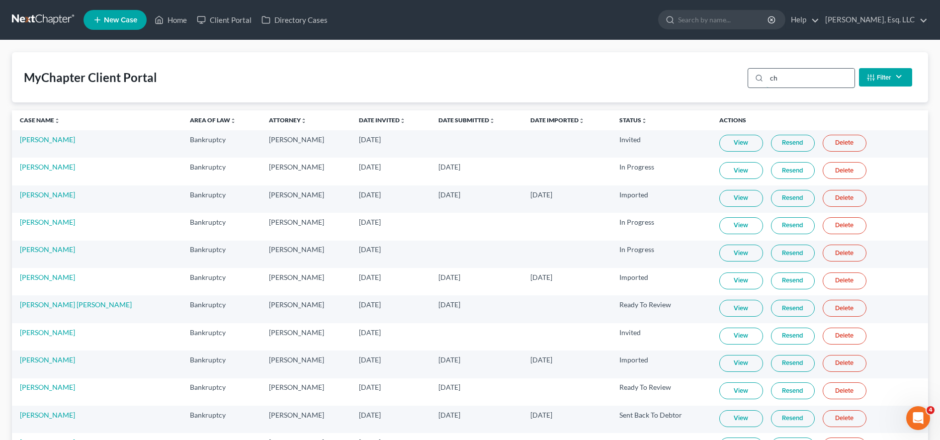
type input "c"
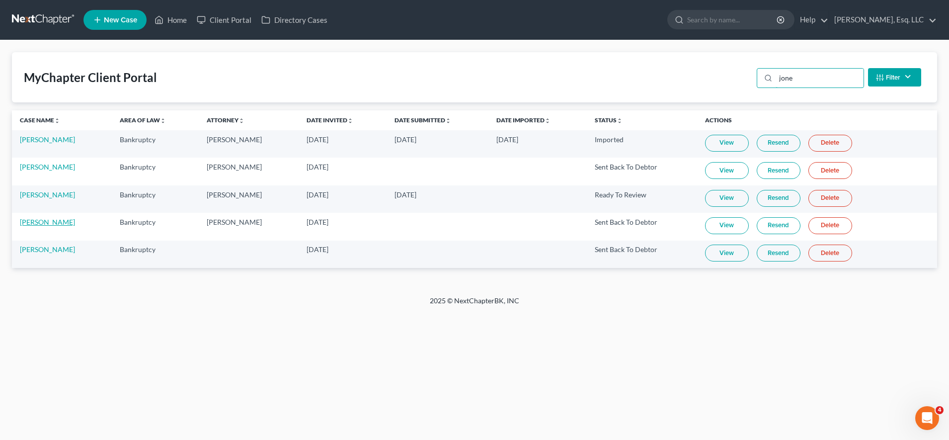
type input "jone"
click at [62, 221] on link "Jonelva Garcia" at bounding box center [47, 222] width 55 height 8
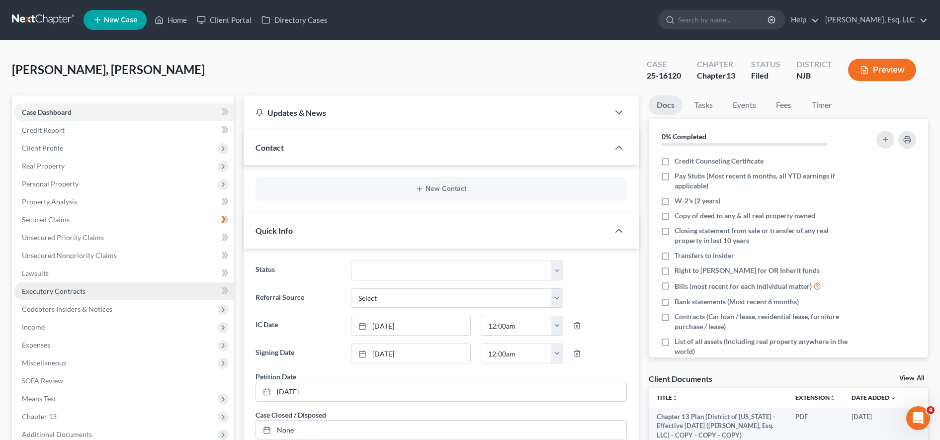
scroll to position [259, 0]
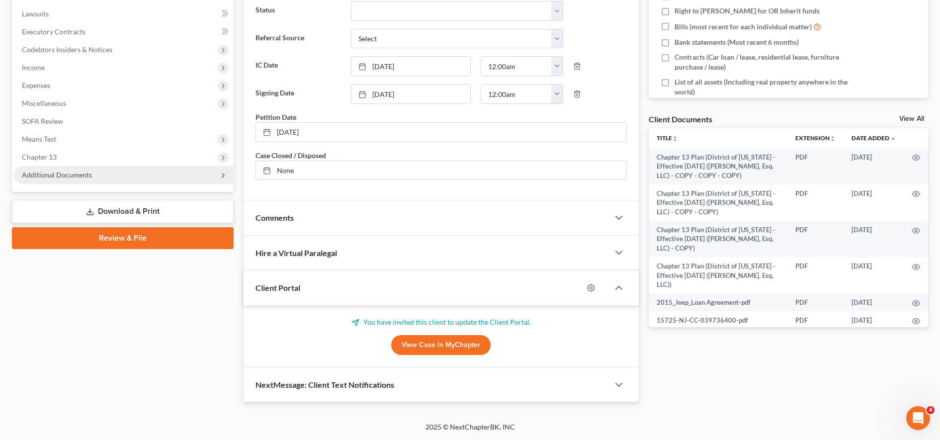
click at [89, 180] on span "Additional Documents" at bounding box center [124, 175] width 220 height 18
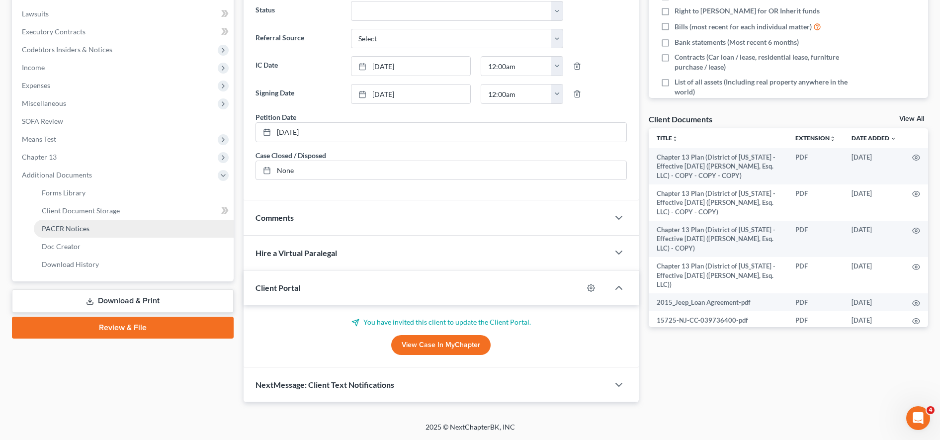
click at [88, 229] on link "PACER Notices" at bounding box center [134, 229] width 200 height 18
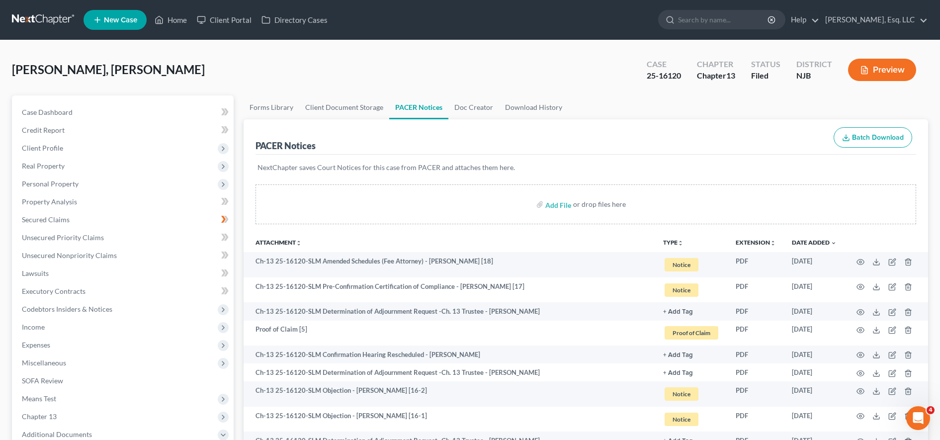
click at [226, 31] on ul "New Case Home Client Portal Directory Cases - No Result - See all results Or Pr…" at bounding box center [506, 20] width 845 height 26
click at [231, 21] on link "Client Portal" at bounding box center [224, 20] width 65 height 18
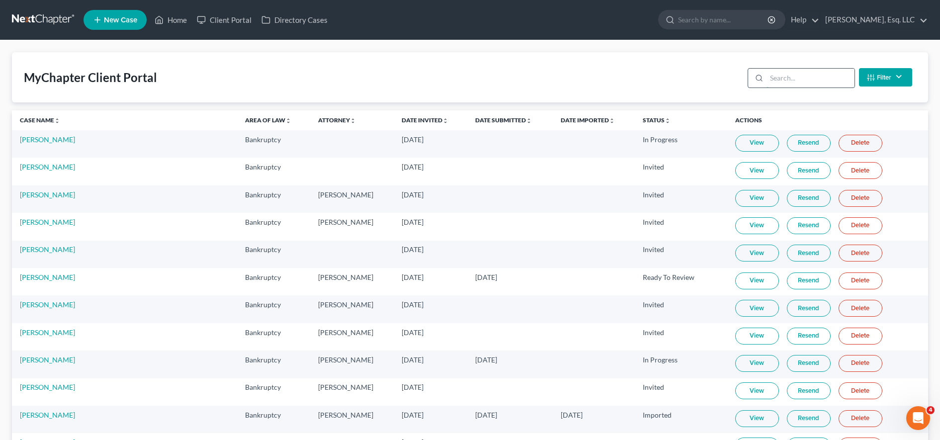
click at [790, 77] on input "search" at bounding box center [811, 78] width 88 height 19
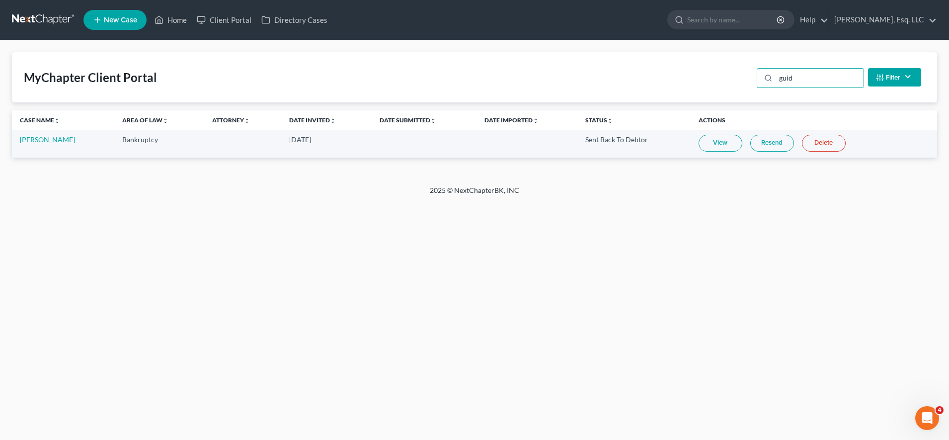
click at [717, 146] on link "View" at bounding box center [721, 143] width 44 height 17
click at [800, 82] on input "guid" at bounding box center [820, 78] width 88 height 19
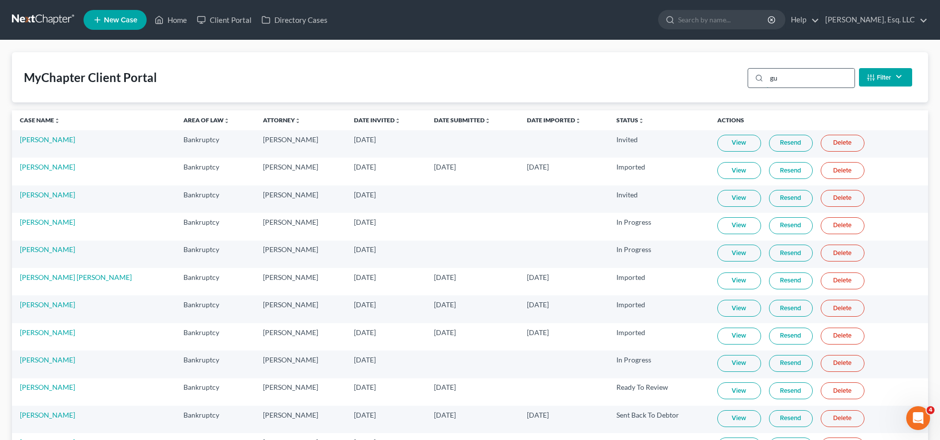
type input "g"
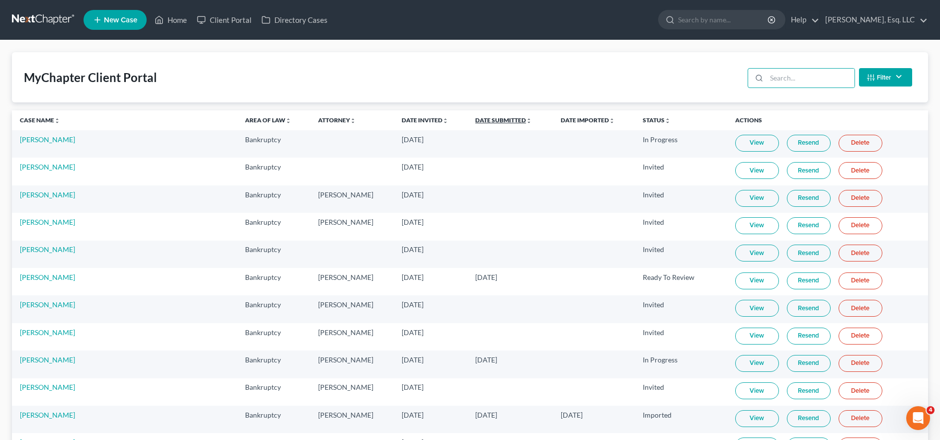
click at [490, 123] on link "Date Submitted unfold_more expand_more expand_less" at bounding box center [503, 119] width 57 height 7
click at [489, 122] on link "Date Submitted unfold_more expand_more expand_less" at bounding box center [504, 119] width 58 height 7
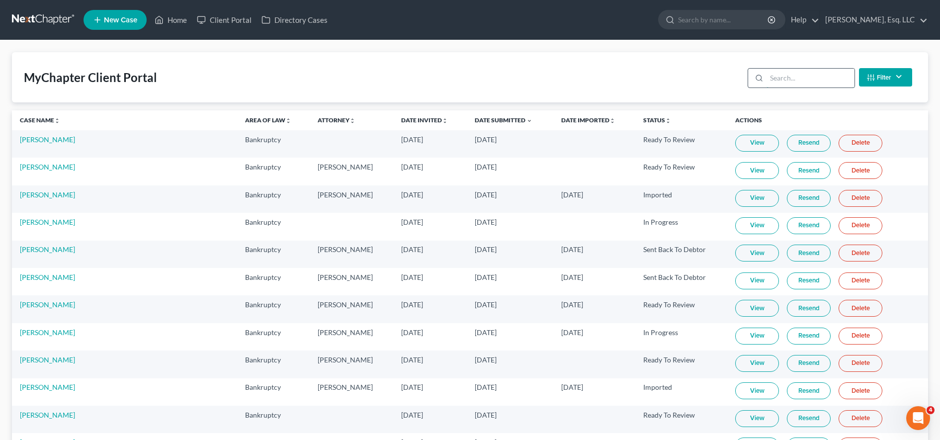
click at [792, 78] on input "search" at bounding box center [811, 78] width 88 height 19
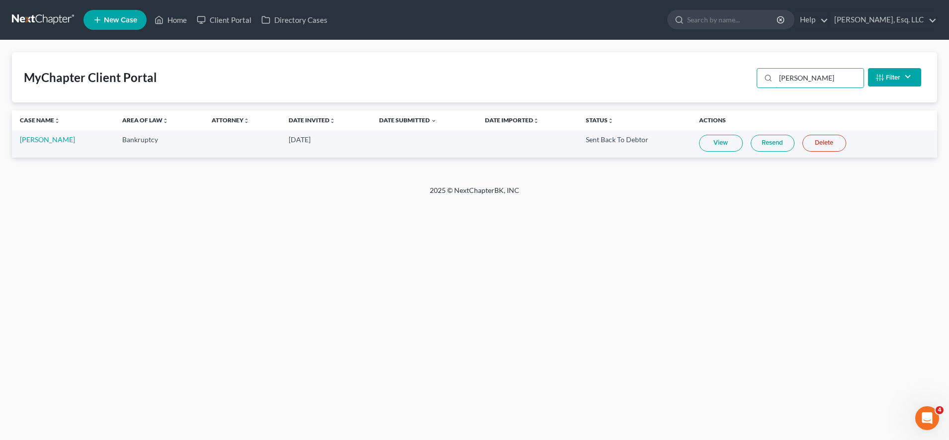
type input "haid"
click at [770, 157] on td "View Resend Delete" at bounding box center [814, 143] width 246 height 27
click at [766, 146] on link "Resend" at bounding box center [773, 143] width 44 height 17
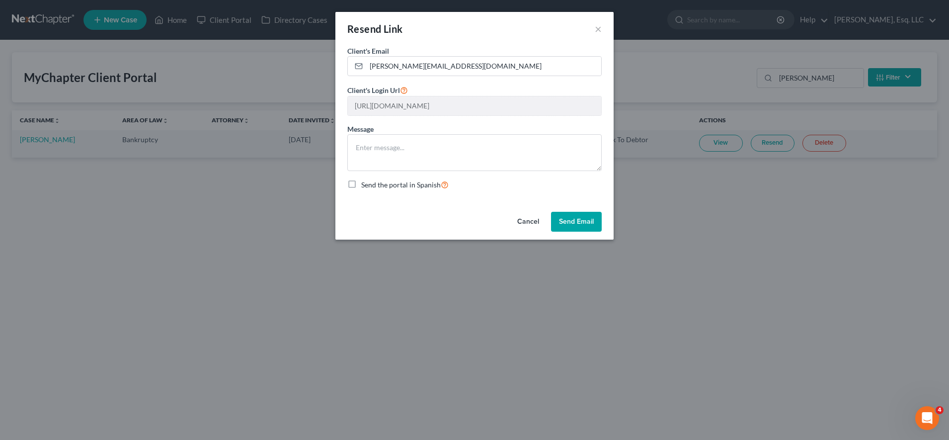
click at [591, 227] on button "Send Email" at bounding box center [576, 222] width 51 height 20
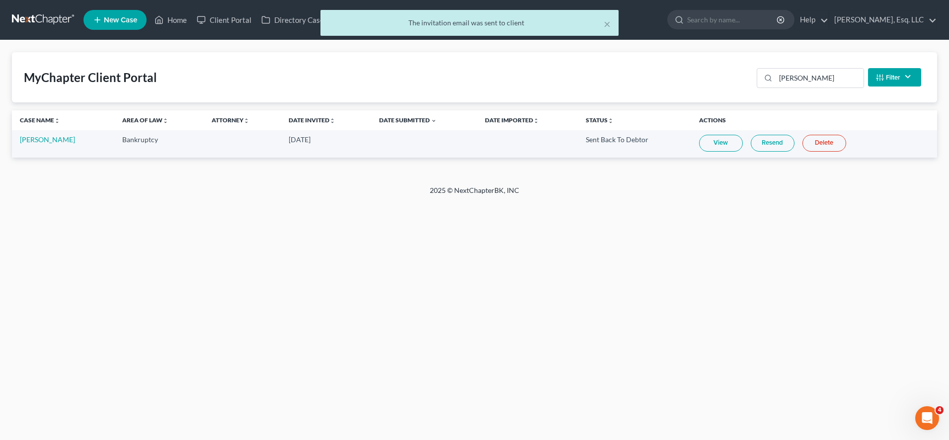
click at [778, 147] on link "Resend" at bounding box center [773, 143] width 44 height 17
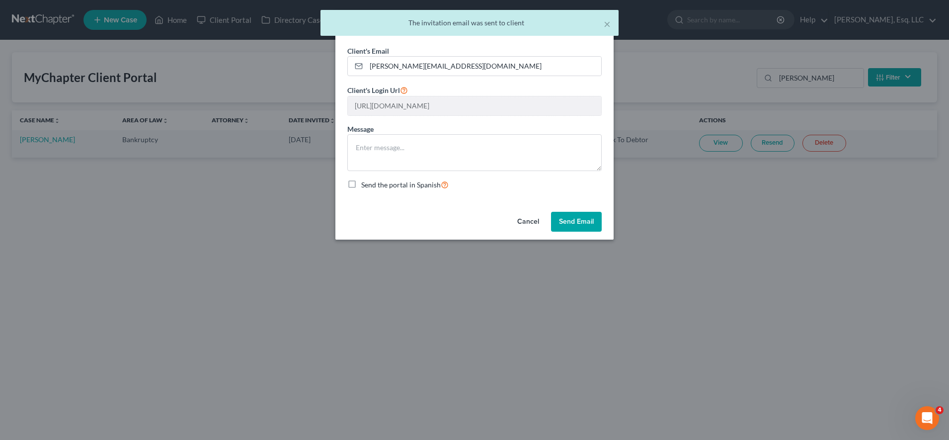
click at [582, 224] on button "Send Email" at bounding box center [576, 222] width 51 height 20
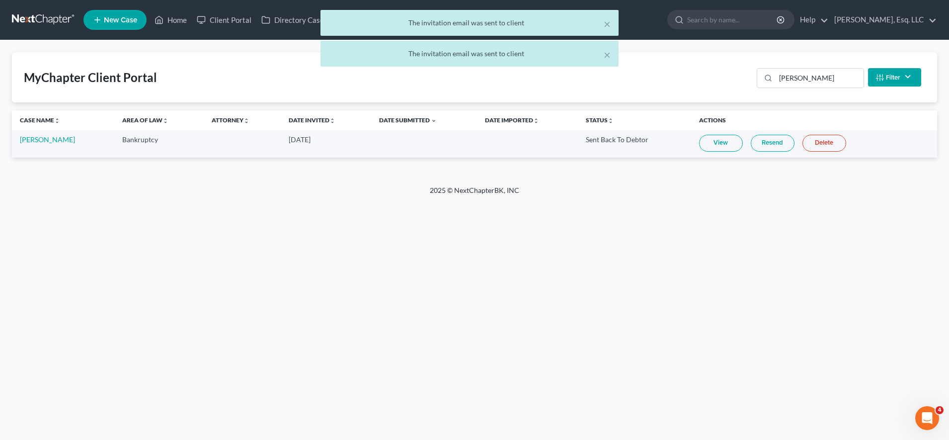
click at [719, 138] on link "View" at bounding box center [721, 143] width 44 height 17
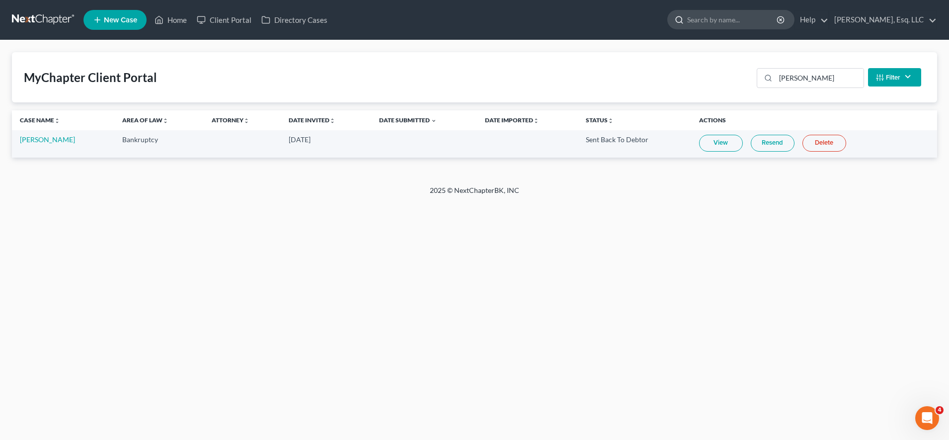
click at [714, 18] on input "search" at bounding box center [732, 19] width 91 height 18
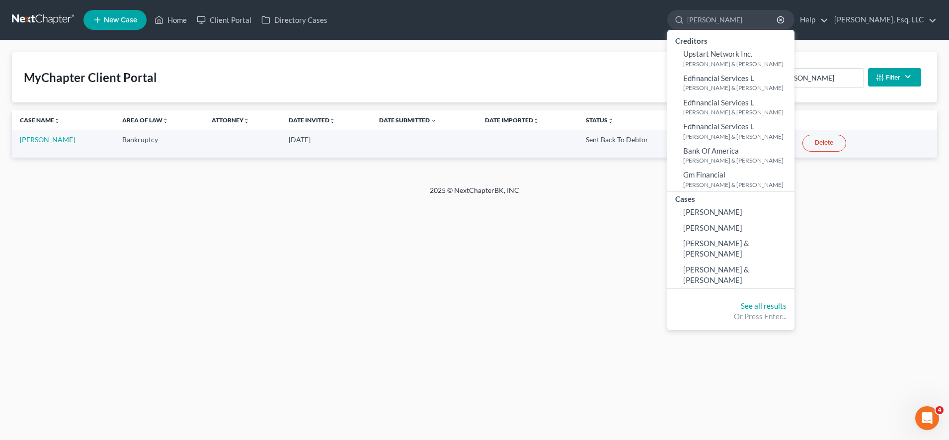
type input "rita"
click at [139, 24] on link "New Case" at bounding box center [115, 20] width 63 height 20
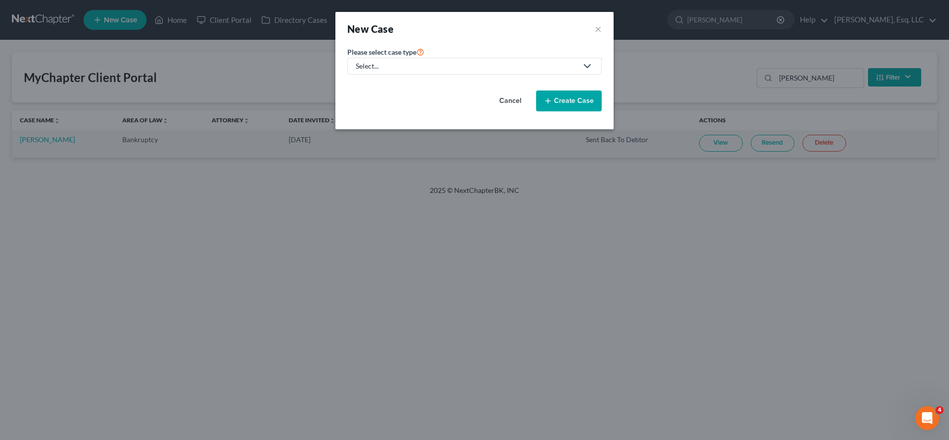
click at [416, 67] on div "Select..." at bounding box center [467, 66] width 222 height 10
click at [397, 86] on div "Bankruptcy" at bounding box center [401, 86] width 88 height 10
select select "51"
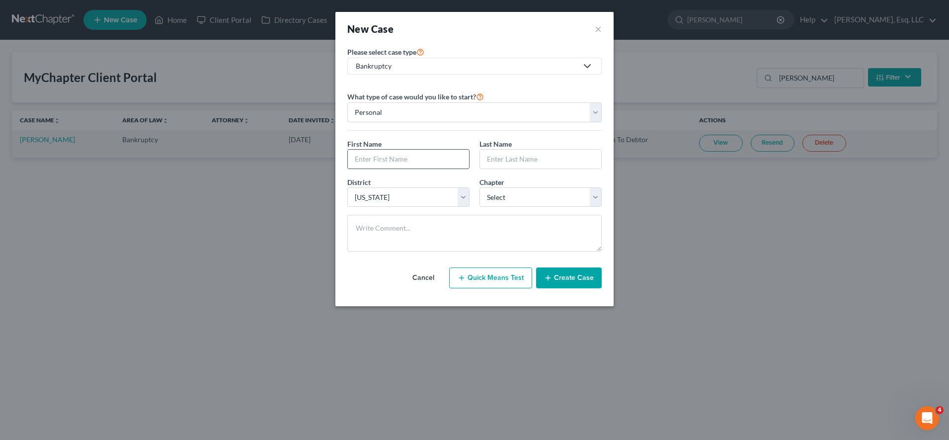
click at [409, 161] on input "text" at bounding box center [408, 159] width 121 height 19
type input "Rita"
click at [507, 163] on input "text" at bounding box center [540, 159] width 121 height 19
type input "Lapushinsky"
click at [524, 200] on select "Select 7 11 12 13" at bounding box center [541, 197] width 122 height 20
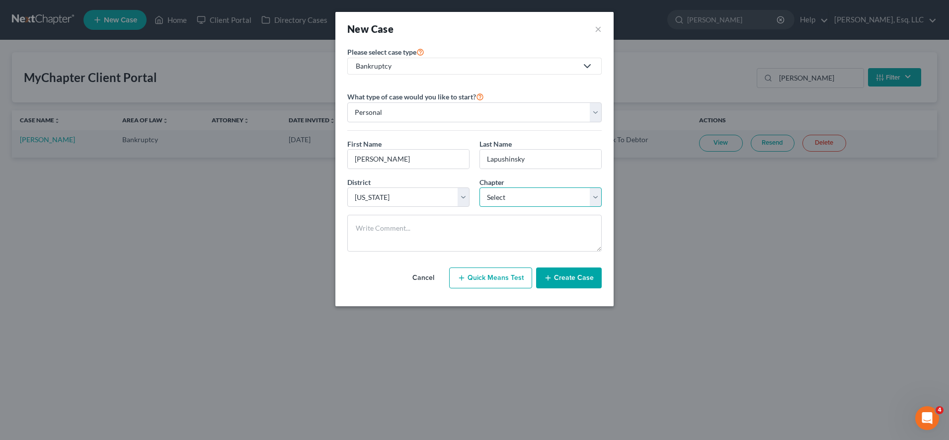
select select "3"
click at [480, 187] on select "Select 7 11 12 13" at bounding box center [541, 197] width 122 height 20
click at [552, 279] on icon "button" at bounding box center [548, 278] width 8 height 8
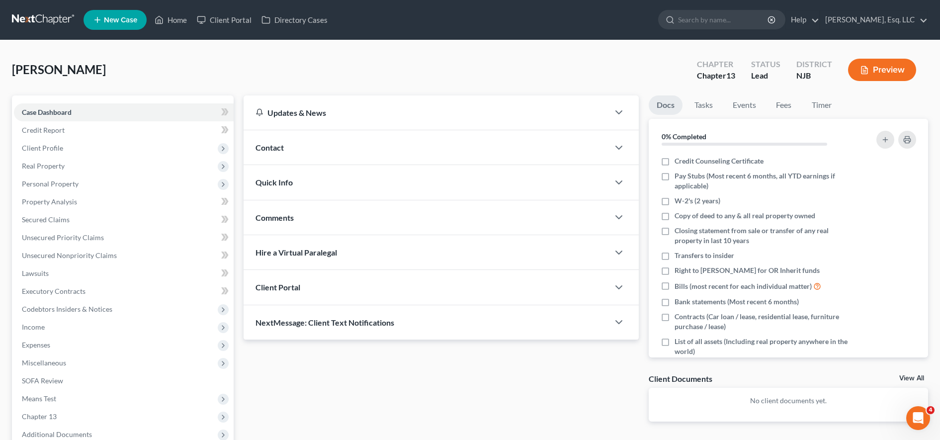
click at [337, 289] on div "Client Portal" at bounding box center [426, 287] width 365 height 34
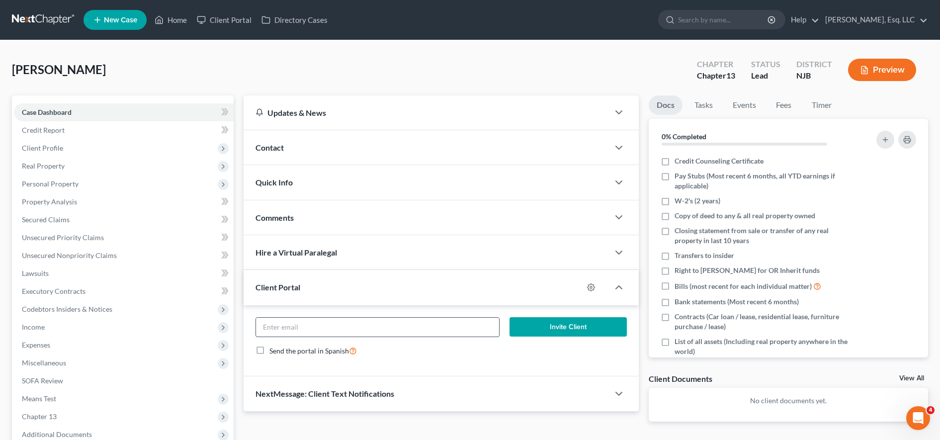
click at [320, 325] on input "email" at bounding box center [377, 327] width 243 height 19
paste input "rita.lapushinsky@gmail.com"
click at [264, 328] on input "rita.lapushinsky@gmail.com" at bounding box center [377, 327] width 243 height 19
type input "rita.lapushinsky@gmail.com"
click at [555, 326] on button "Invite Client" at bounding box center [568, 327] width 117 height 20
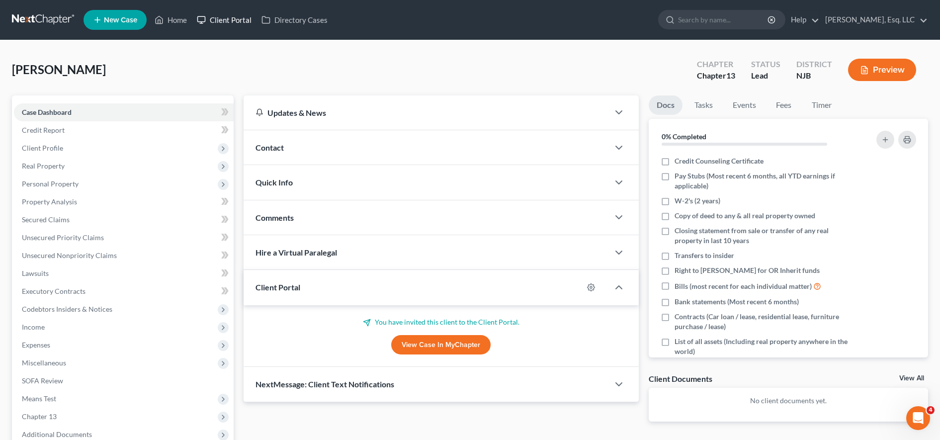
click at [222, 26] on link "Client Portal" at bounding box center [224, 20] width 65 height 18
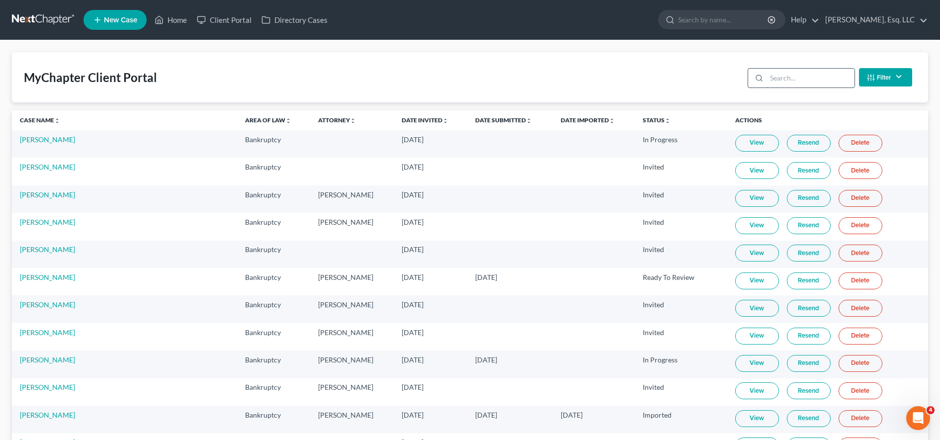
click at [788, 77] on input "search" at bounding box center [811, 78] width 88 height 19
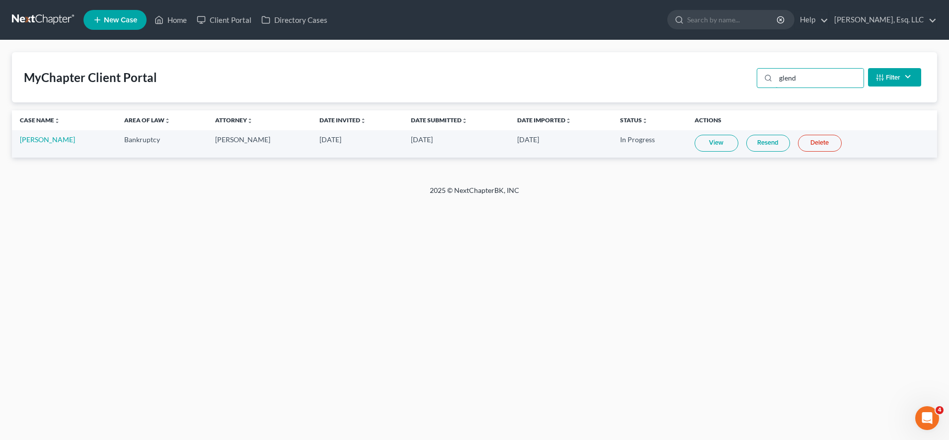
type input "glend"
click at [710, 143] on link "View" at bounding box center [717, 143] width 44 height 17
